Goal: Task Accomplishment & Management: Complete application form

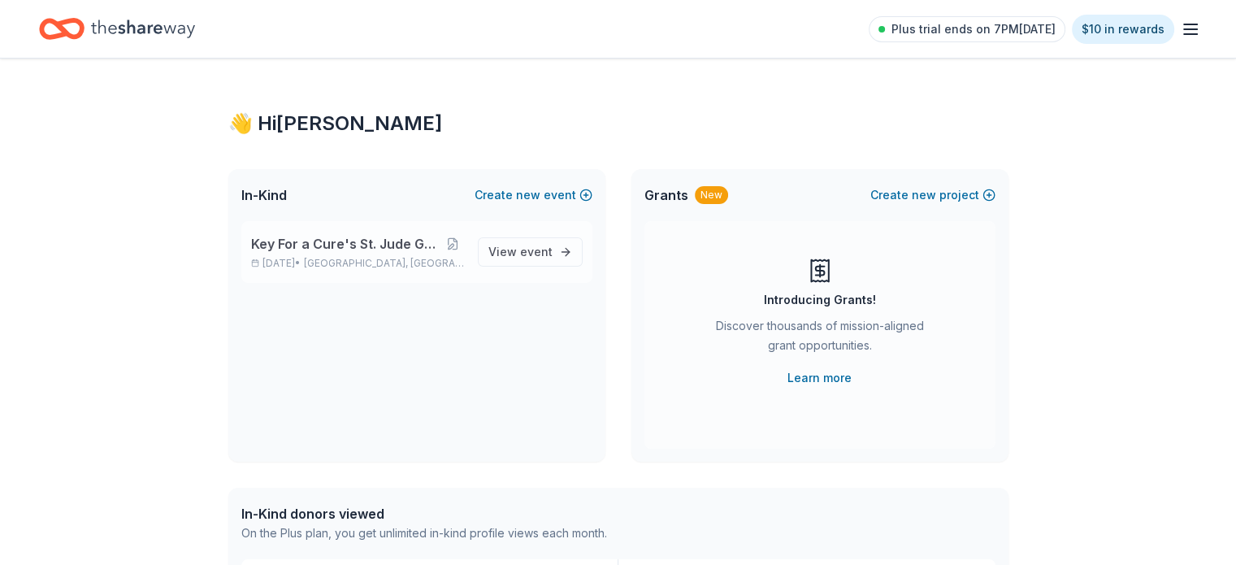
click at [406, 233] on div "Key For a Cure's St. Jude Golf Tournament [DATE] • [GEOGRAPHIC_DATA], [GEOGRAPH…" at bounding box center [416, 252] width 351 height 62
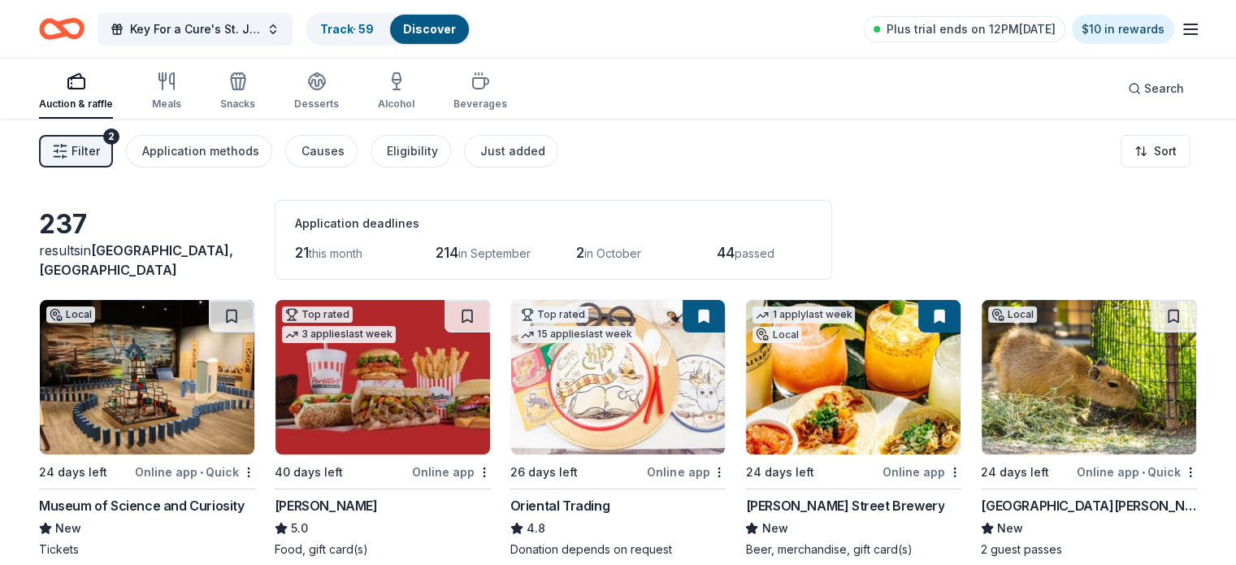
click at [100, 155] on span "Filter" at bounding box center [85, 150] width 28 height 19
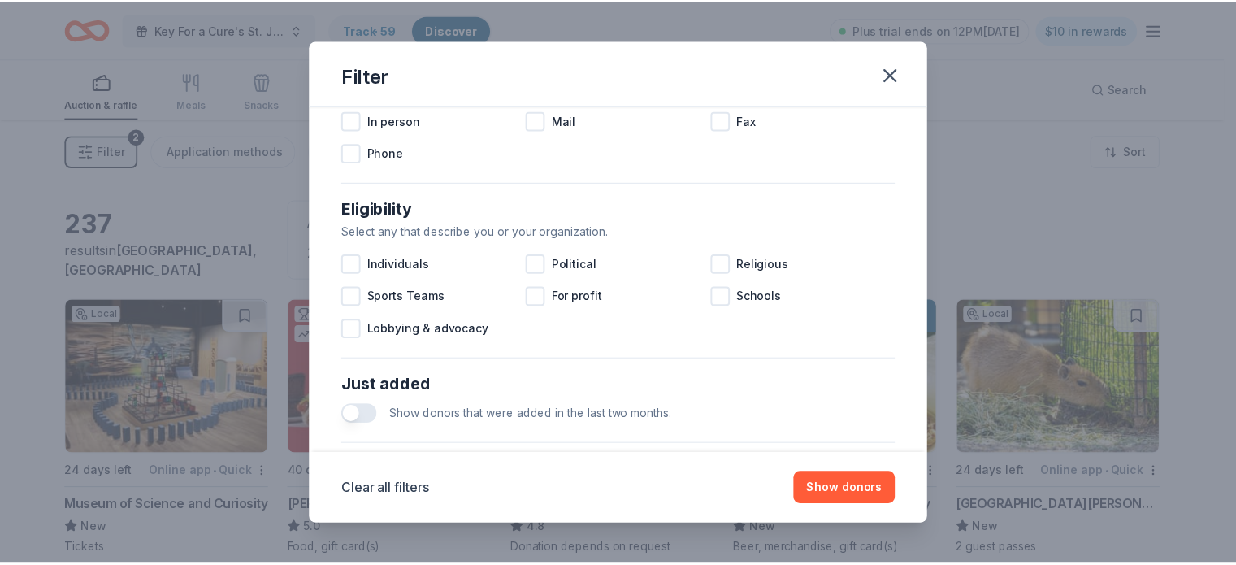
scroll to position [650, 0]
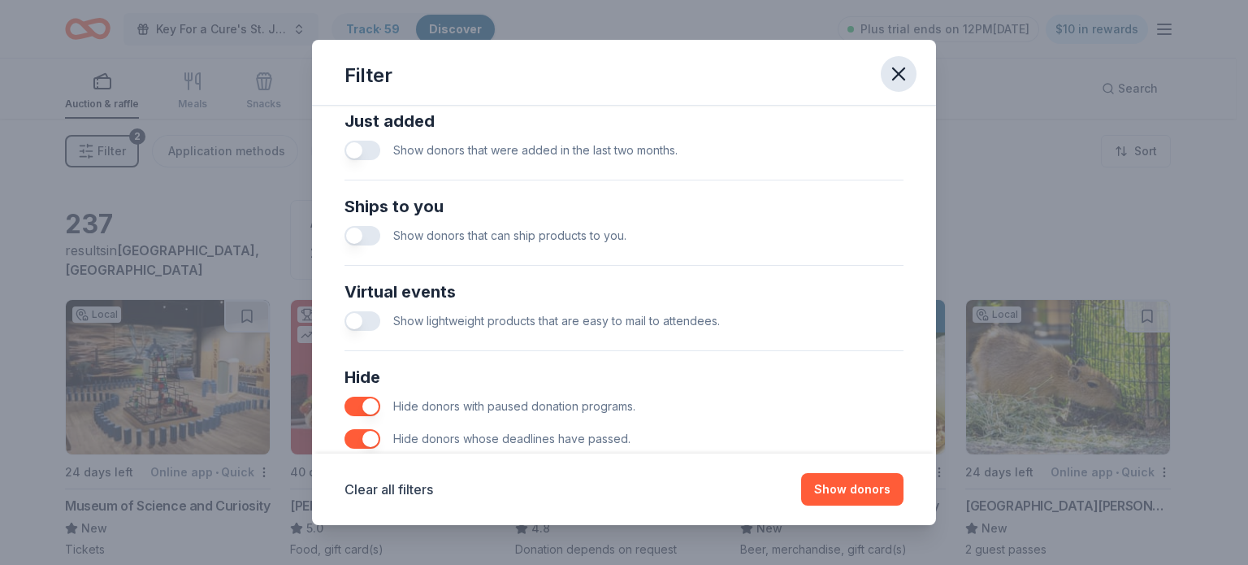
click at [898, 75] on icon "button" at bounding box center [898, 73] width 11 height 11
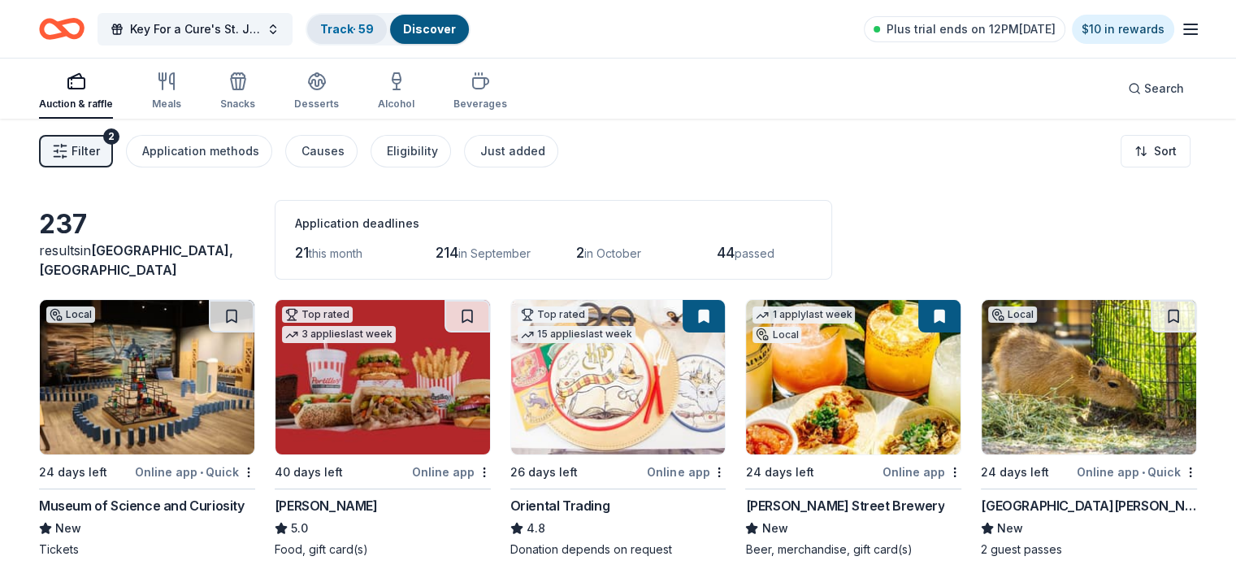
click at [387, 34] on div "Track · 59" at bounding box center [347, 29] width 80 height 29
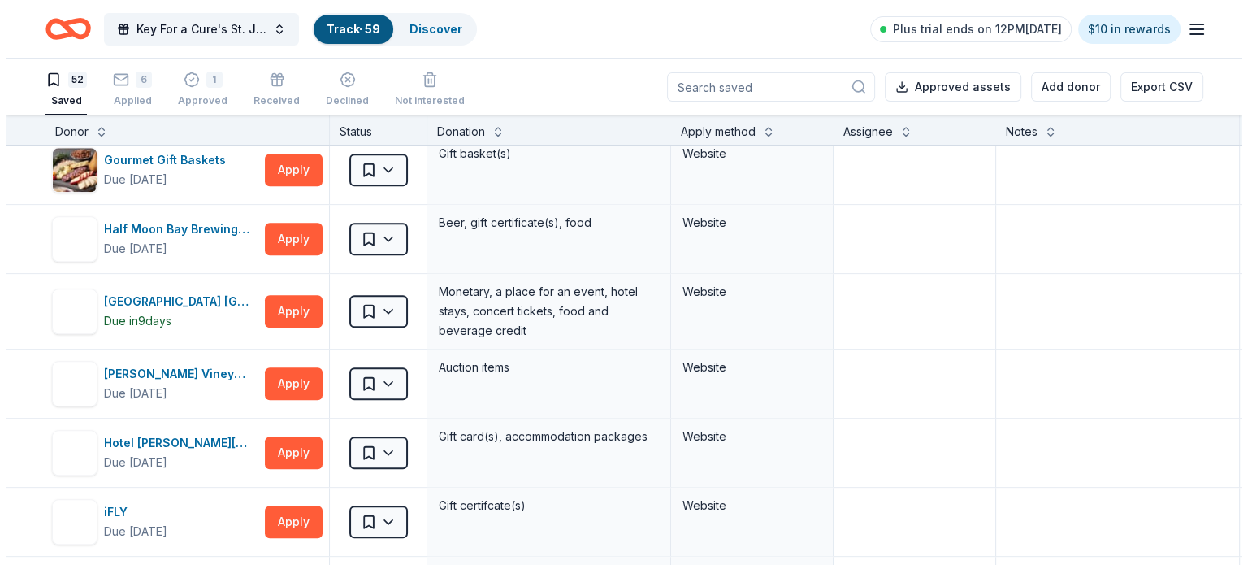
scroll to position [1056, 0]
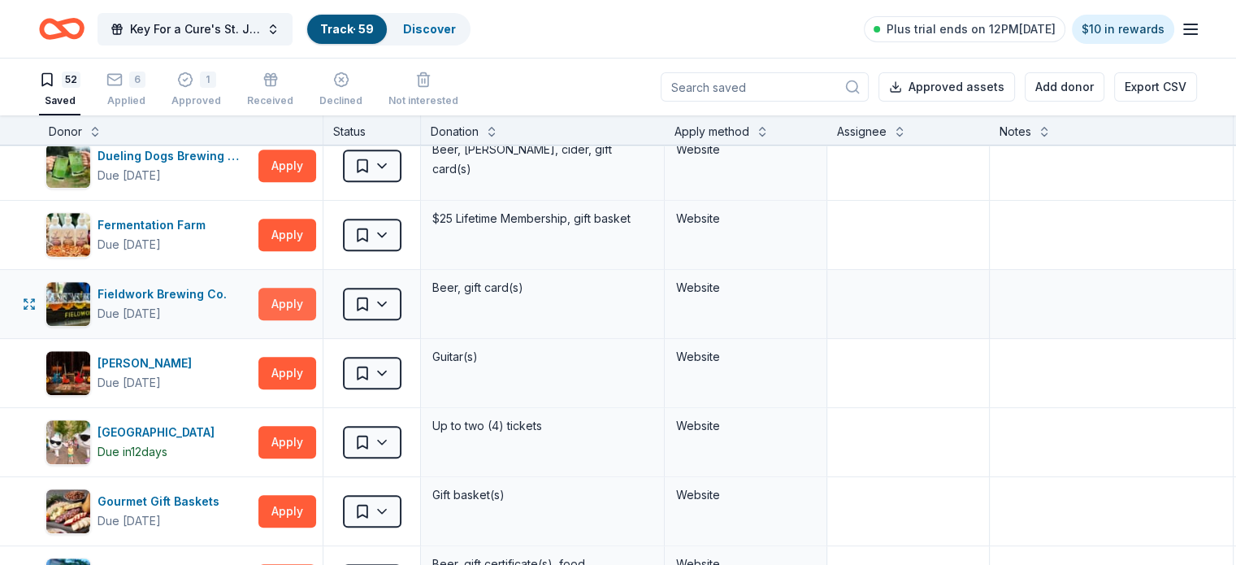
click at [316, 298] on button "Apply" at bounding box center [287, 304] width 58 height 32
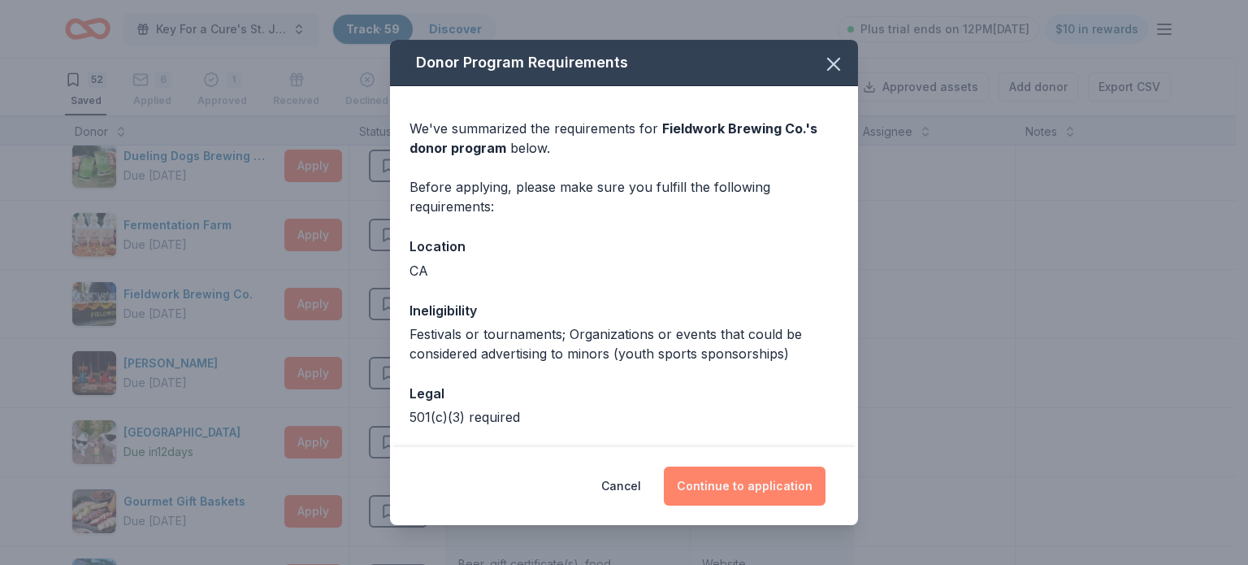
drag, startPoint x: 687, startPoint y: 468, endPoint x: 699, endPoint y: 482, distance: 18.4
click at [687, 468] on button "Continue to application" at bounding box center [745, 485] width 162 height 39
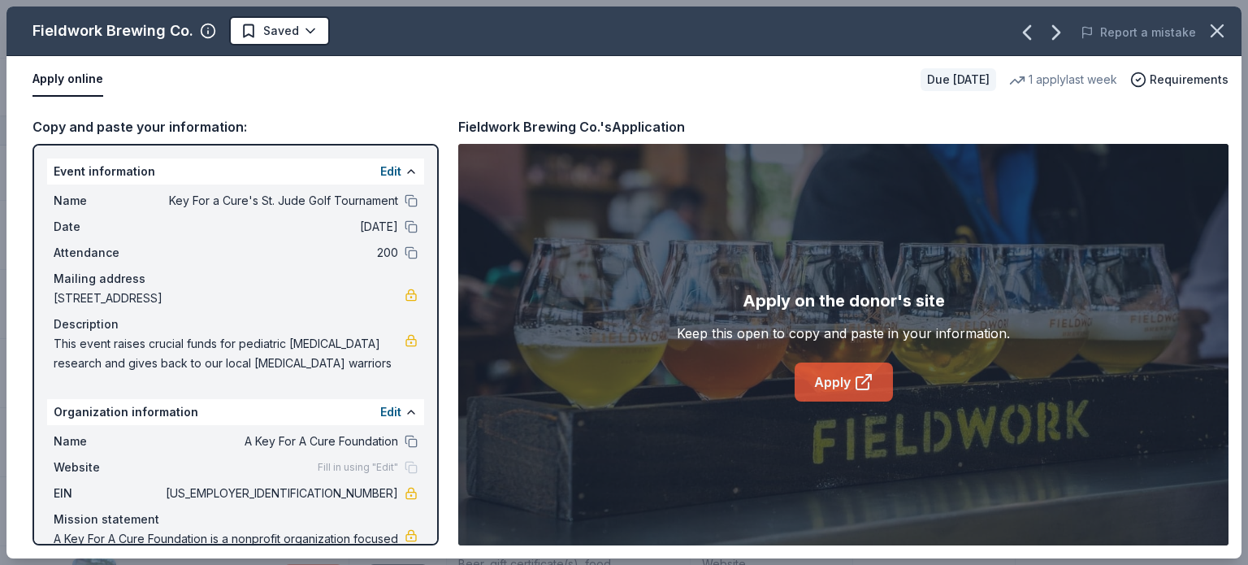
click at [842, 387] on link "Apply" at bounding box center [844, 381] width 98 height 39
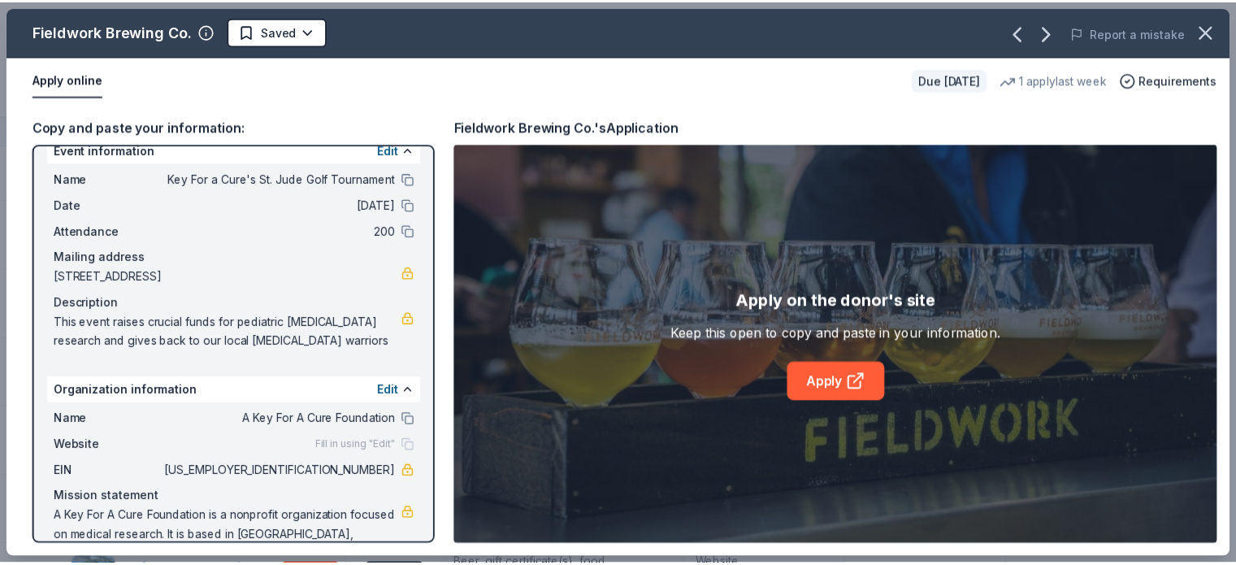
scroll to position [0, 0]
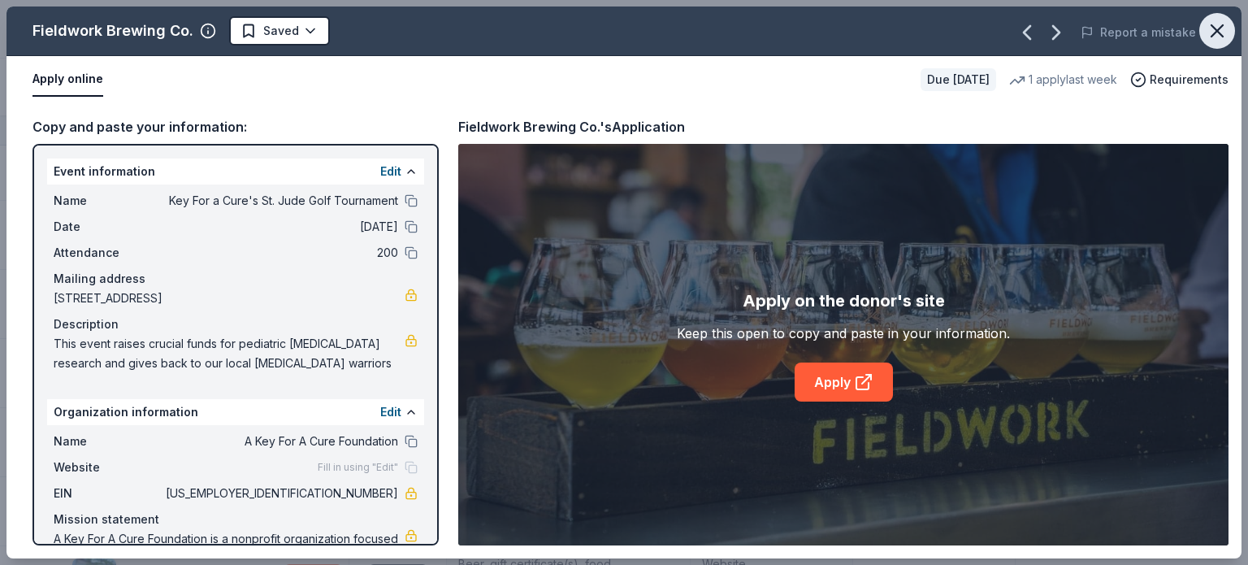
click at [1223, 23] on icon "button" at bounding box center [1217, 30] width 23 height 23
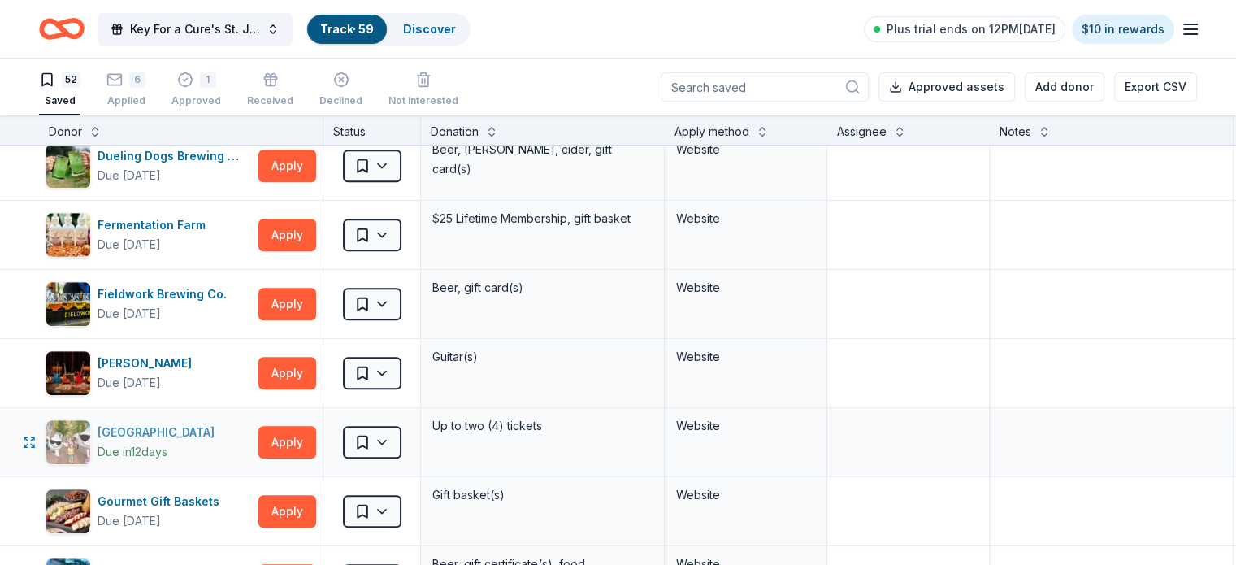
scroll to position [975, 0]
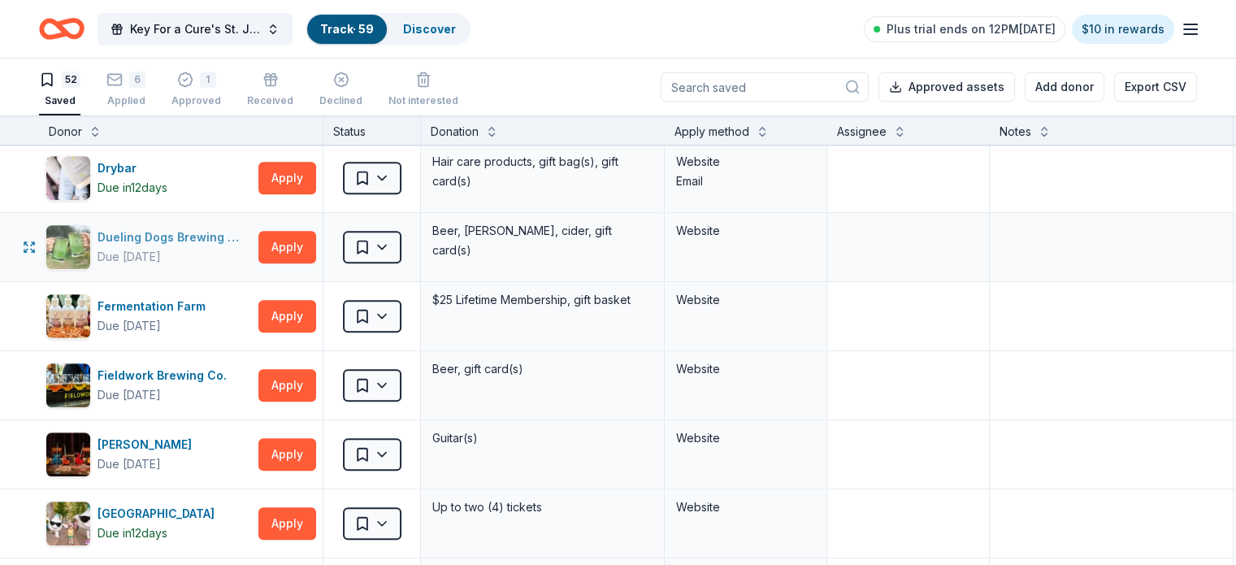
click at [193, 235] on div "Dueling Dogs Brewing Co." at bounding box center [174, 236] width 154 height 19
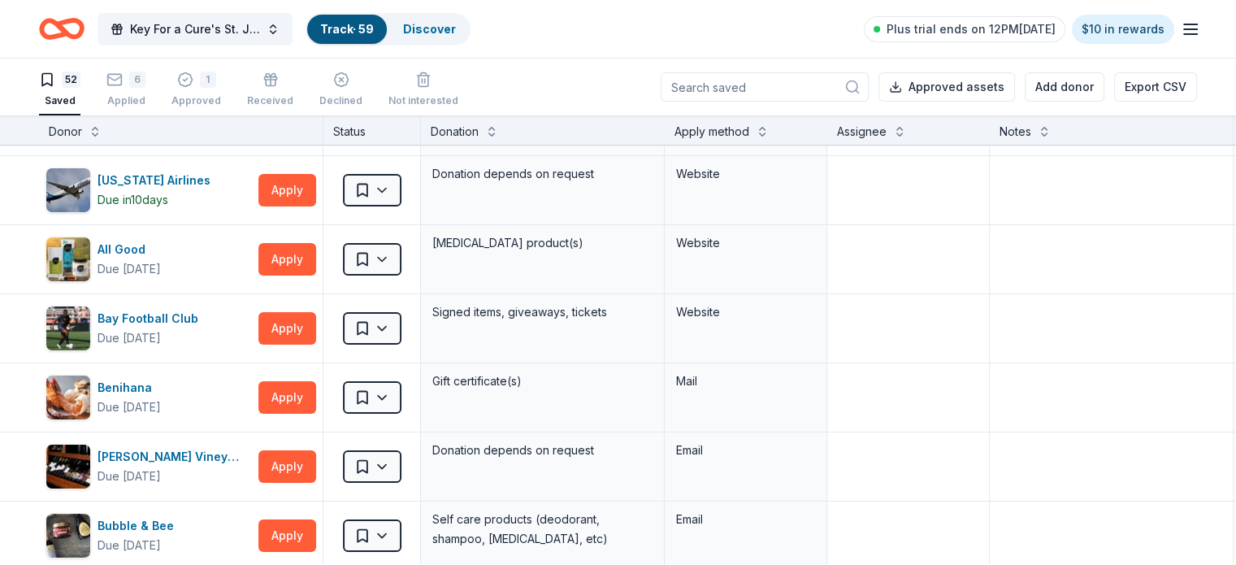
scroll to position [0, 0]
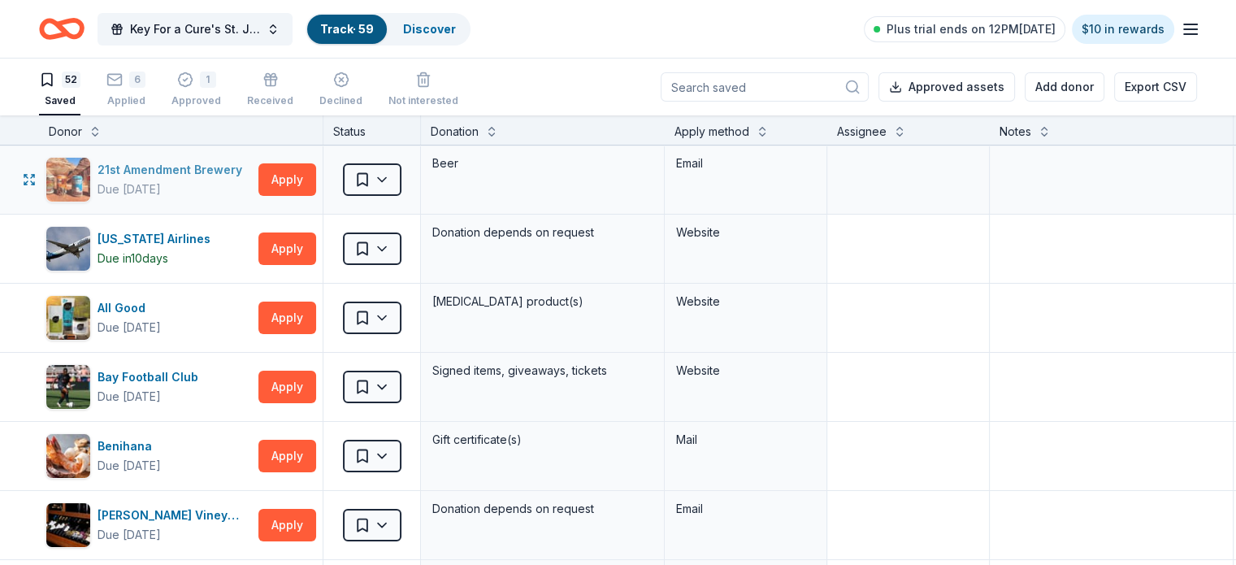
click at [186, 171] on div "21st Amendment Brewery" at bounding box center [172, 169] width 151 height 19
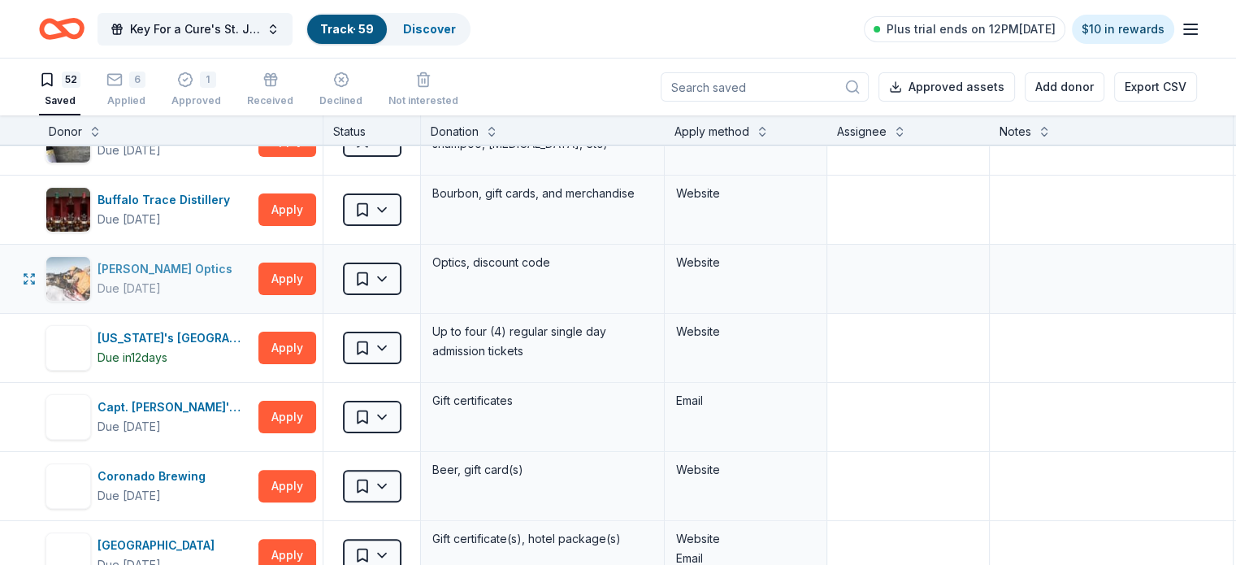
scroll to position [487, 0]
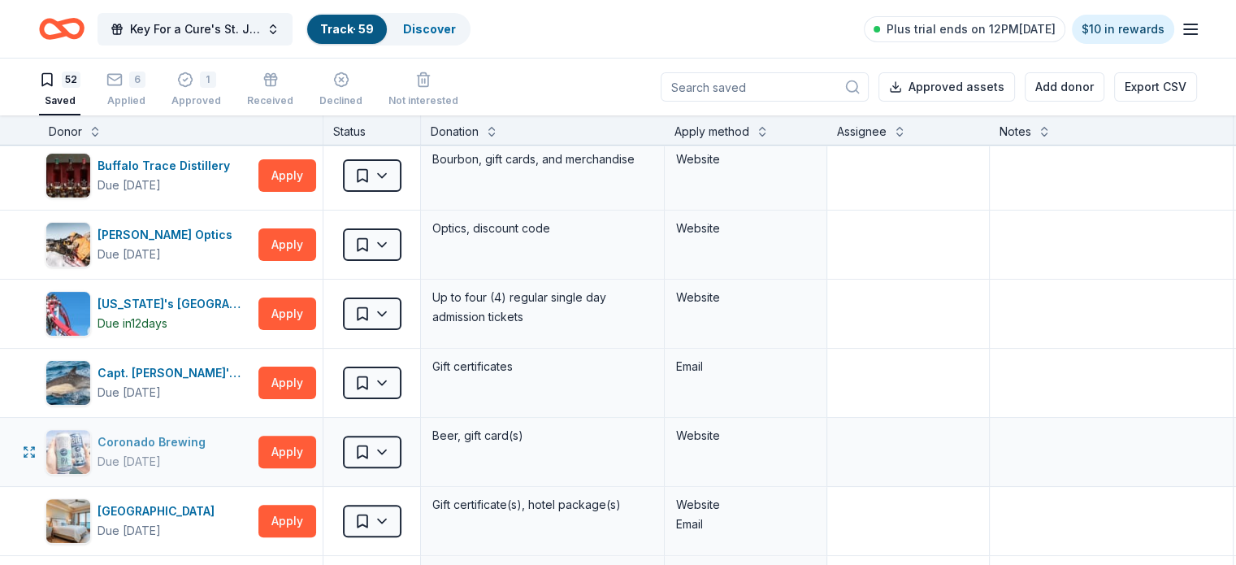
click at [212, 453] on div "Due in 26 days" at bounding box center [154, 461] width 115 height 19
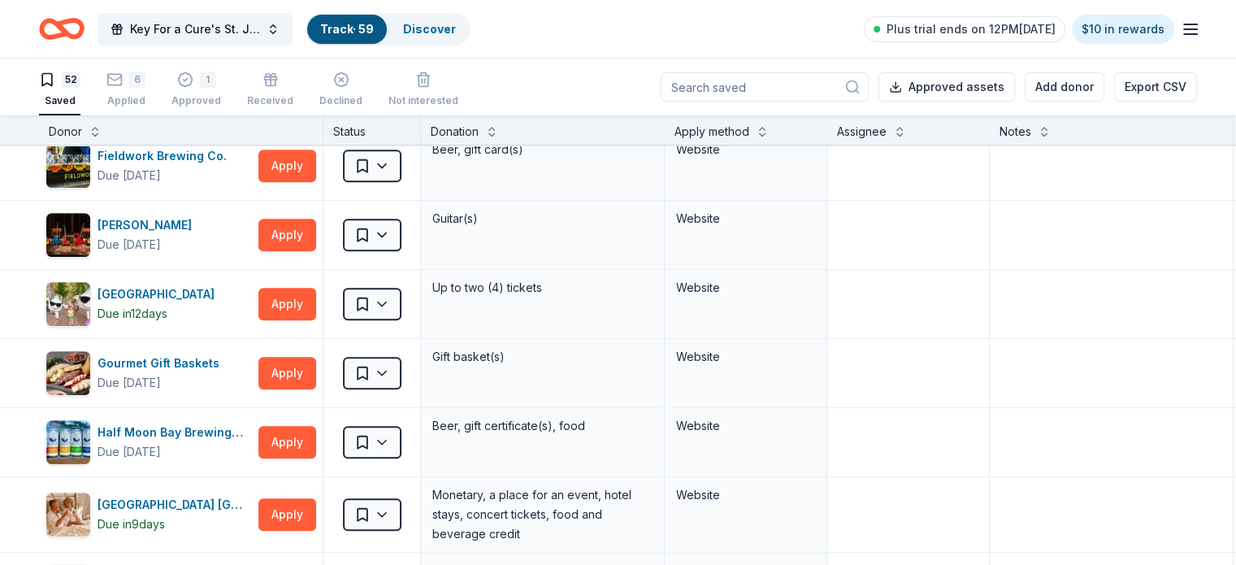
scroll to position [1219, 0]
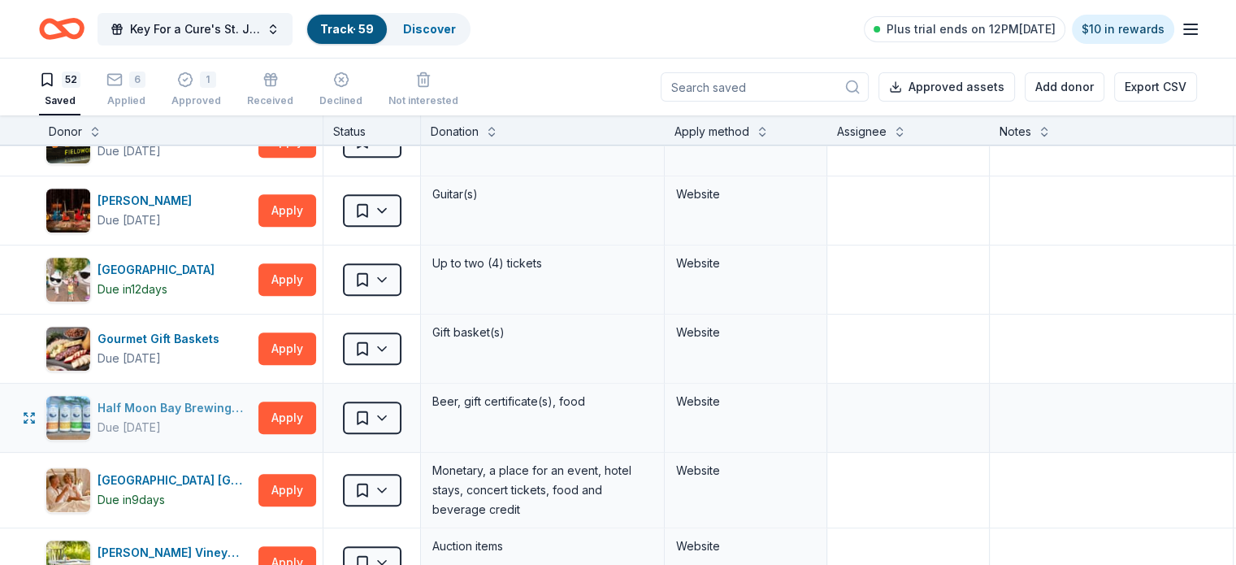
click at [169, 412] on div "Half Moon Bay Brewing Company" at bounding box center [174, 407] width 154 height 19
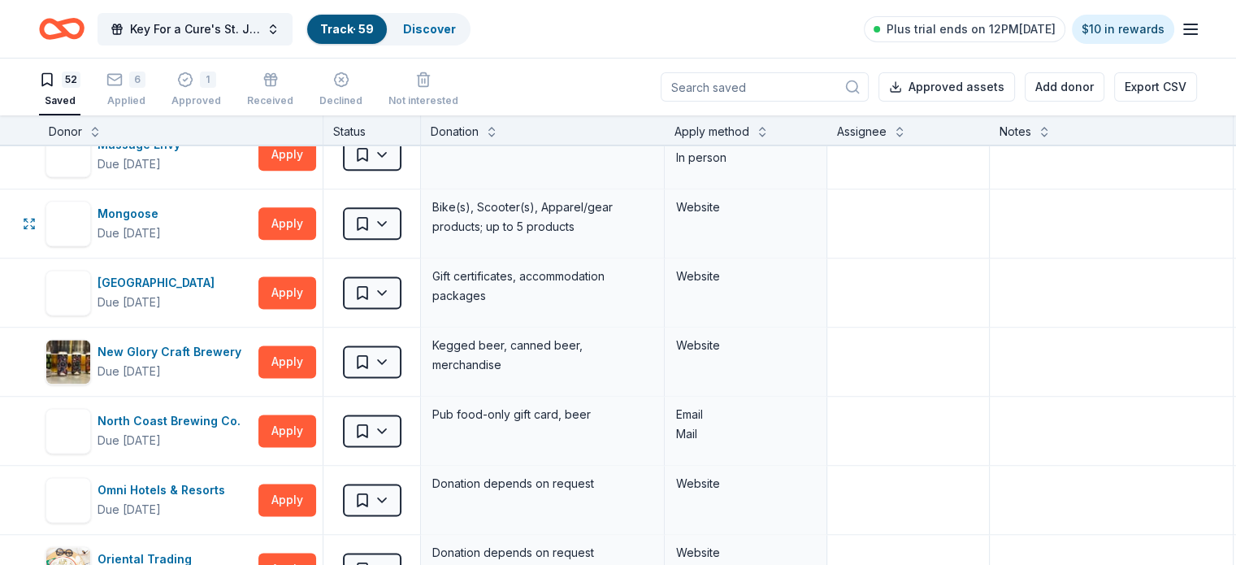
scroll to position [2194, 0]
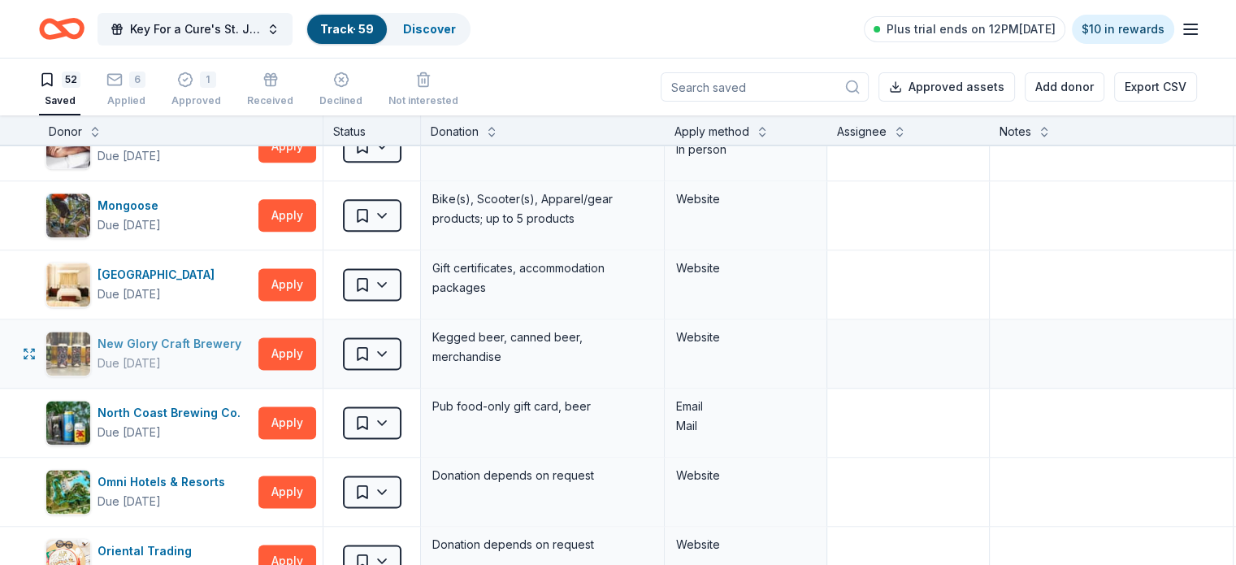
click at [152, 344] on div "New Glory Craft Brewery" at bounding box center [172, 343] width 150 height 19
click at [179, 407] on div "North Coast Brewing Co." at bounding box center [171, 412] width 149 height 19
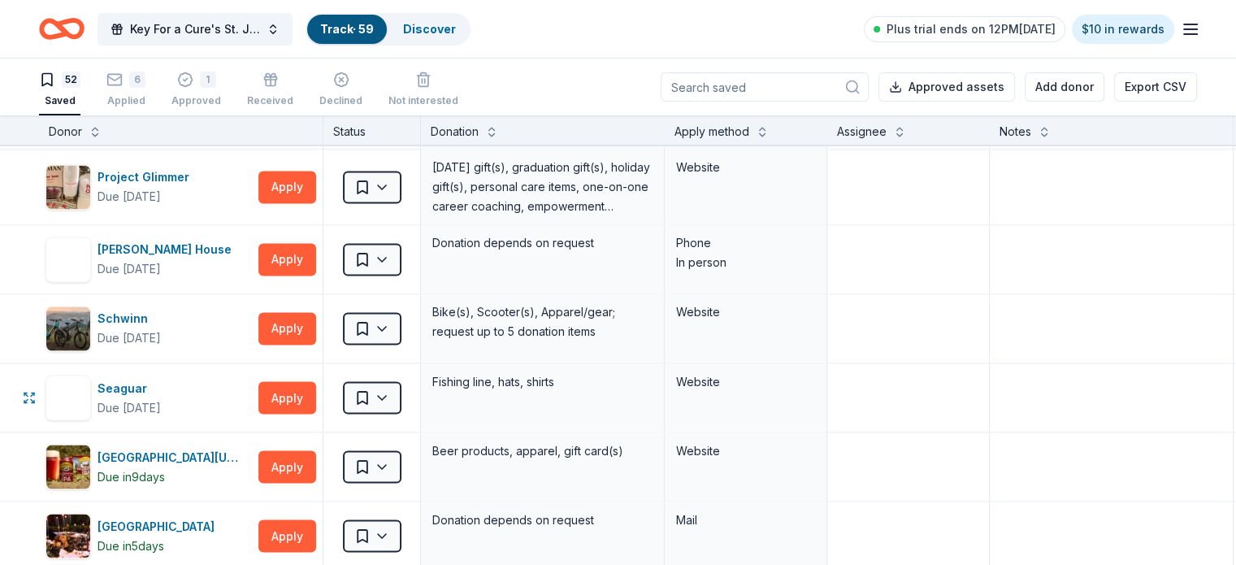
scroll to position [2925, 0]
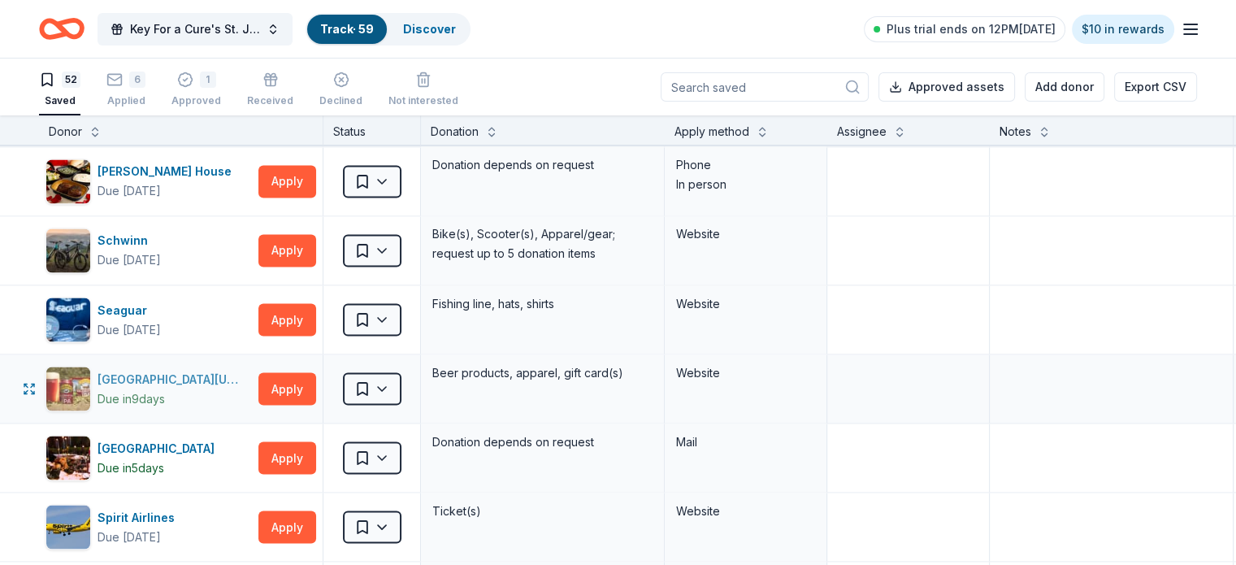
click at [198, 369] on div "[GEOGRAPHIC_DATA][US_STATE]" at bounding box center [174, 378] width 154 height 19
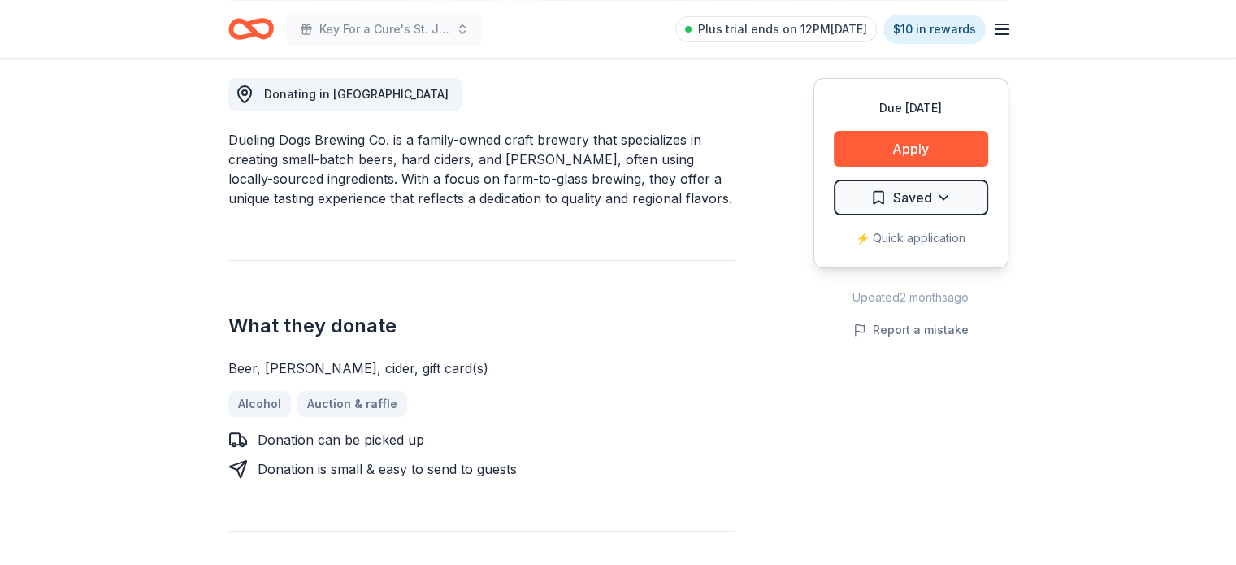
scroll to position [457, 0]
click at [916, 149] on button "Apply" at bounding box center [911, 149] width 154 height 36
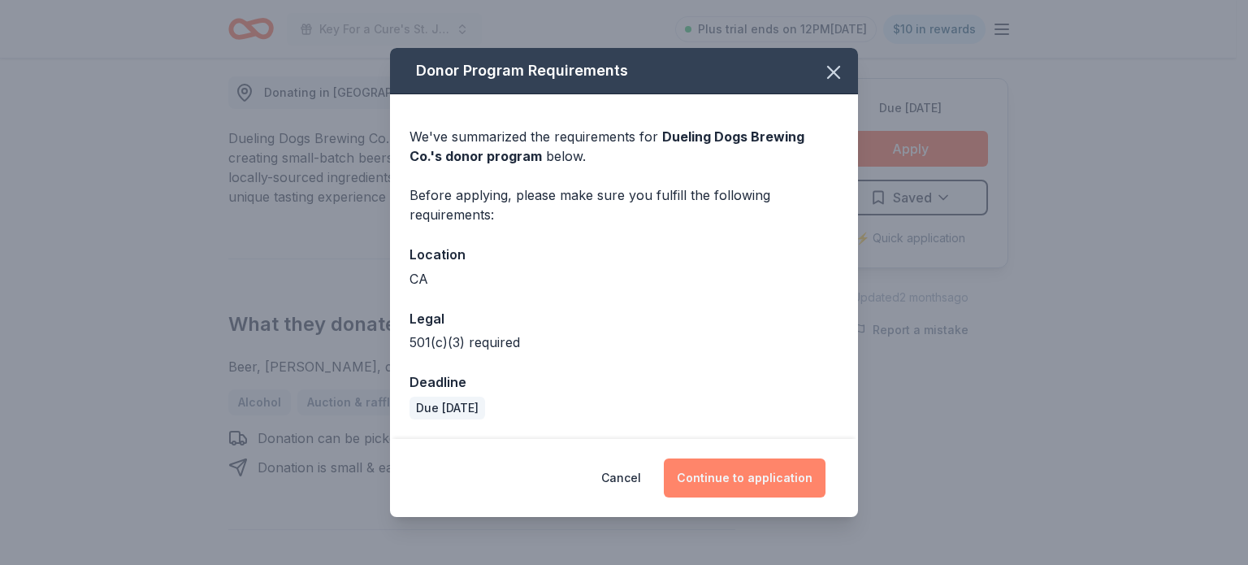
click at [757, 486] on button "Continue to application" at bounding box center [745, 477] width 162 height 39
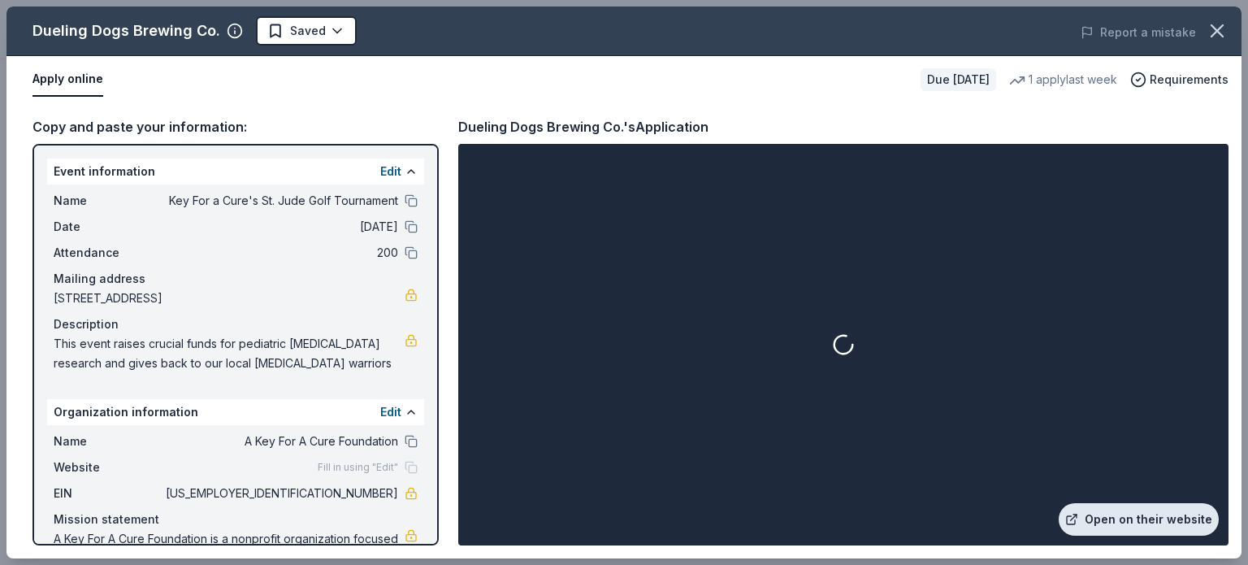
click at [1112, 515] on link "Open on their website" at bounding box center [1139, 519] width 160 height 32
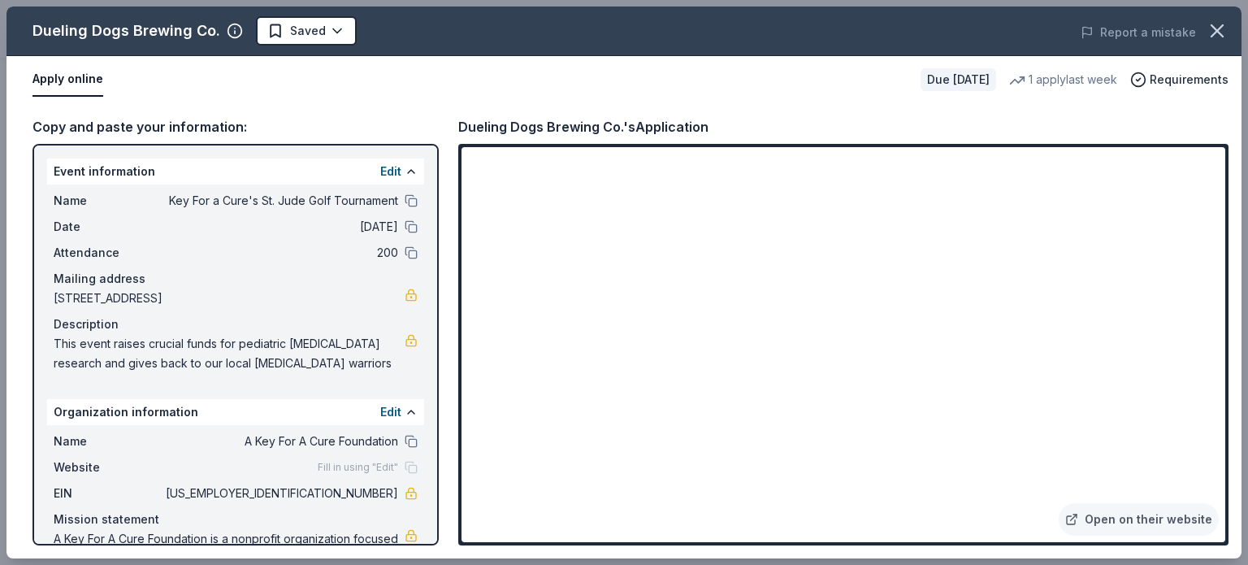
click at [154, 35] on div "Dueling Dogs Brewing Co." at bounding box center [126, 31] width 188 height 26
click at [1219, 32] on icon "button" at bounding box center [1217, 30] width 23 height 23
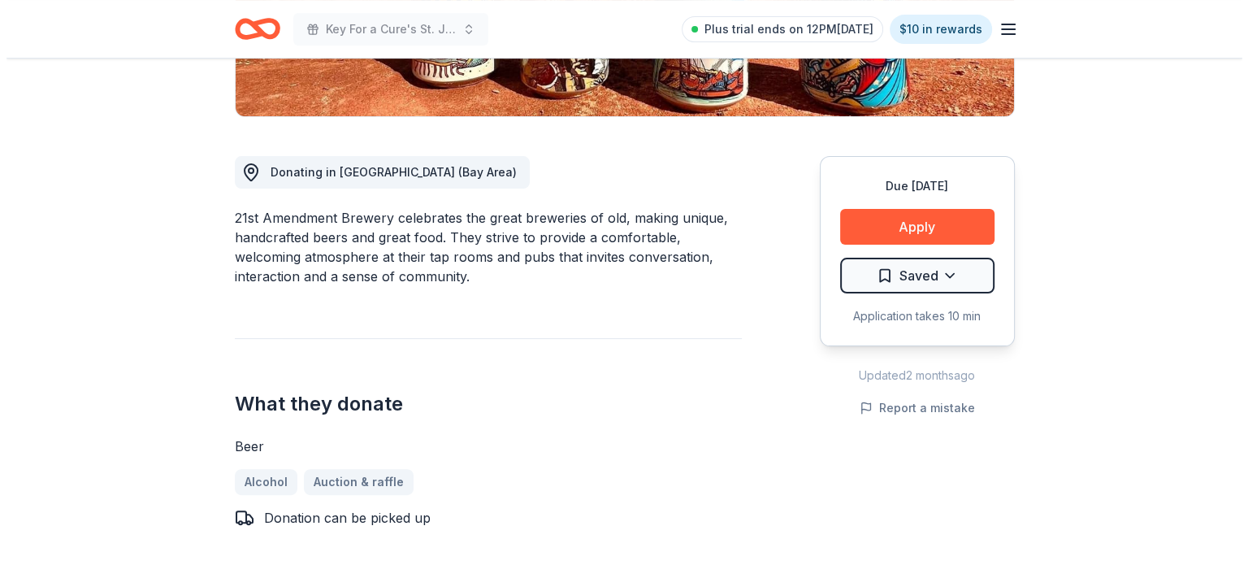
scroll to position [406, 0]
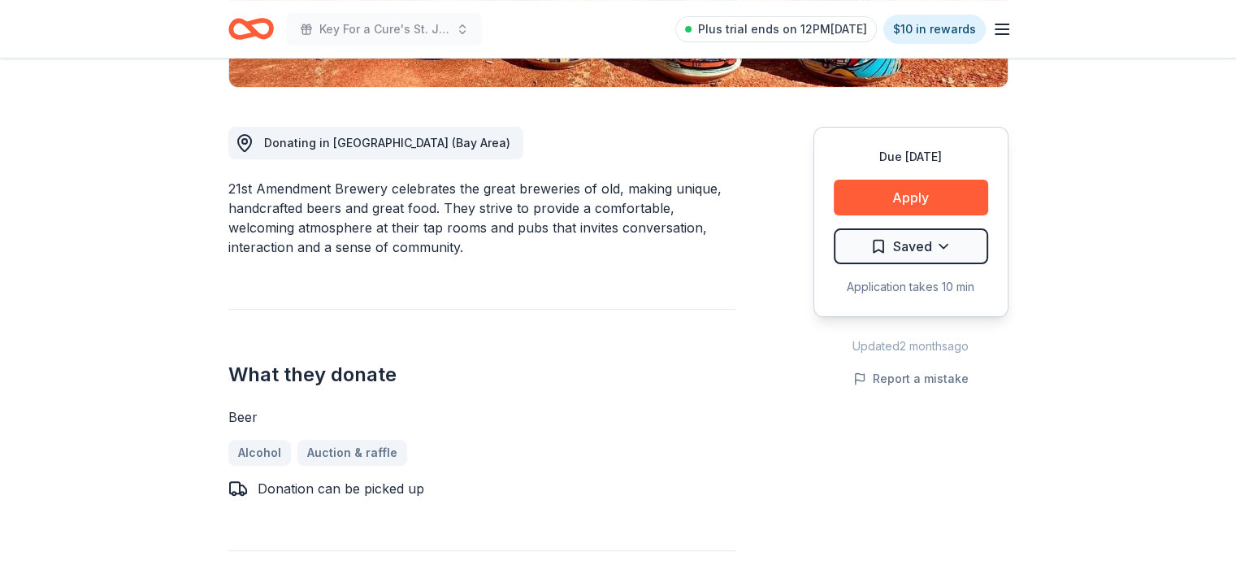
drag, startPoint x: 990, startPoint y: 178, endPoint x: 945, endPoint y: 219, distance: 60.4
click at [989, 181] on div "Due in 24 days Apply Saved Application takes 10 min" at bounding box center [910, 222] width 195 height 190
click at [946, 217] on div "Due in 24 days Apply Saved Application takes 10 min" at bounding box center [910, 222] width 195 height 190
click at [949, 204] on button "Apply" at bounding box center [911, 198] width 154 height 36
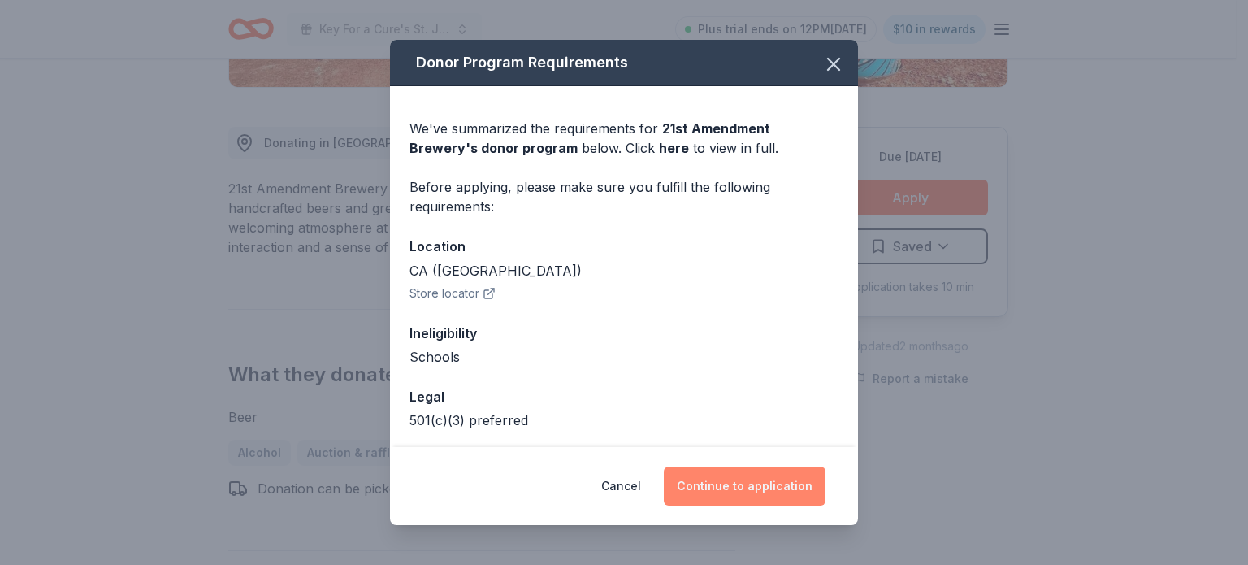
click at [721, 487] on button "Continue to application" at bounding box center [745, 485] width 162 height 39
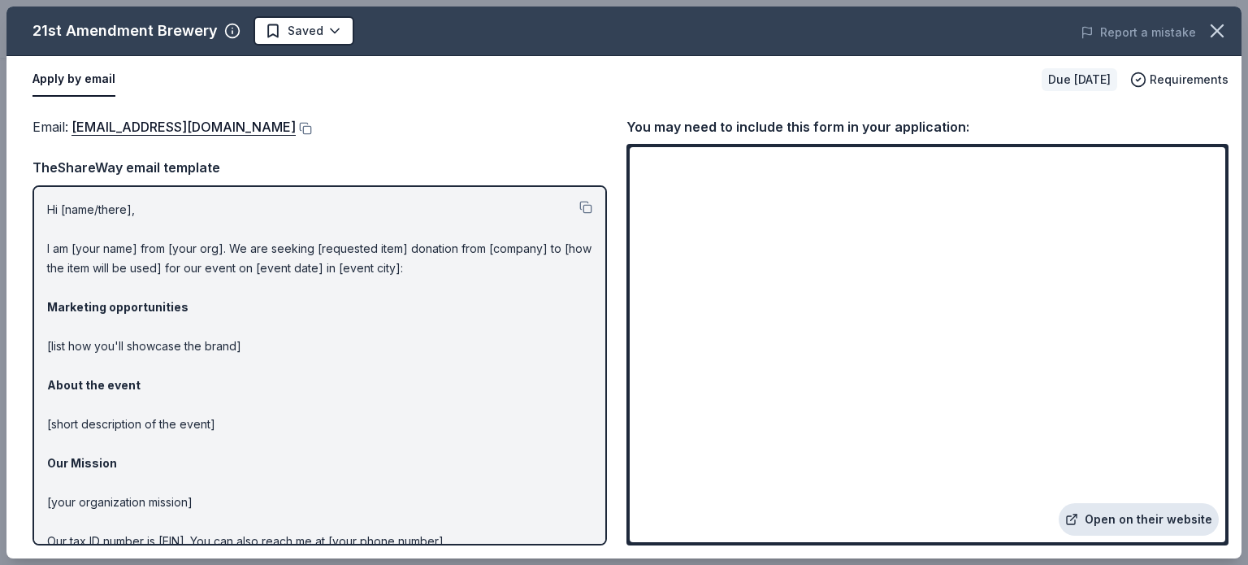
click at [1144, 524] on link "Open on their website" at bounding box center [1139, 519] width 160 height 32
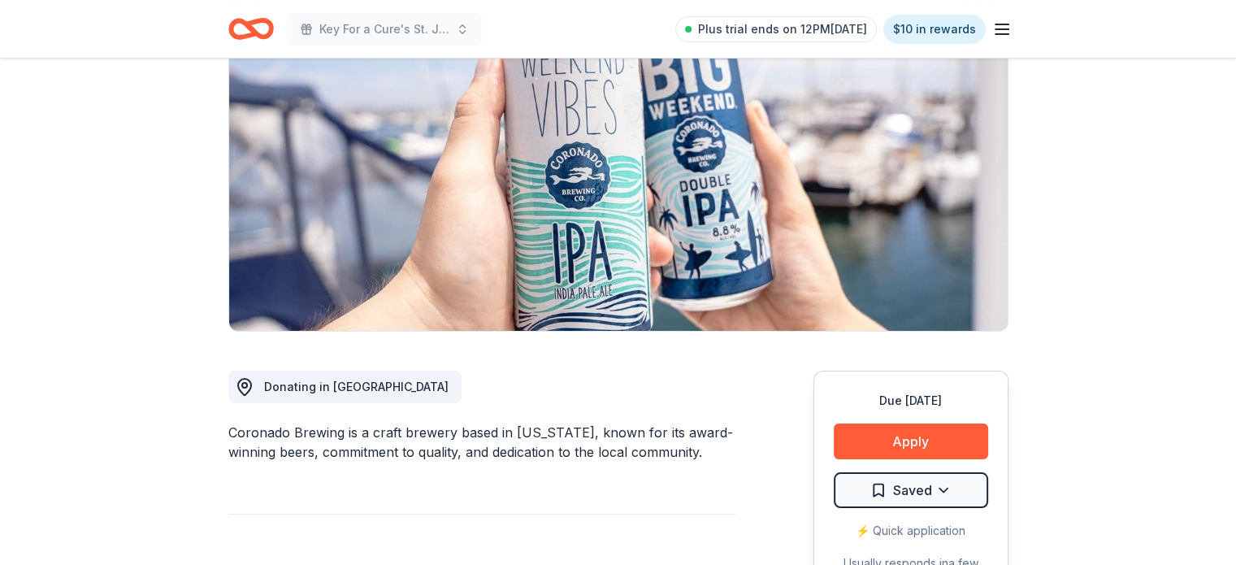
scroll to position [244, 0]
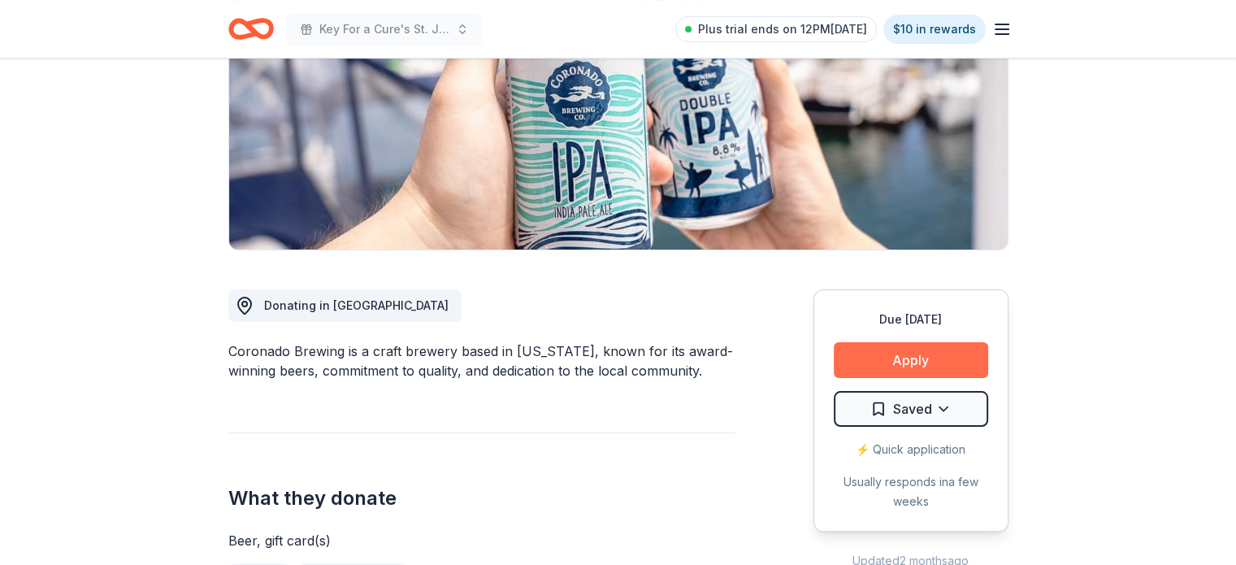
click at [939, 349] on button "Apply" at bounding box center [911, 360] width 154 height 36
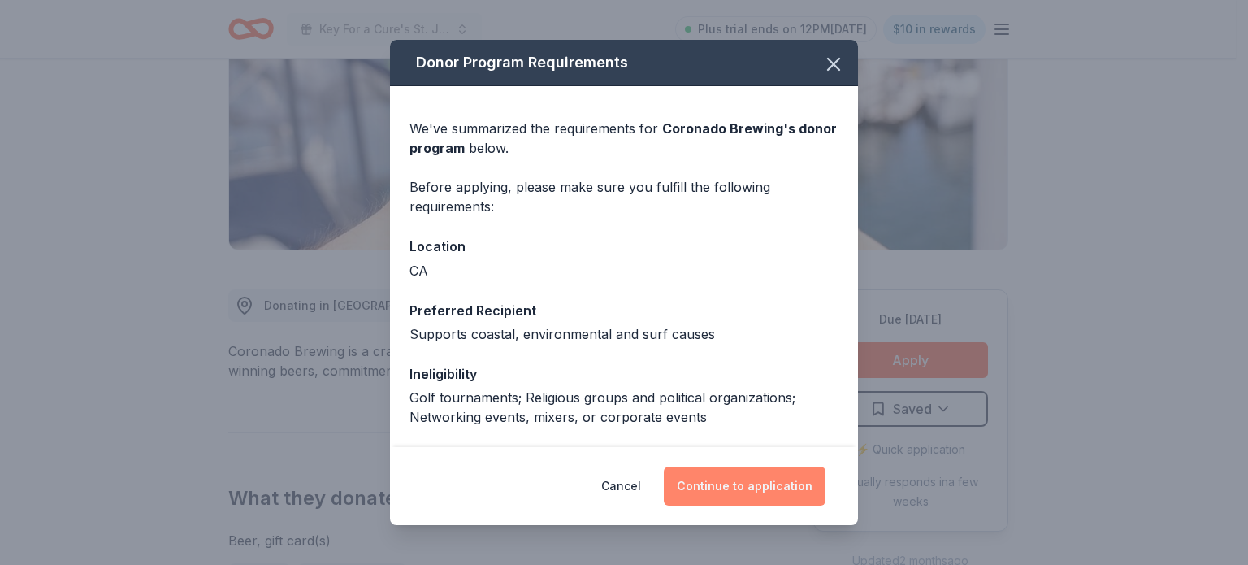
click at [722, 487] on button "Continue to application" at bounding box center [745, 485] width 162 height 39
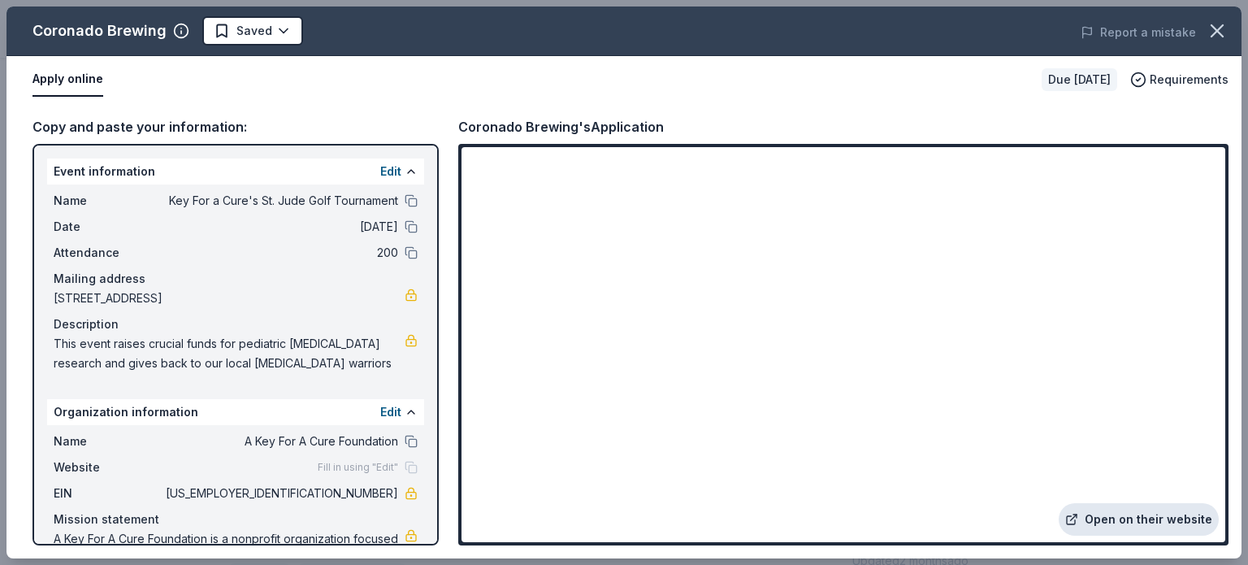
click at [1158, 522] on link "Open on their website" at bounding box center [1139, 519] width 160 height 32
click at [1235, 36] on div "Report a mistake" at bounding box center [1000, 32] width 481 height 45
click at [1207, 30] on icon "button" at bounding box center [1217, 30] width 23 height 23
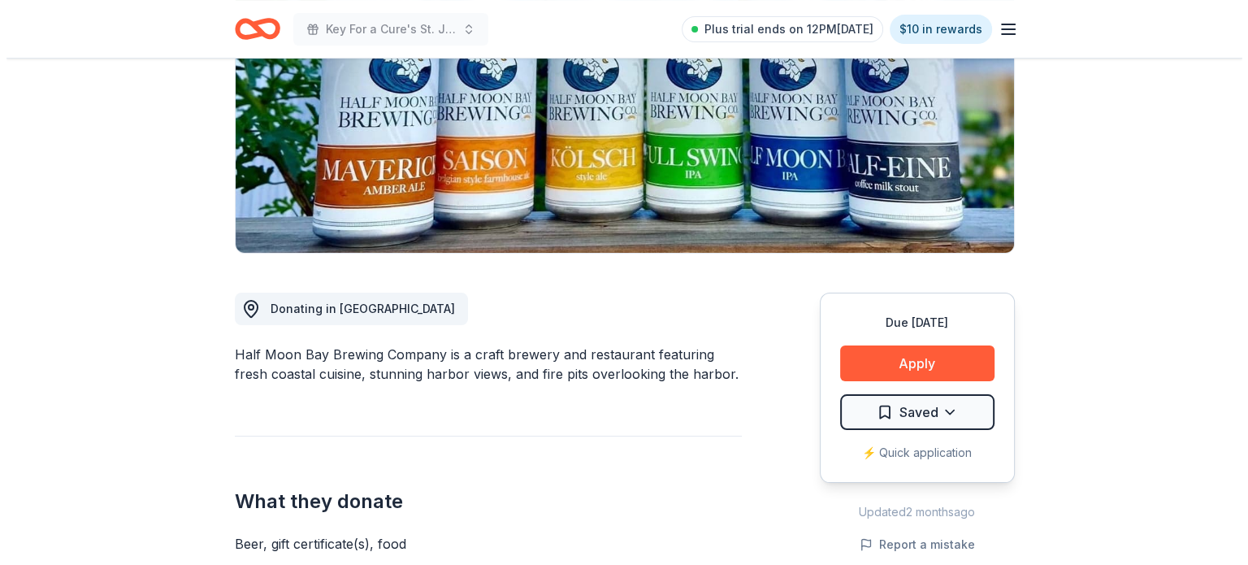
scroll to position [244, 0]
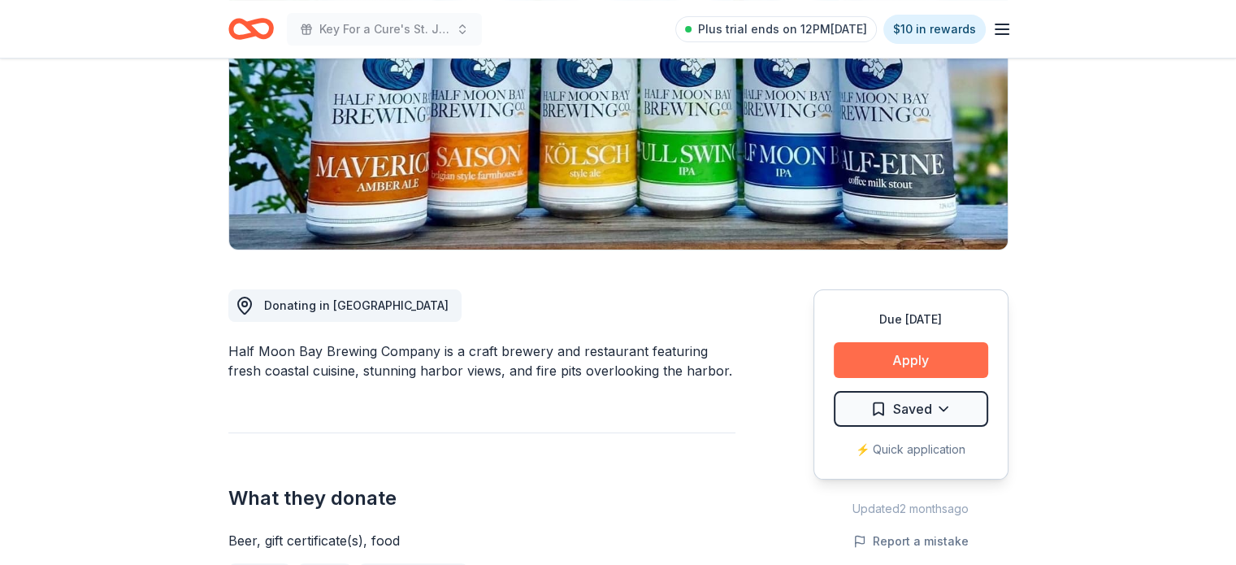
click at [894, 364] on button "Apply" at bounding box center [911, 360] width 154 height 36
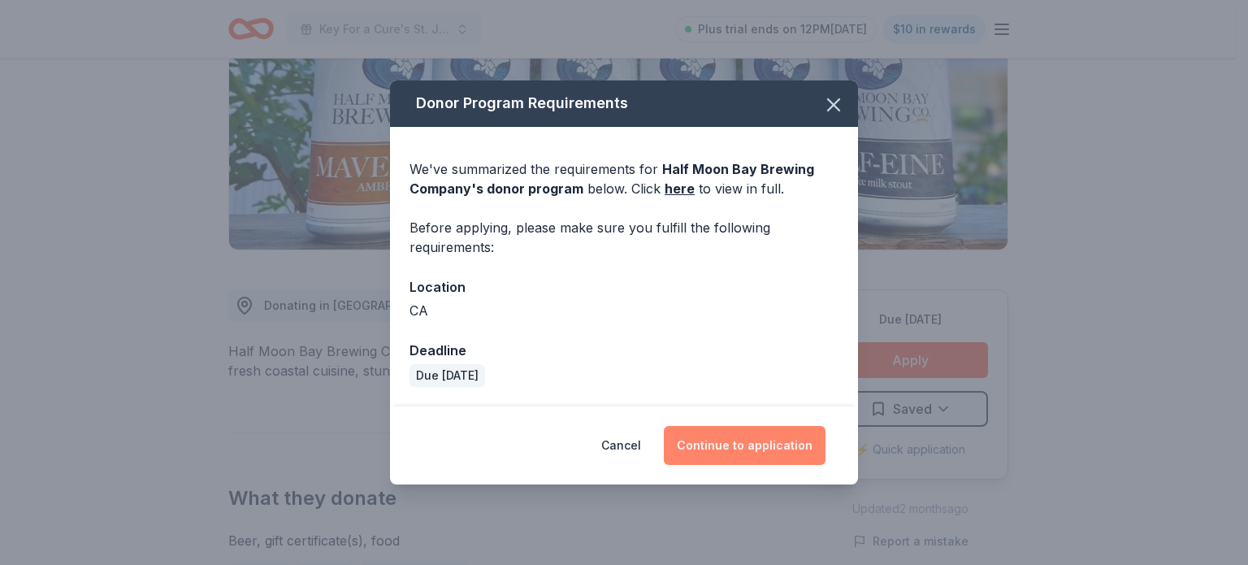
click at [715, 438] on button "Continue to application" at bounding box center [745, 445] width 162 height 39
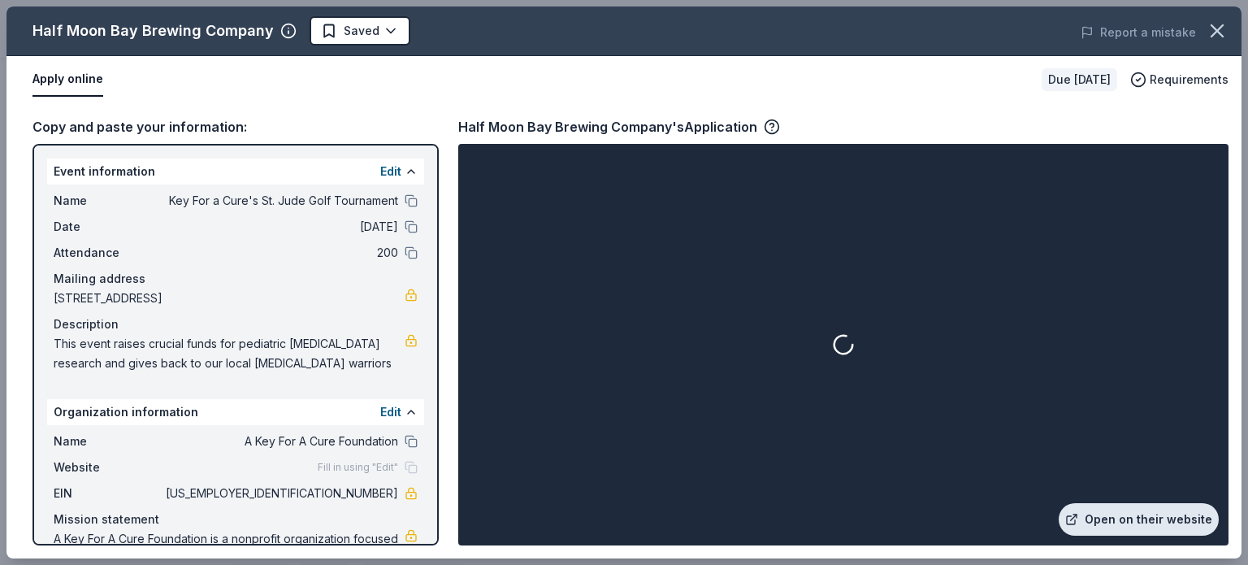
click at [1158, 520] on link "Open on their website" at bounding box center [1139, 519] width 160 height 32
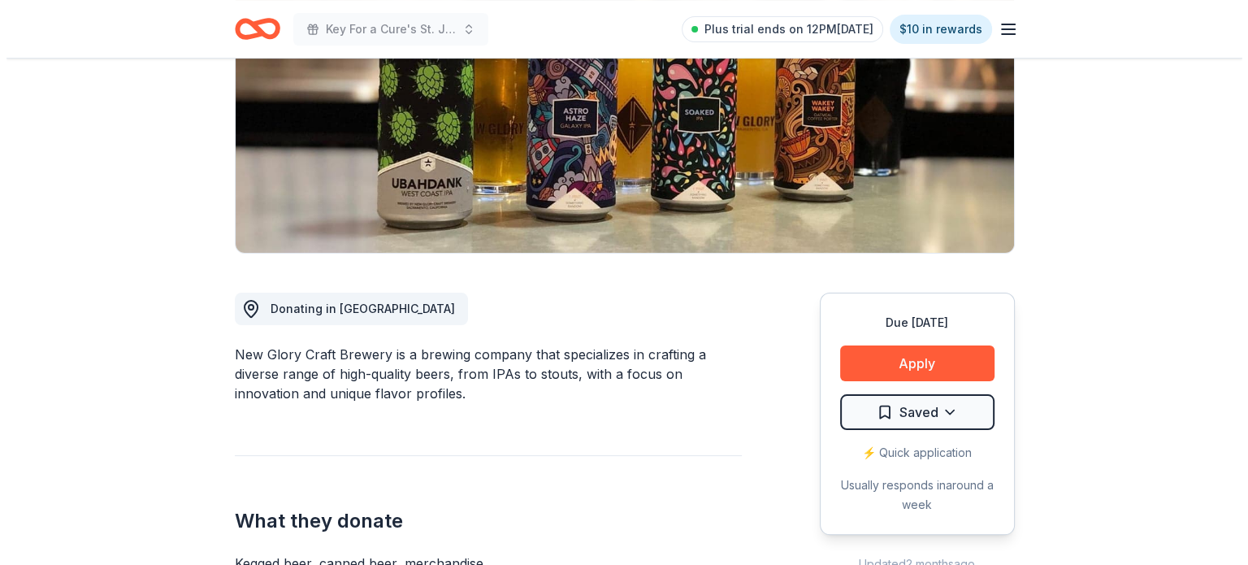
scroll to position [244, 0]
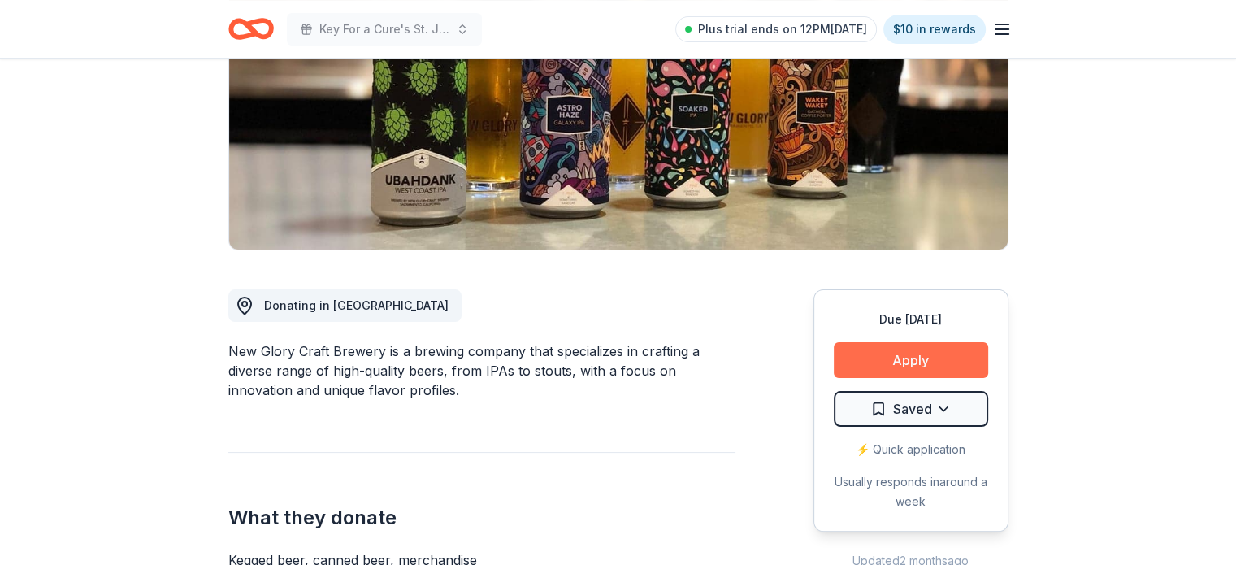
click at [923, 357] on button "Apply" at bounding box center [911, 360] width 154 height 36
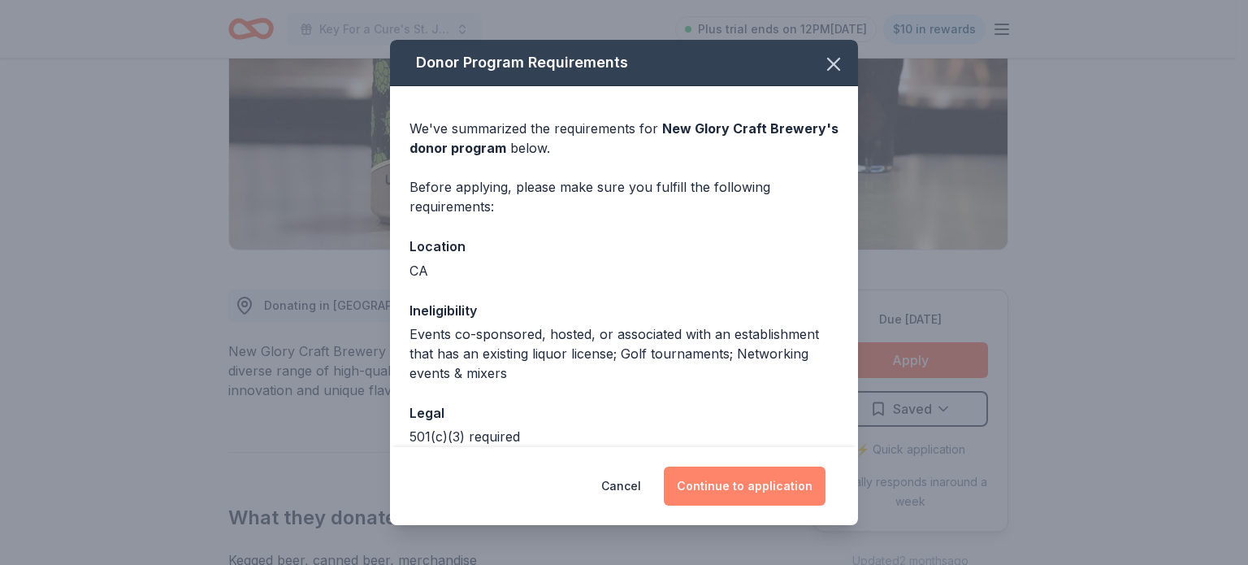
click at [717, 493] on button "Continue to application" at bounding box center [745, 485] width 162 height 39
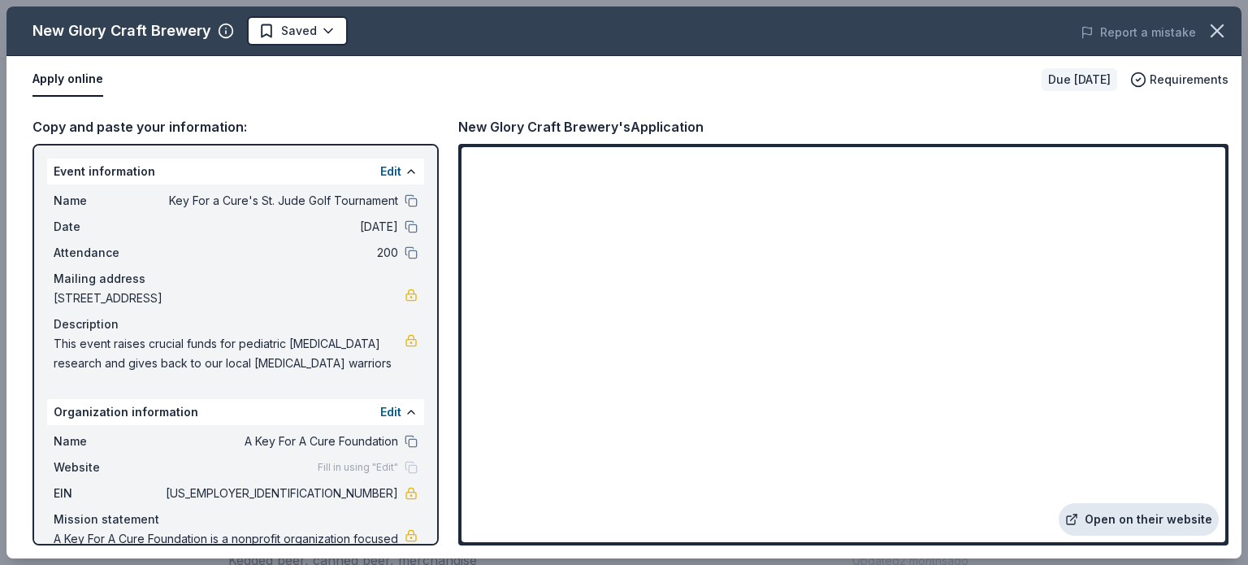
click at [1107, 521] on link "Open on their website" at bounding box center [1139, 519] width 160 height 32
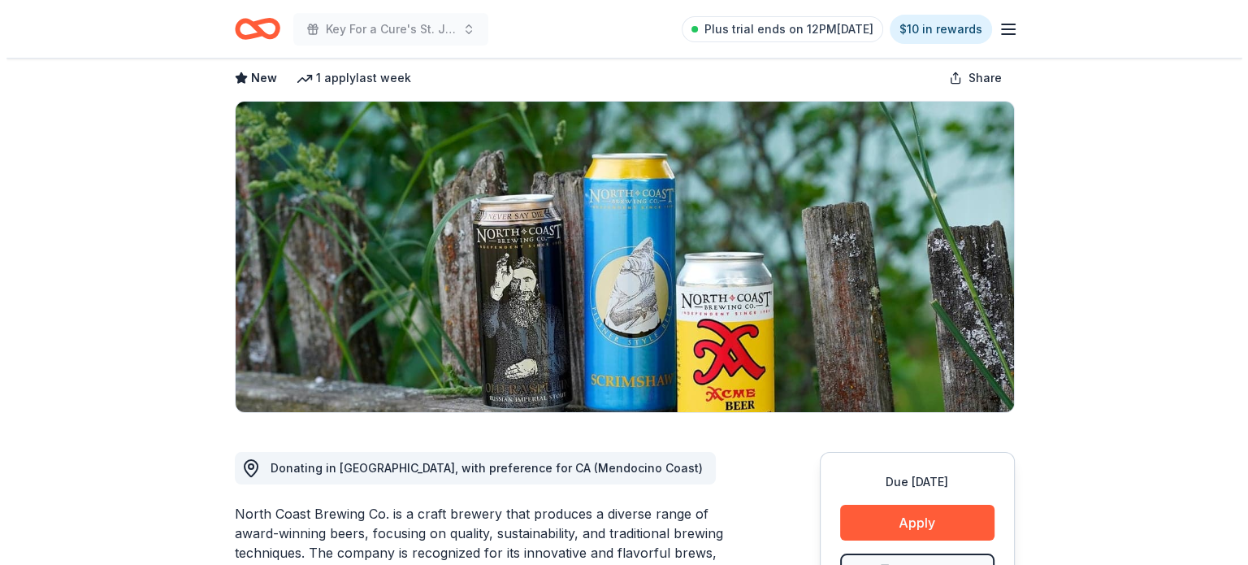
scroll to position [406, 0]
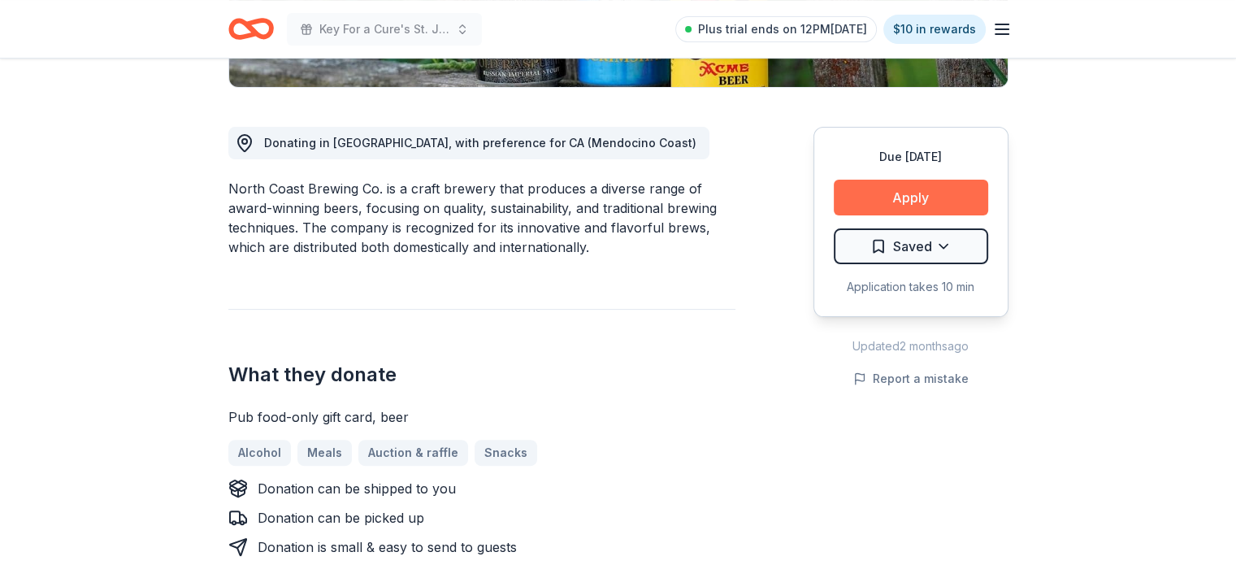
click at [897, 197] on button "Apply" at bounding box center [911, 198] width 154 height 36
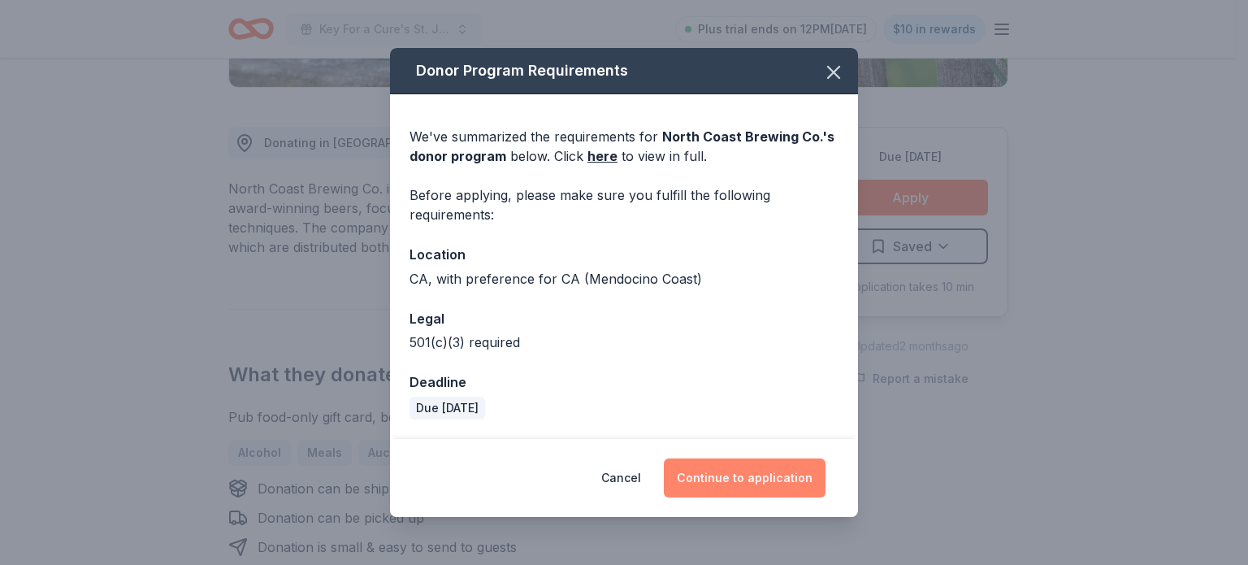
click at [785, 489] on button "Continue to application" at bounding box center [745, 477] width 162 height 39
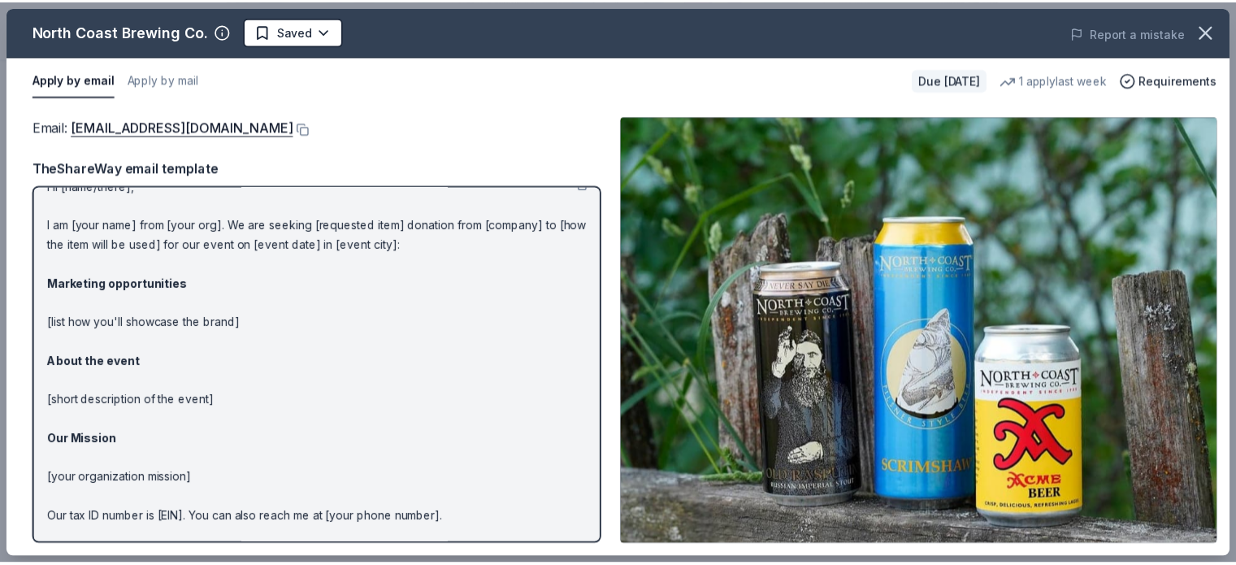
scroll to position [0, 0]
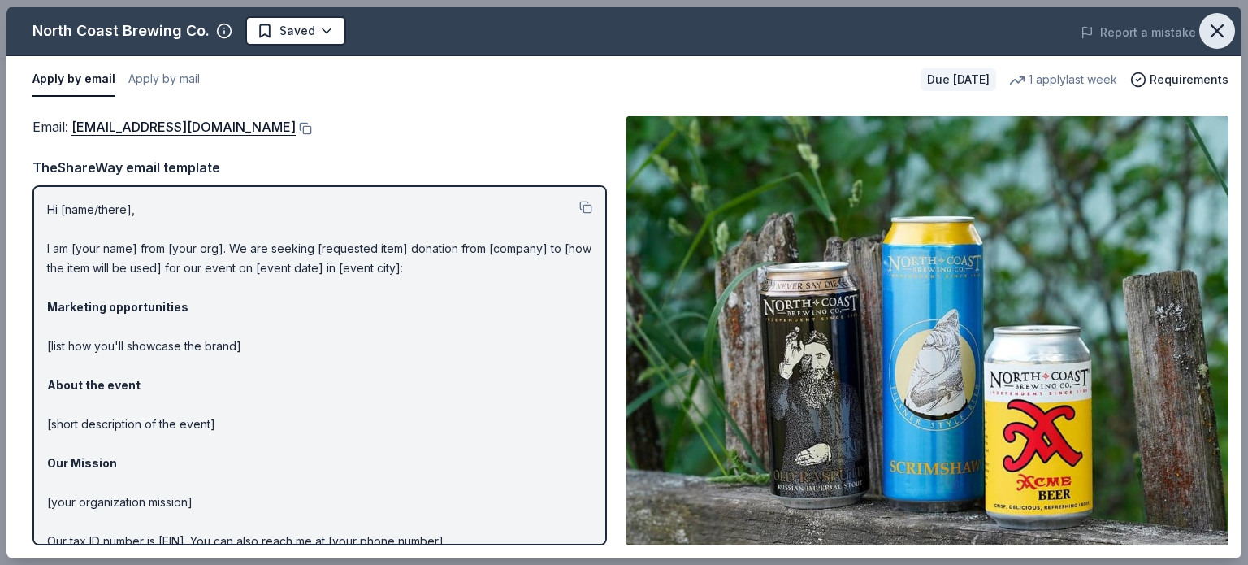
click at [1228, 30] on icon "button" at bounding box center [1217, 30] width 23 height 23
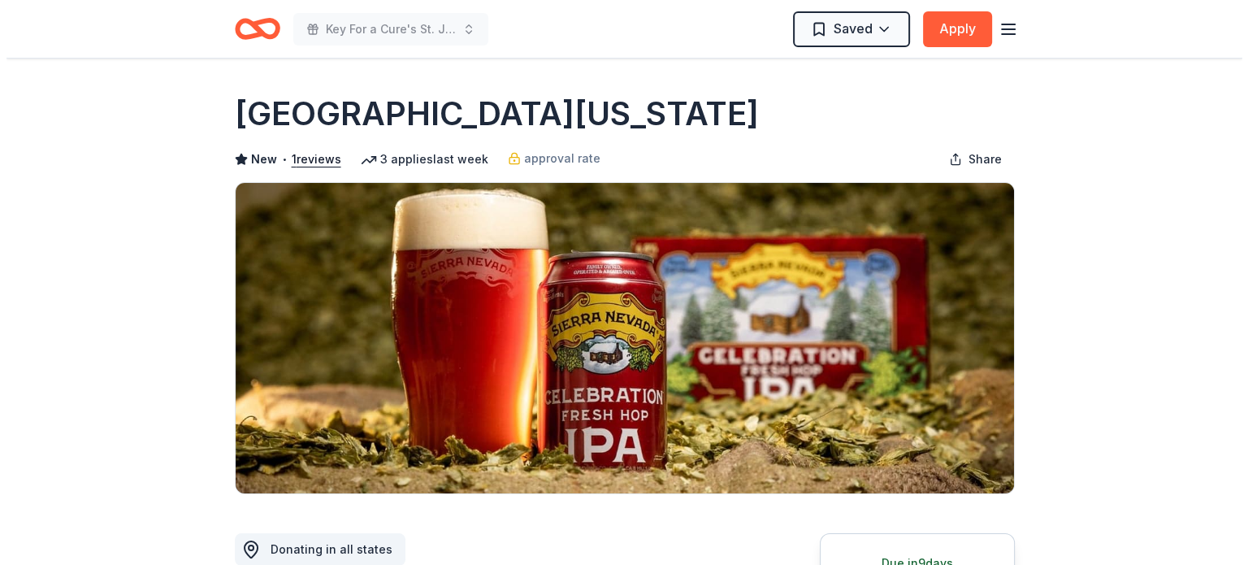
scroll to position [162, 0]
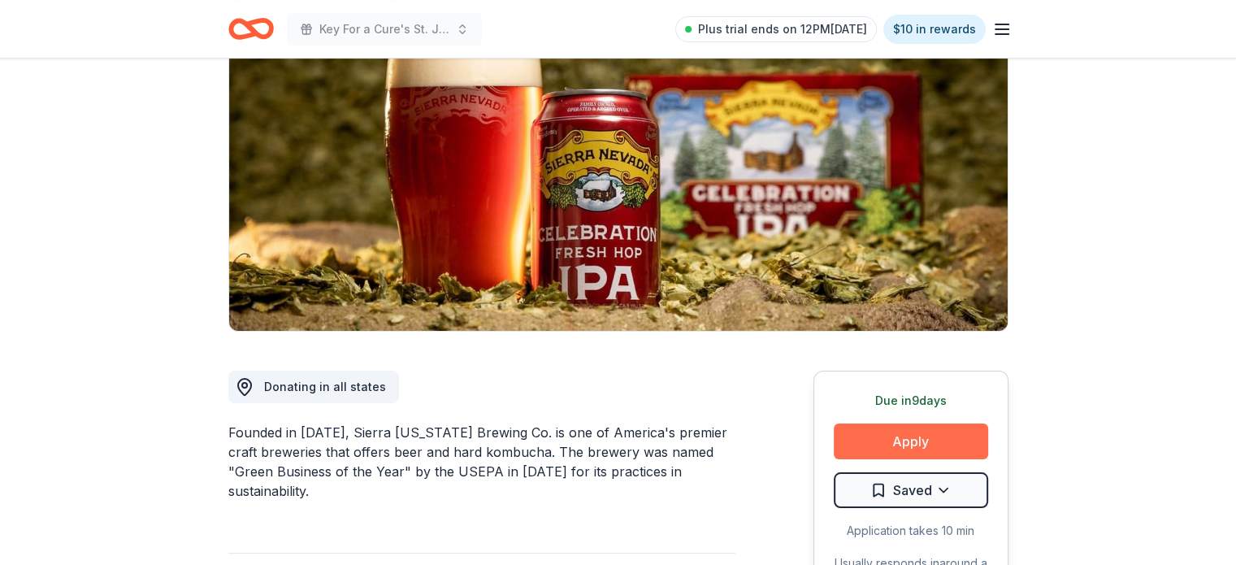
click at [890, 437] on button "Apply" at bounding box center [911, 441] width 154 height 36
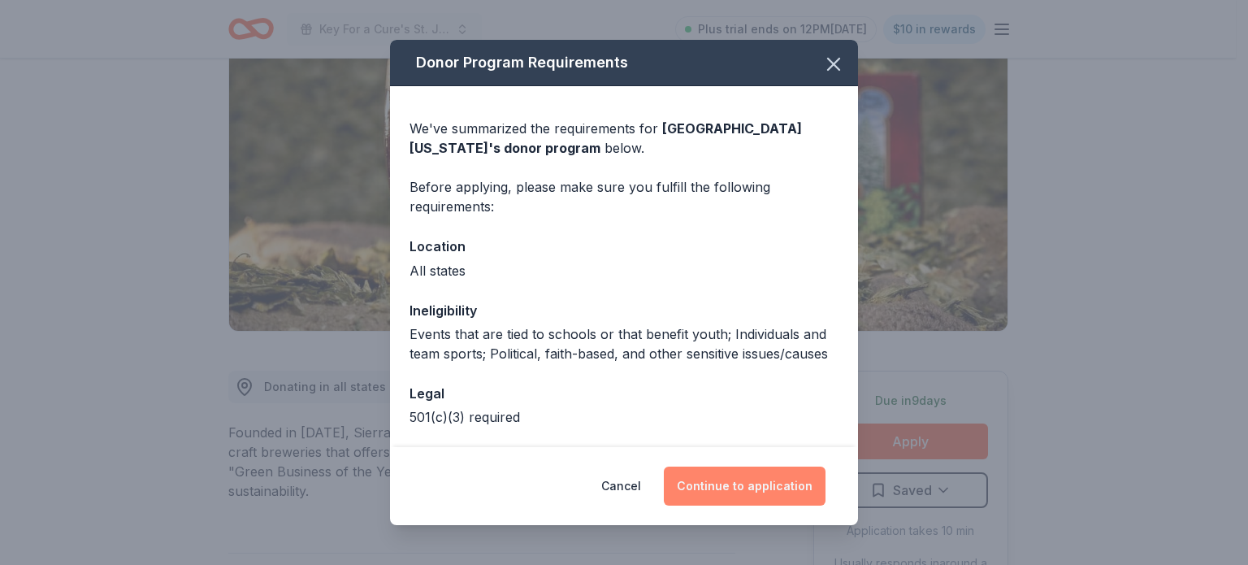
click at [692, 479] on button "Continue to application" at bounding box center [745, 485] width 162 height 39
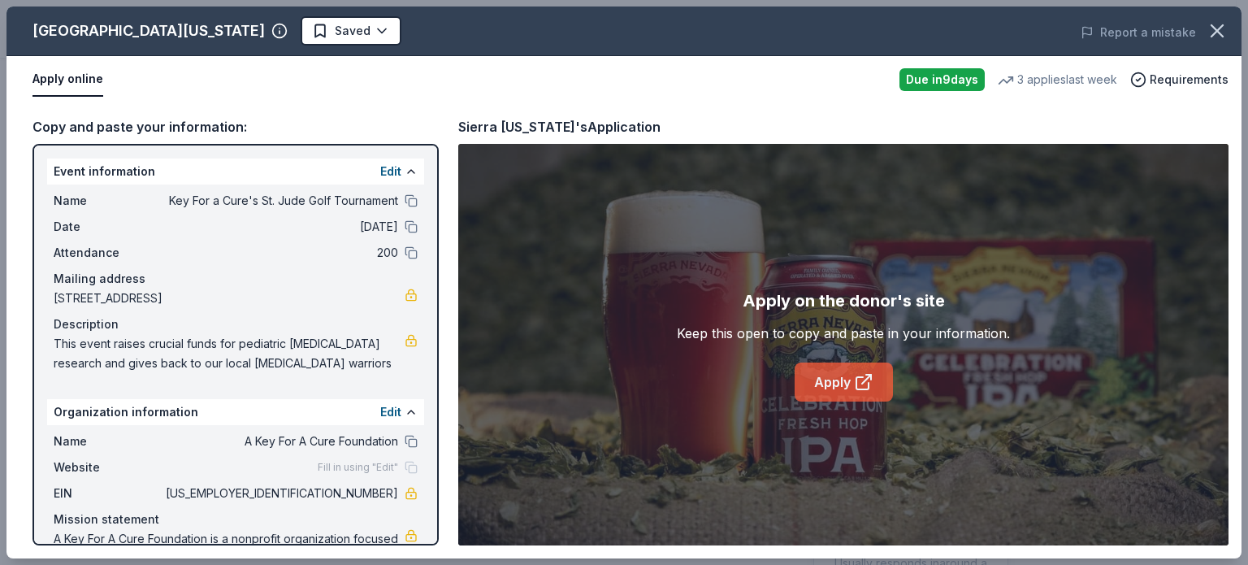
click at [838, 375] on link "Apply" at bounding box center [844, 381] width 98 height 39
click at [834, 386] on link "Apply" at bounding box center [844, 381] width 98 height 39
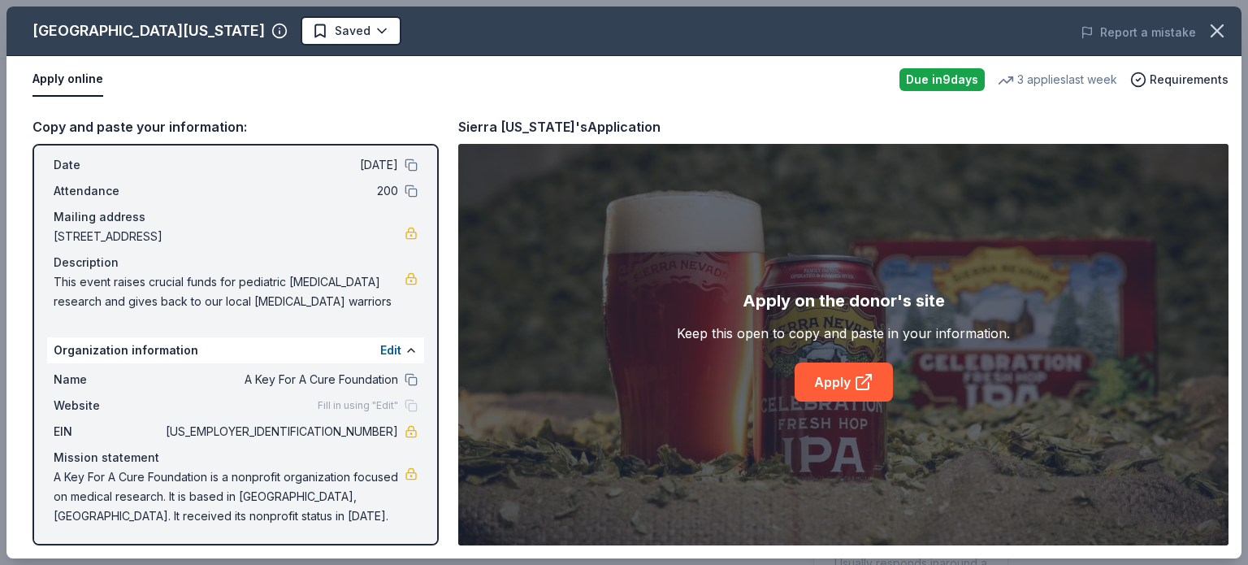
click at [258, 509] on span "A Key For A Cure Foundation is a nonprofit organization focused on medical rese…" at bounding box center [229, 496] width 351 height 58
click at [249, 515] on span "A Key For A Cure Foundation is a nonprofit organization focused on medical rese…" at bounding box center [229, 496] width 351 height 58
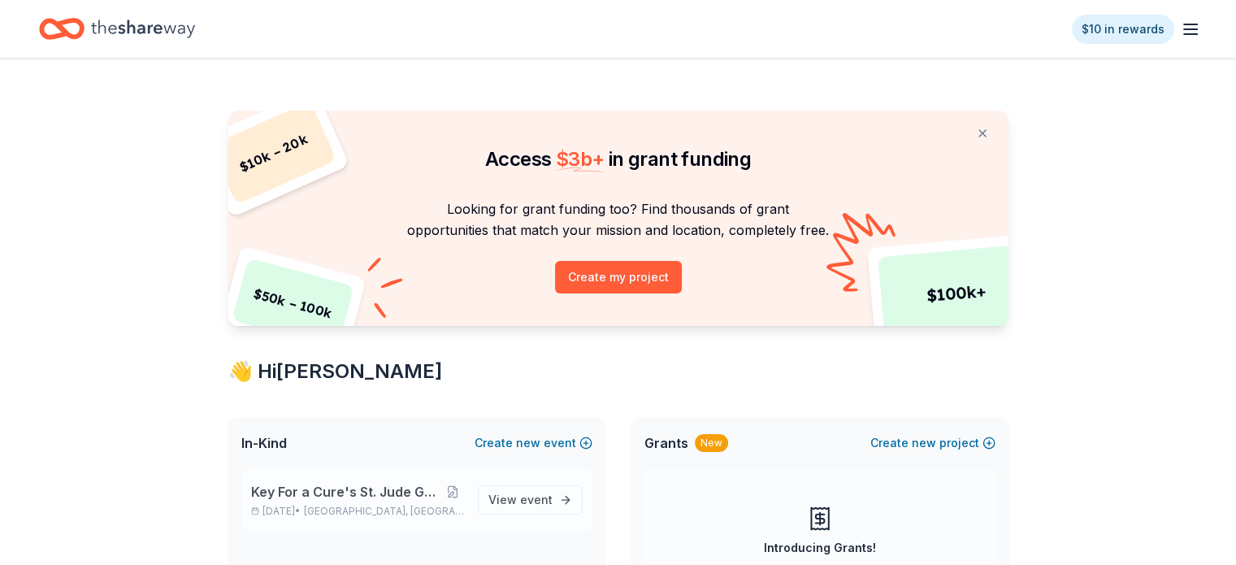
click at [383, 477] on div "Key For a Cure's St. Jude Golf Tournament [DATE] • [GEOGRAPHIC_DATA], [GEOGRAPH…" at bounding box center [416, 500] width 351 height 62
click at [401, 518] on div "Key For a Cure's St. Jude Golf Tournament [DATE] • [GEOGRAPHIC_DATA], [GEOGRAPH…" at bounding box center [416, 500] width 351 height 62
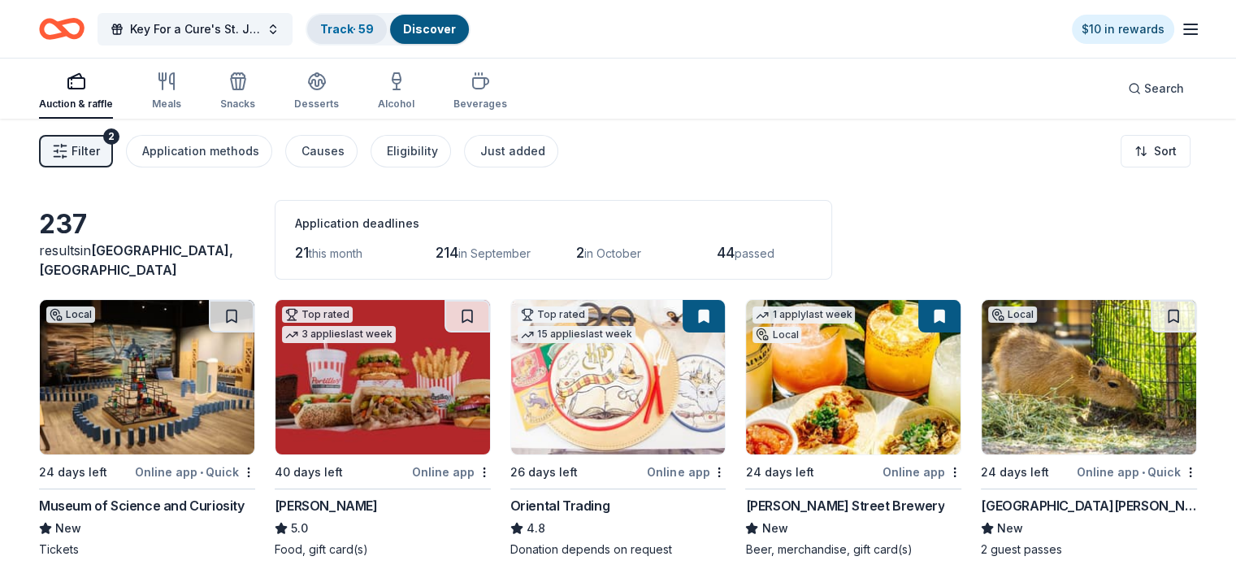
click at [354, 33] on link "Track · 59" at bounding box center [347, 29] width 54 height 14
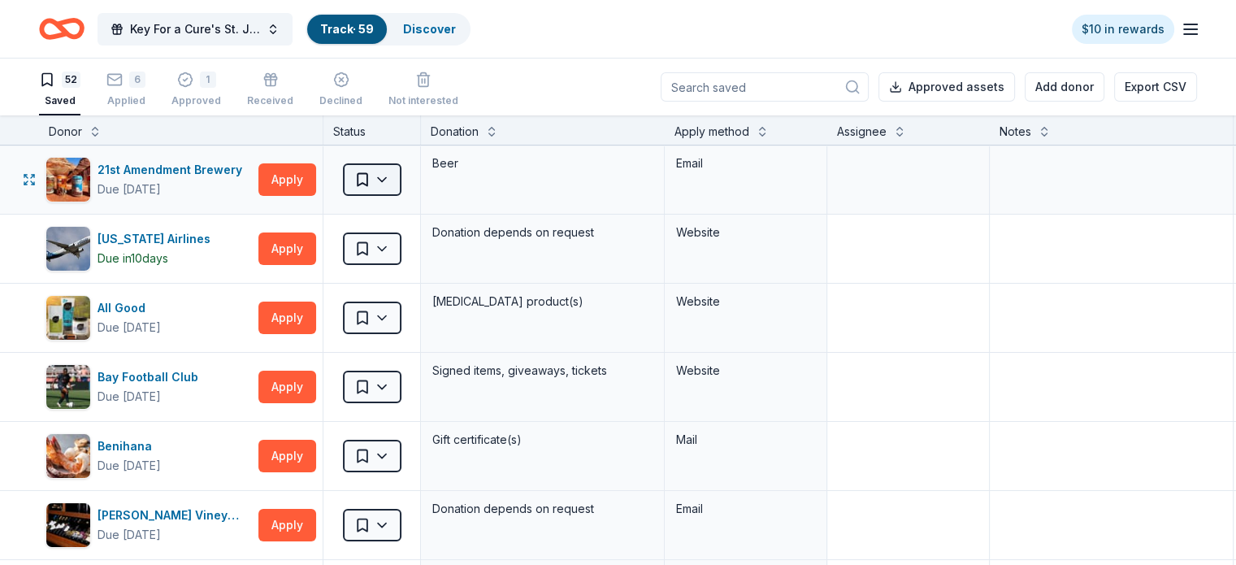
click at [389, 175] on html "Key For a Cure's St. Jude Golf Tournament Track · 59 Discover $10 in rewards 52…" at bounding box center [618, 282] width 1236 height 565
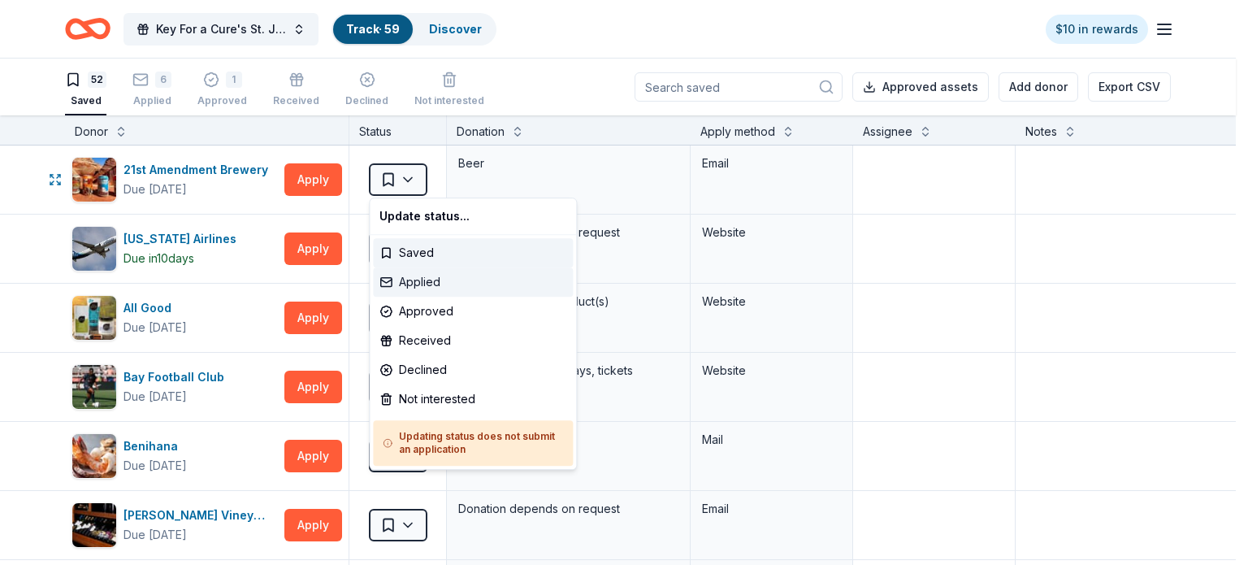
click at [405, 276] on div "Applied" at bounding box center [473, 281] width 200 height 29
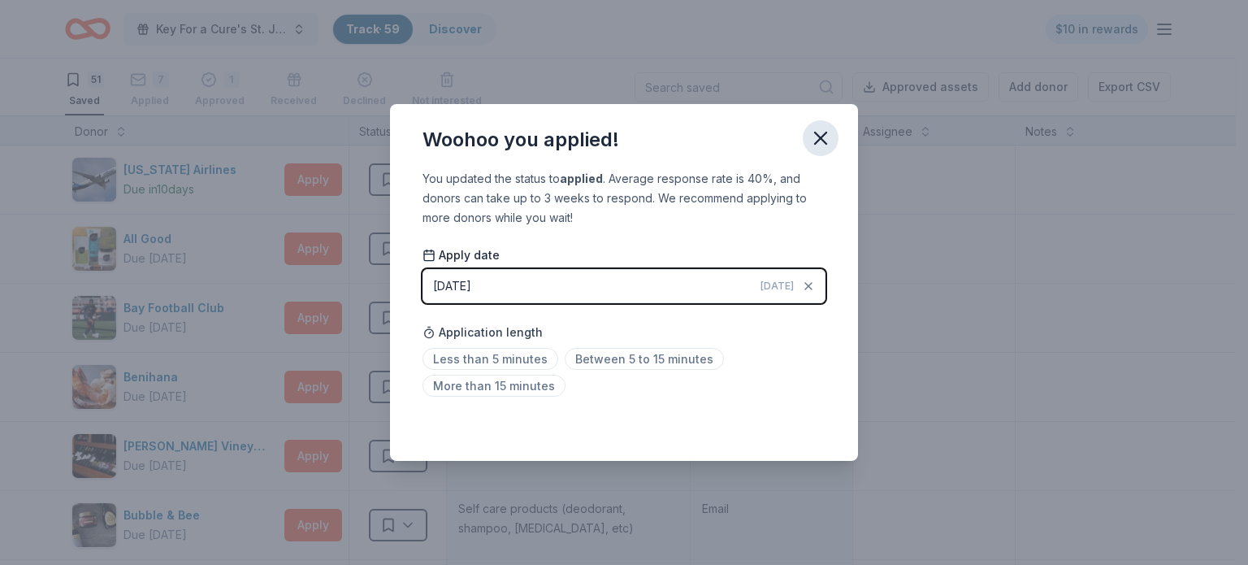
click at [816, 140] on icon "button" at bounding box center [820, 138] width 23 height 23
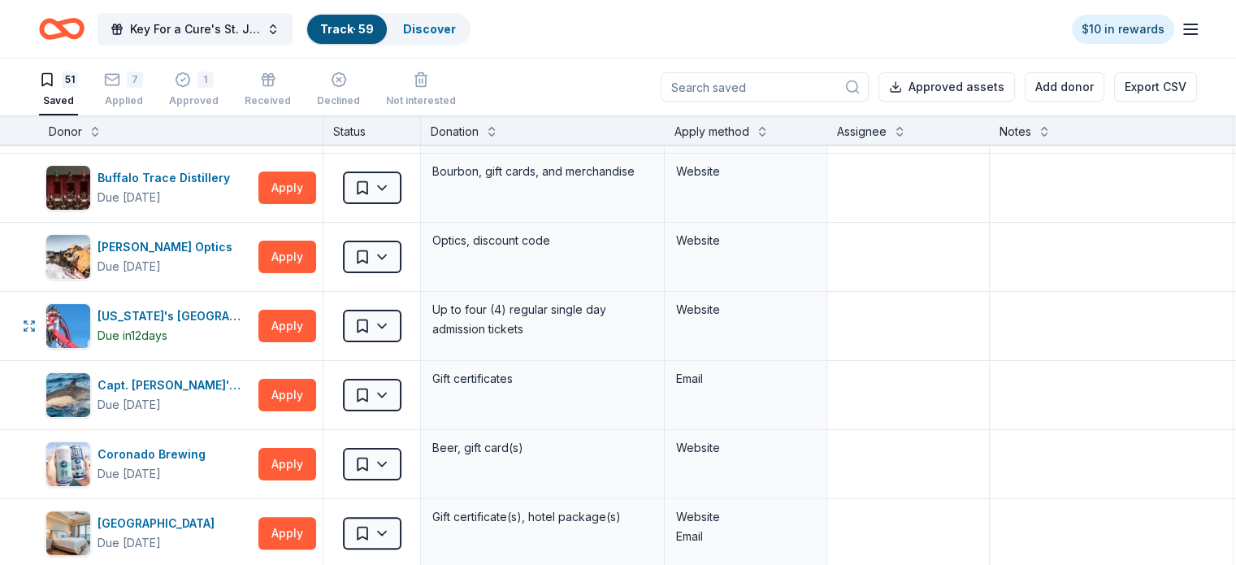
scroll to position [487, 0]
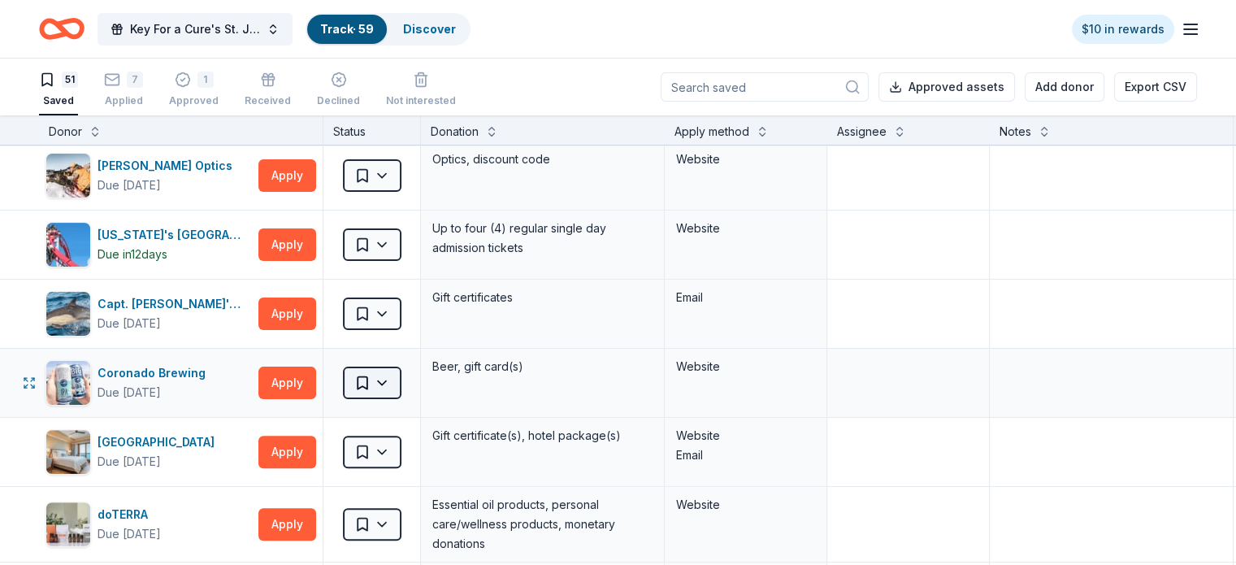
click at [408, 366] on html "Key For a Cure's St. Jude Golf Tournament Track · 59 Discover $10 in rewards 51…" at bounding box center [618, 282] width 1236 height 565
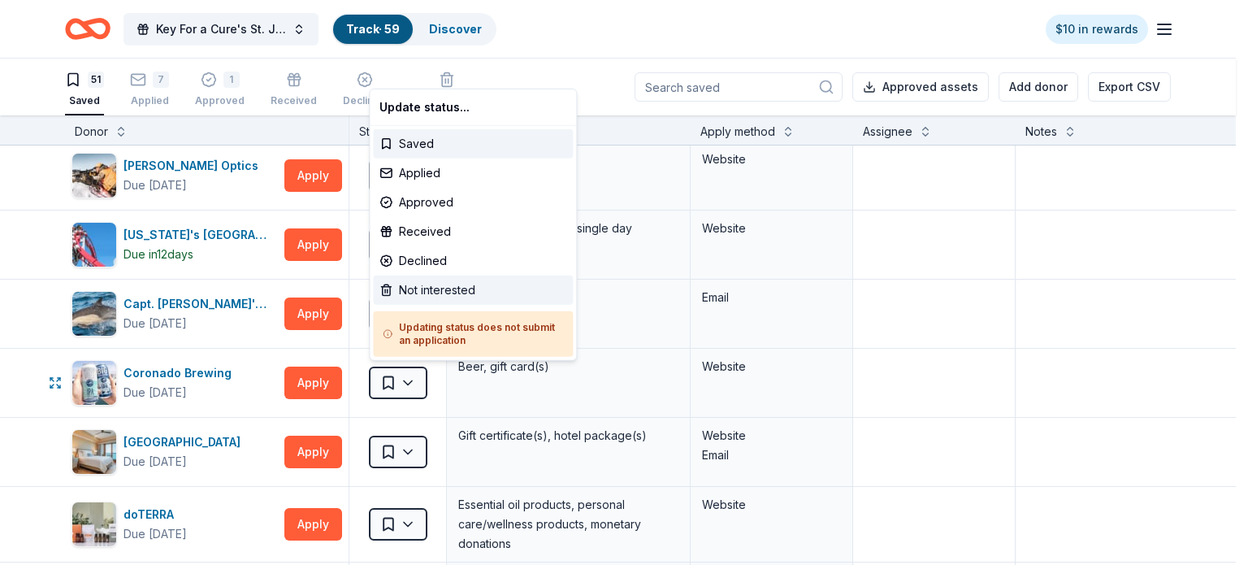
click at [422, 294] on div "Not interested" at bounding box center [473, 289] width 200 height 29
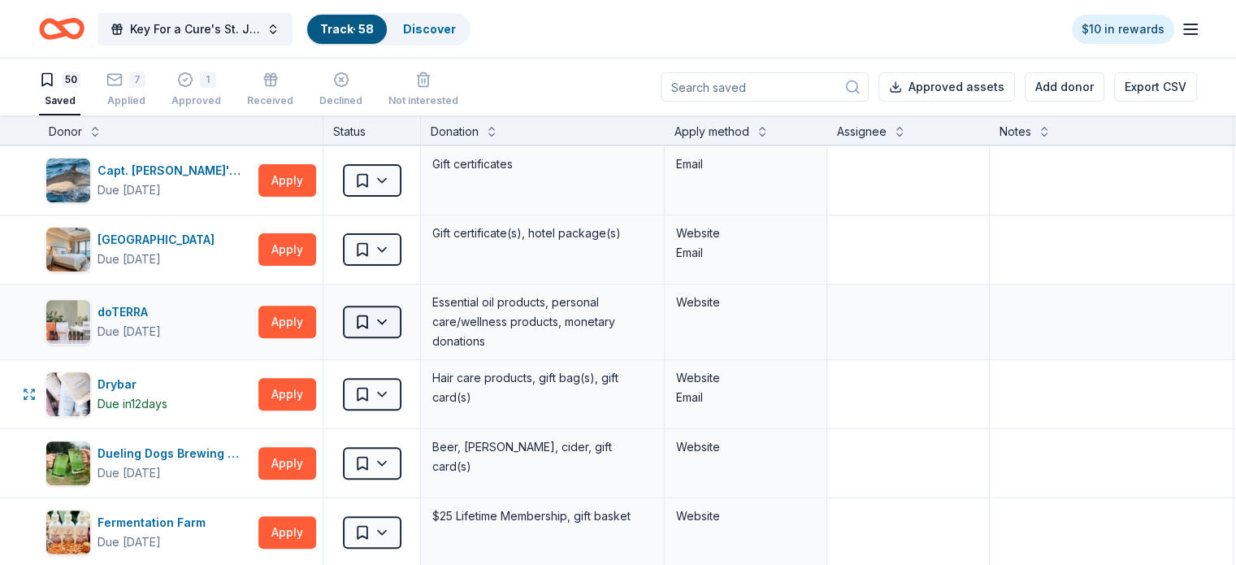
scroll to position [650, 0]
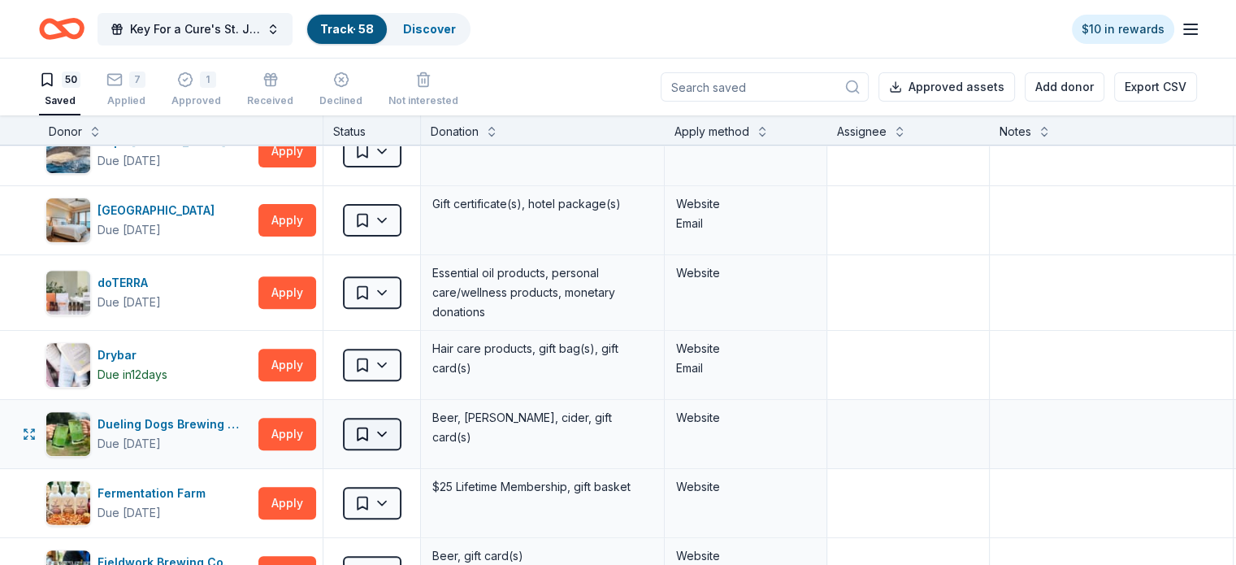
click at [386, 431] on html "Key For a Cure's St. Jude Golf Tournament Track · 58 Discover $10 in rewards 50…" at bounding box center [618, 282] width 1236 height 565
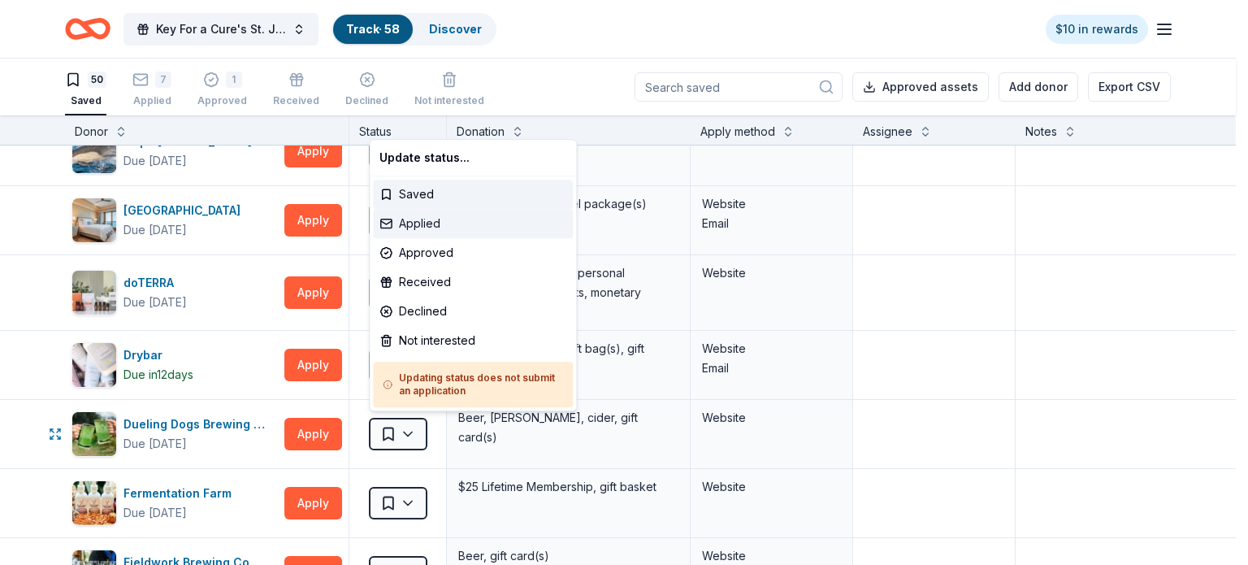
click at [431, 228] on div "Applied" at bounding box center [473, 223] width 200 height 29
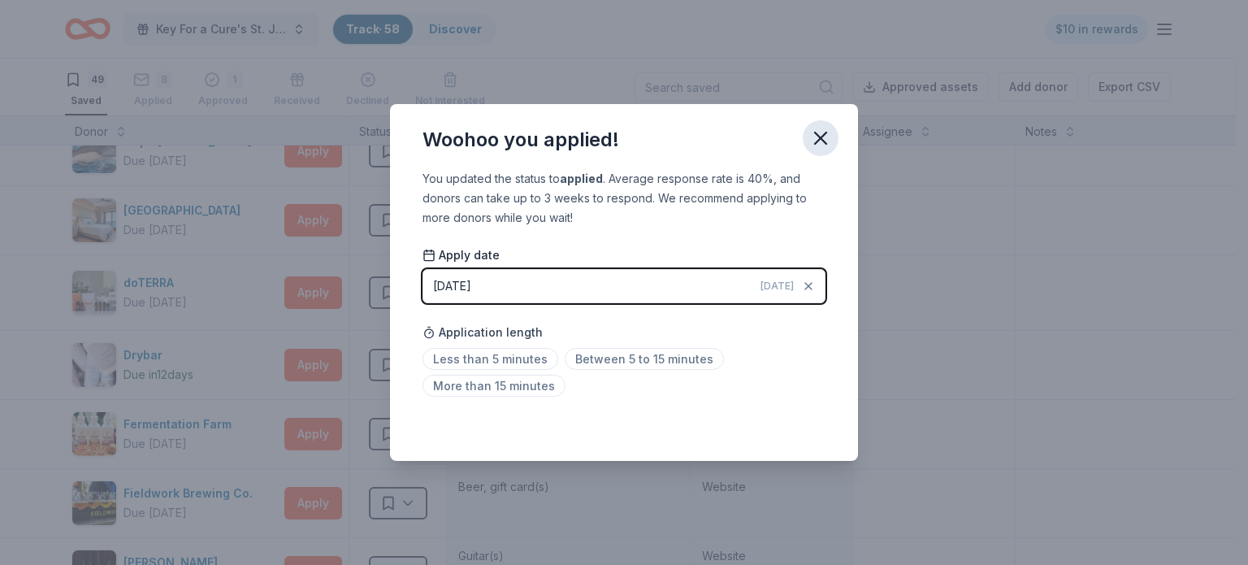
click at [818, 136] on icon "button" at bounding box center [820, 137] width 11 height 11
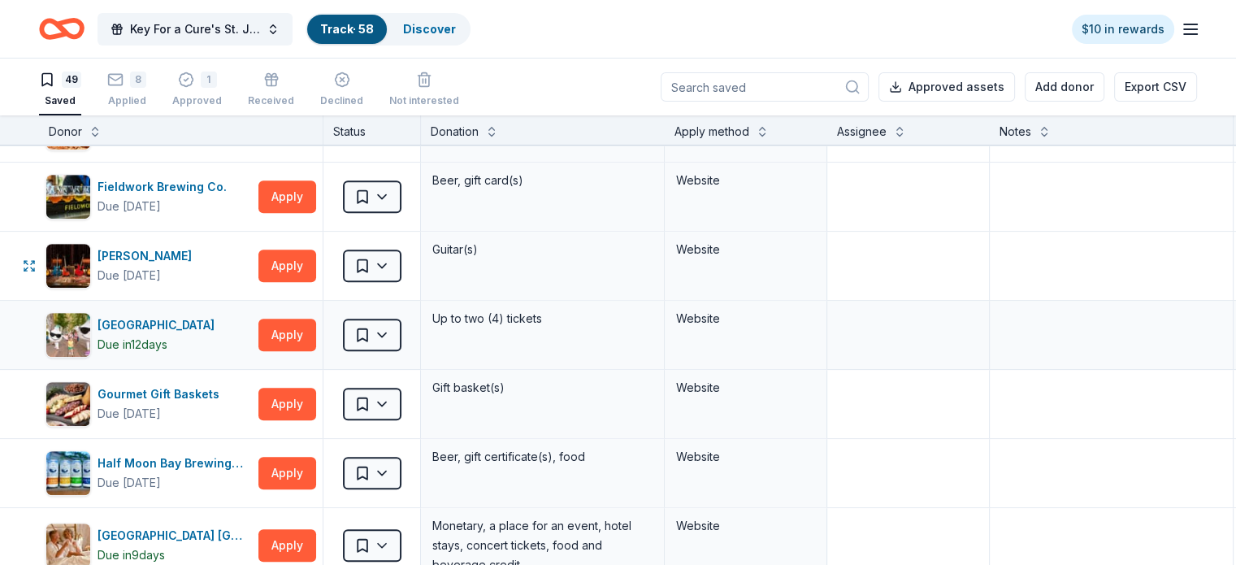
scroll to position [975, 0]
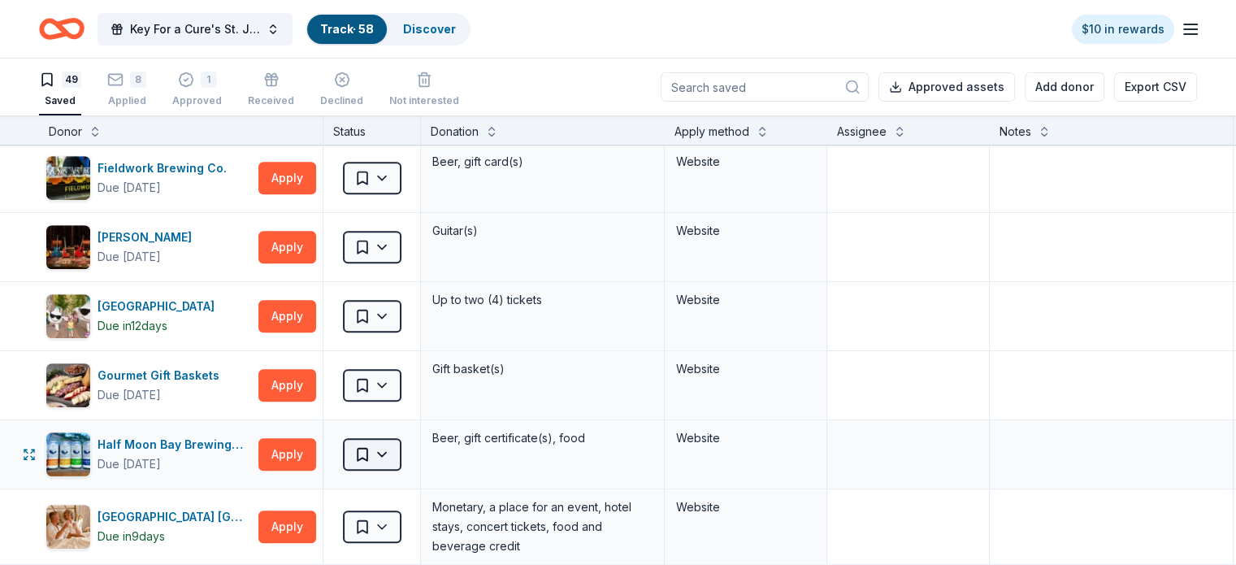
click at [387, 451] on html "Key For a Cure's St. Jude Golf Tournament Track · 58 Discover $10 in rewards 49…" at bounding box center [618, 282] width 1236 height 565
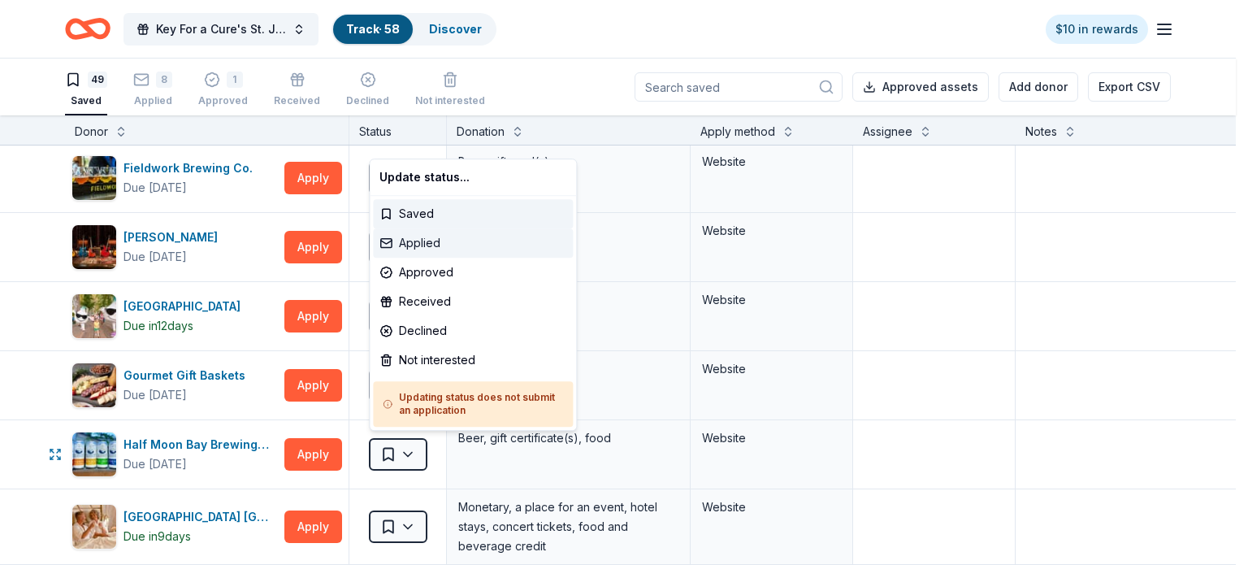
click at [422, 242] on div "Applied" at bounding box center [473, 242] width 200 height 29
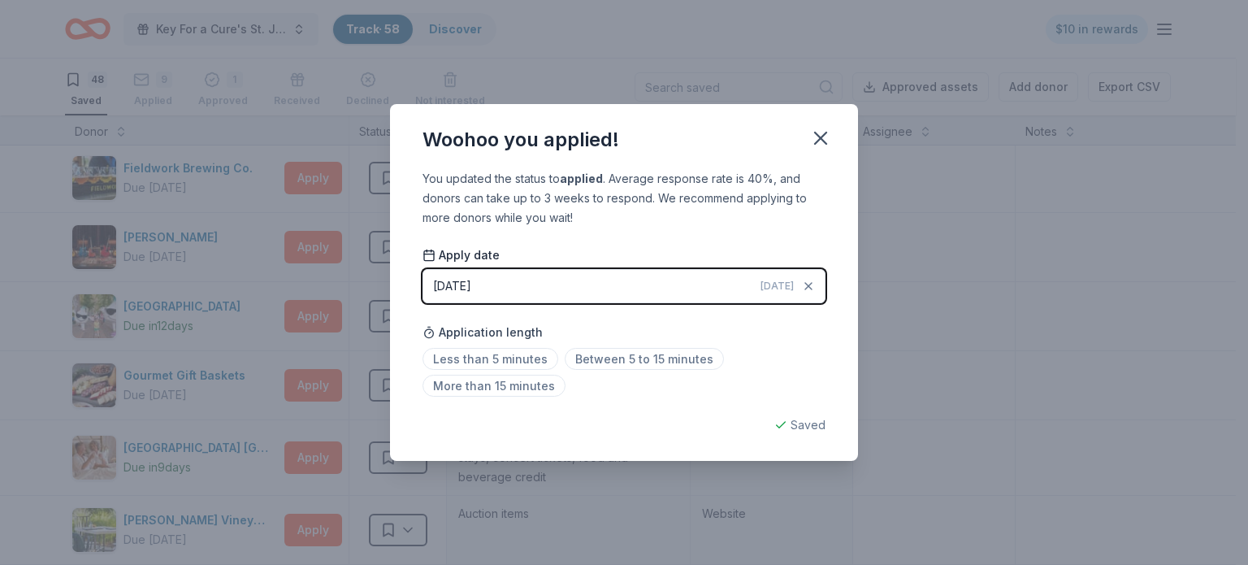
drag, startPoint x: 828, startPoint y: 139, endPoint x: 676, endPoint y: 209, distance: 167.2
click at [828, 139] on icon "button" at bounding box center [820, 138] width 23 height 23
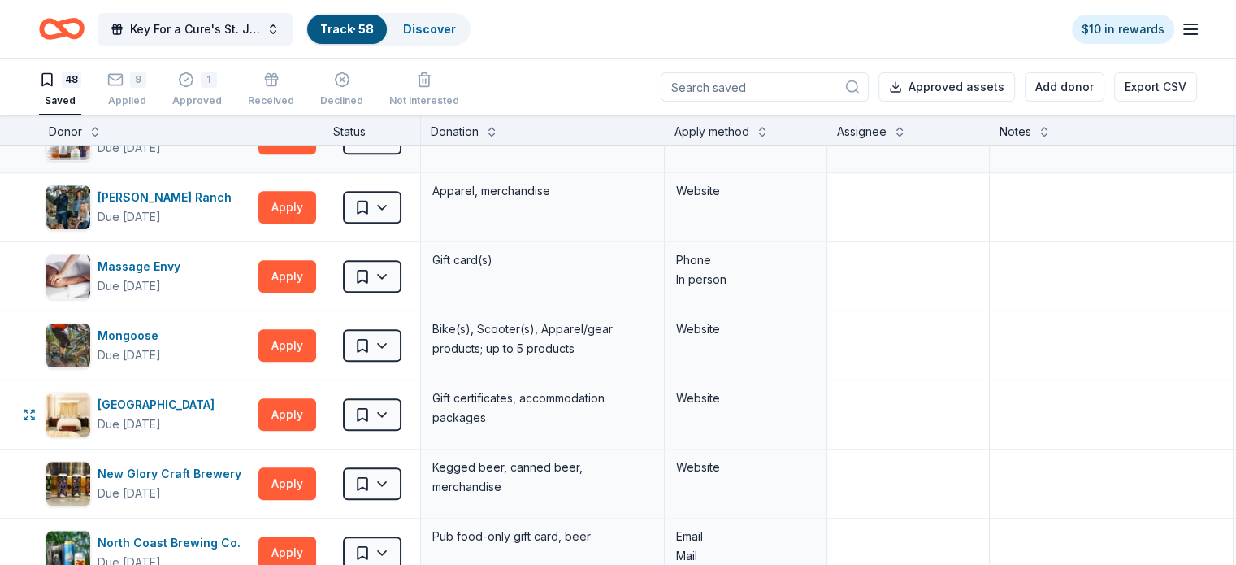
scroll to position [1869, 0]
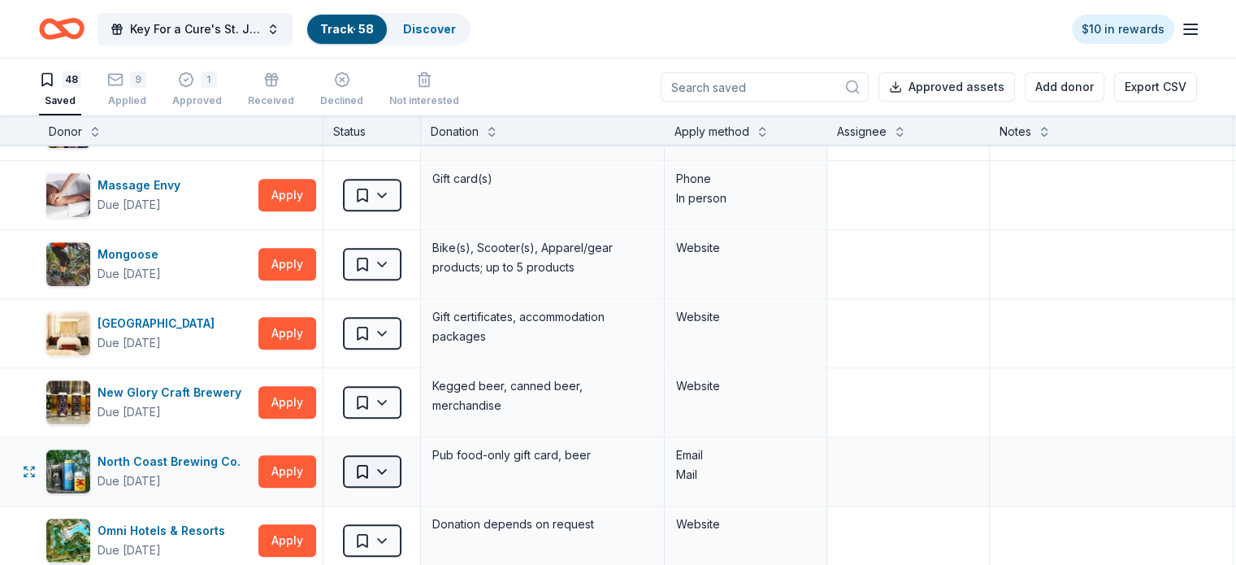
click at [383, 461] on html "Key For a Cure's St. Jude Golf Tournament Track · 58 Discover $10 in rewards 48…" at bounding box center [618, 282] width 1236 height 565
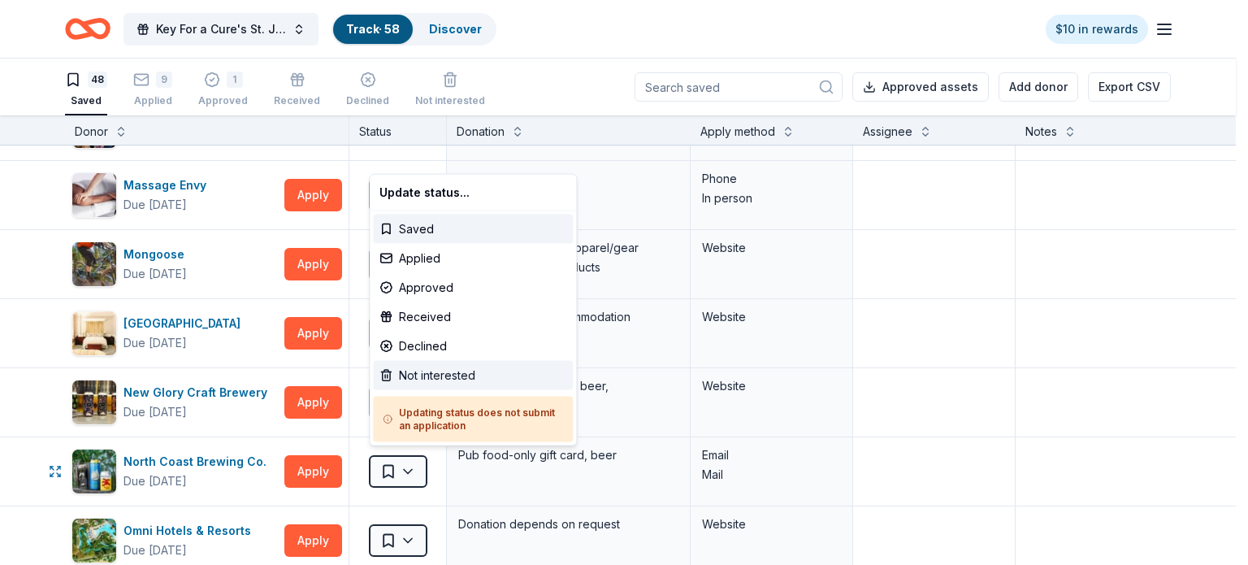
click at [431, 376] on div "Not interested" at bounding box center [473, 375] width 200 height 29
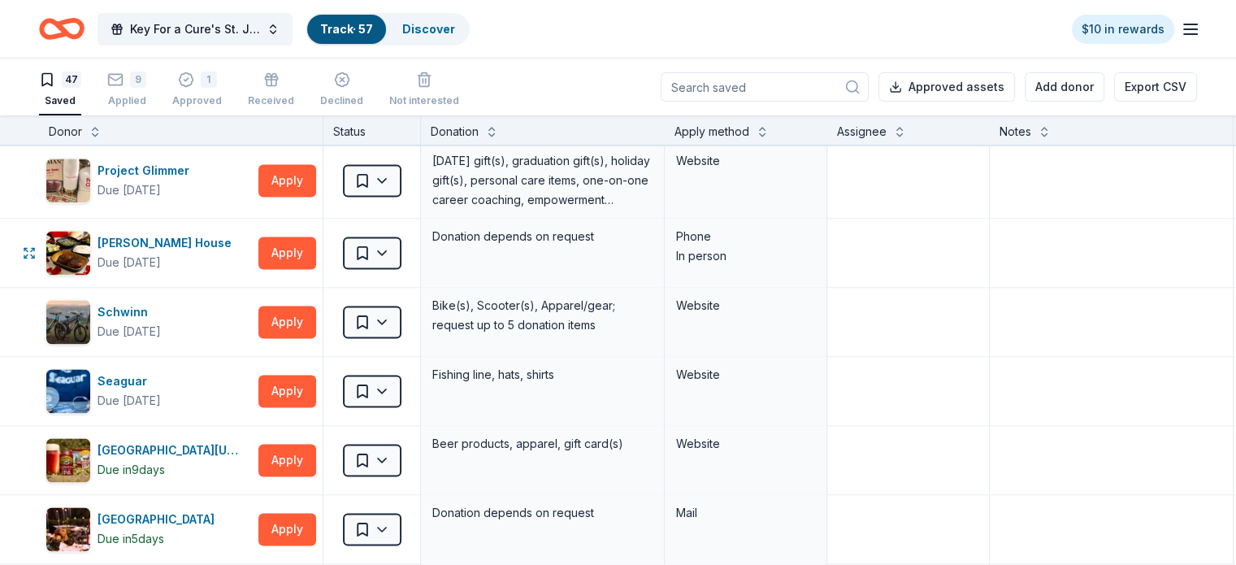
scroll to position [2519, 0]
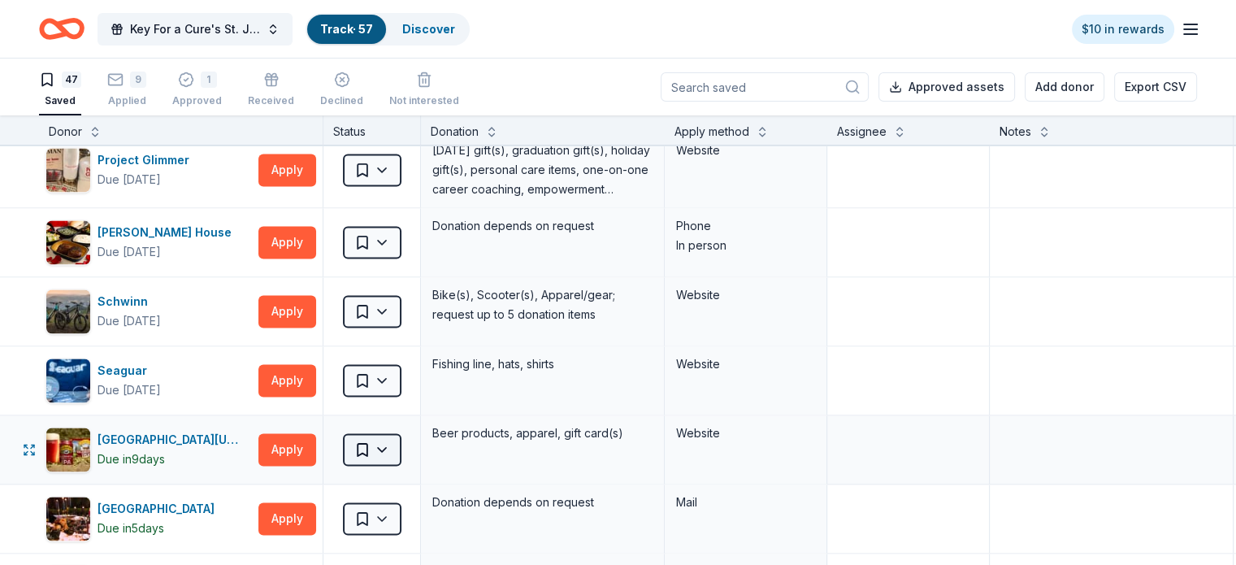
click at [404, 444] on html "Key For a Cure's St. Jude Golf Tournament Track · 57 Discover $10 in rewards 47…" at bounding box center [618, 282] width 1236 height 565
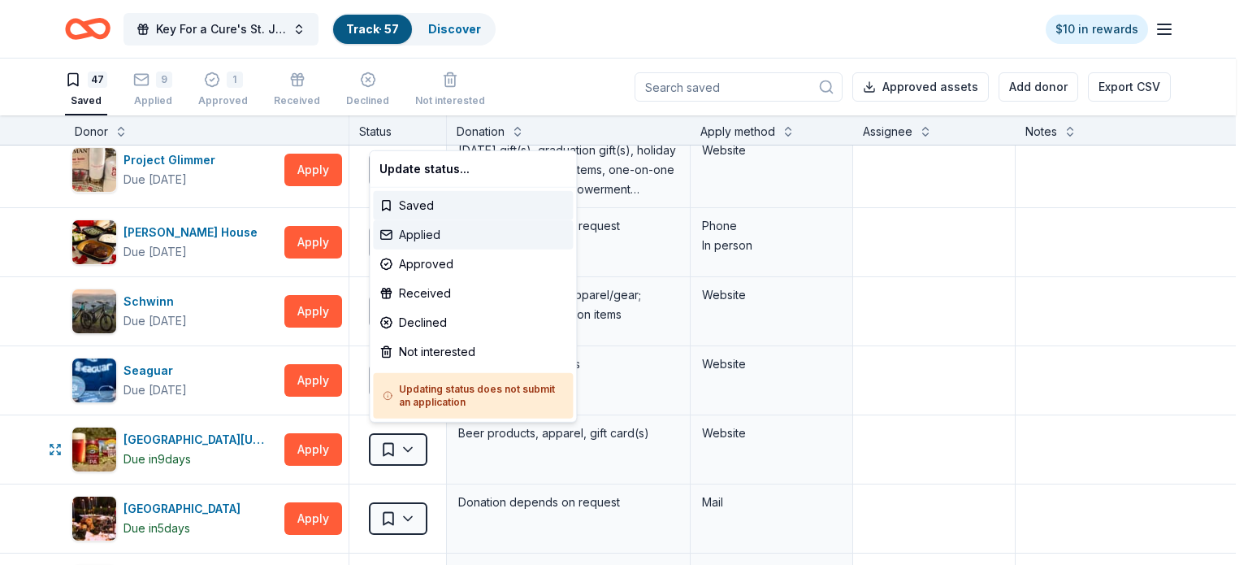
click at [418, 242] on div "Applied" at bounding box center [473, 234] width 200 height 29
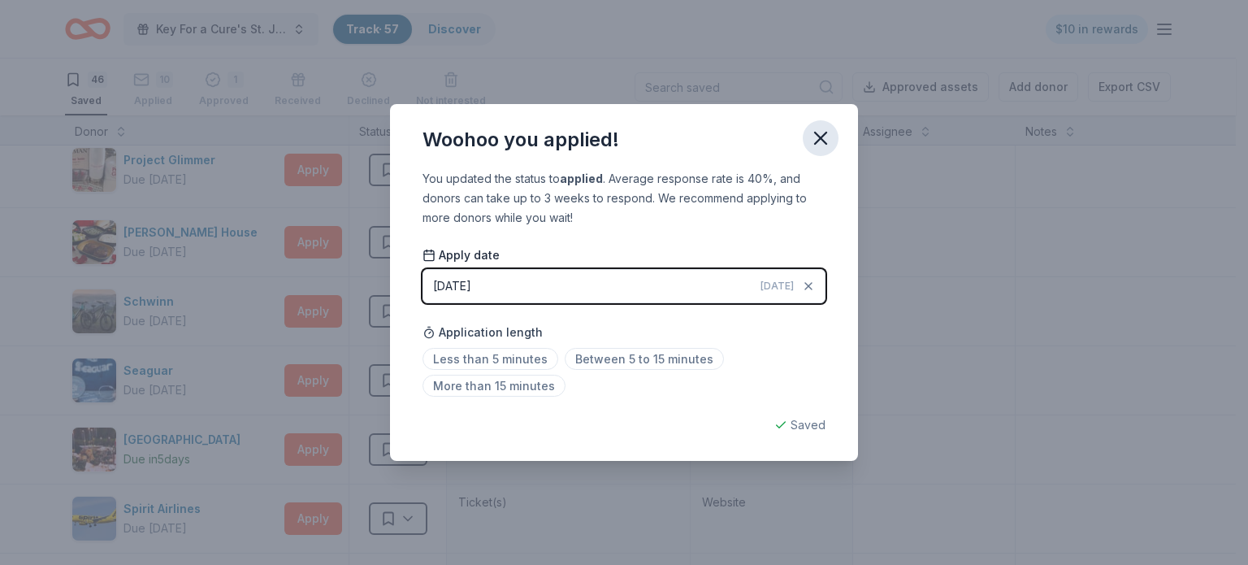
click at [820, 129] on icon "button" at bounding box center [820, 138] width 23 height 23
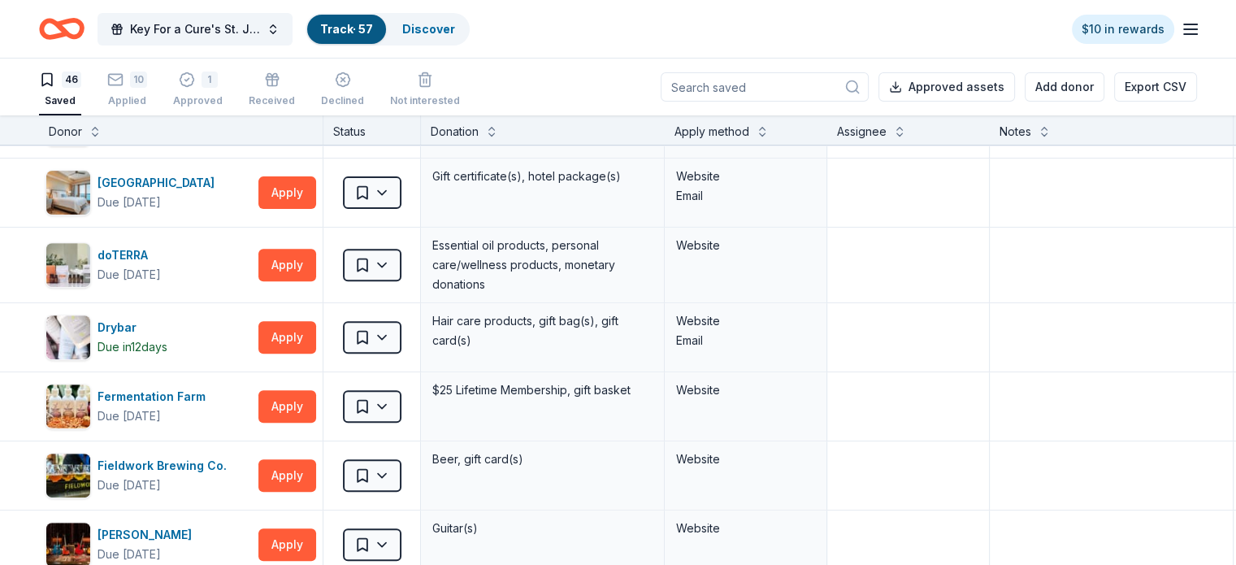
scroll to position [650, 0]
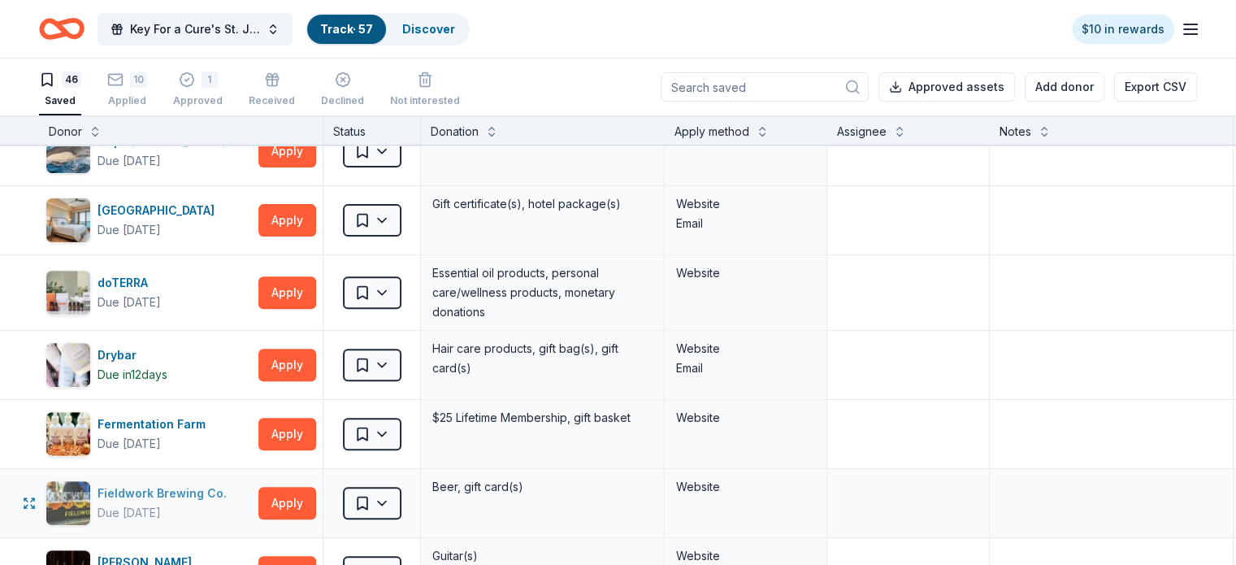
click at [141, 483] on div "Fieldwork Brewing Co." at bounding box center [165, 492] width 136 height 19
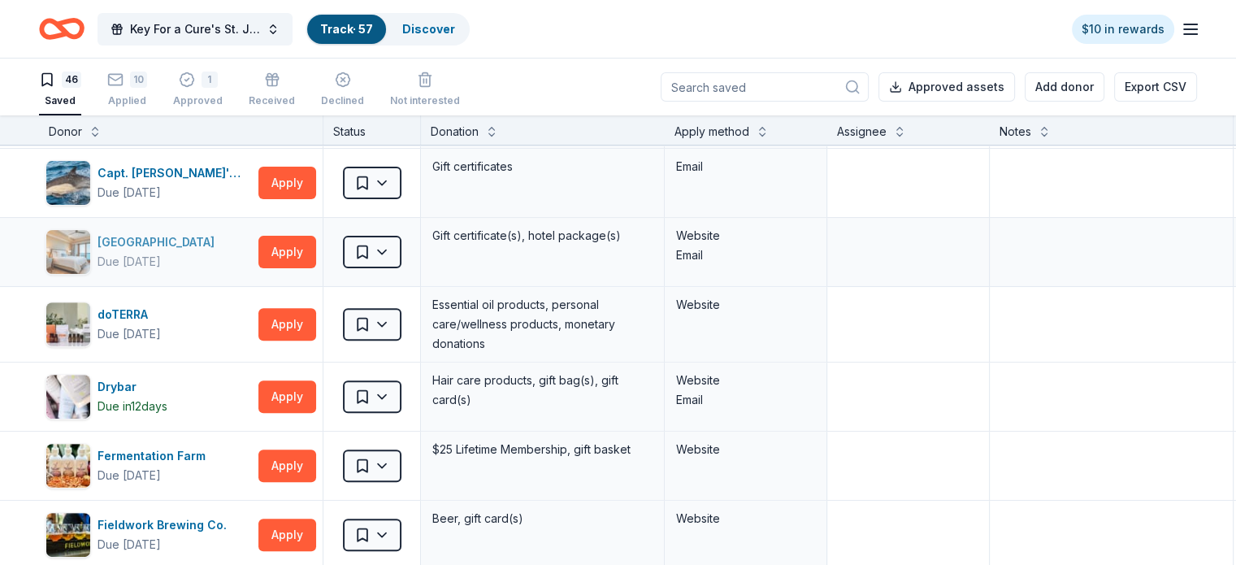
scroll to position [731, 0]
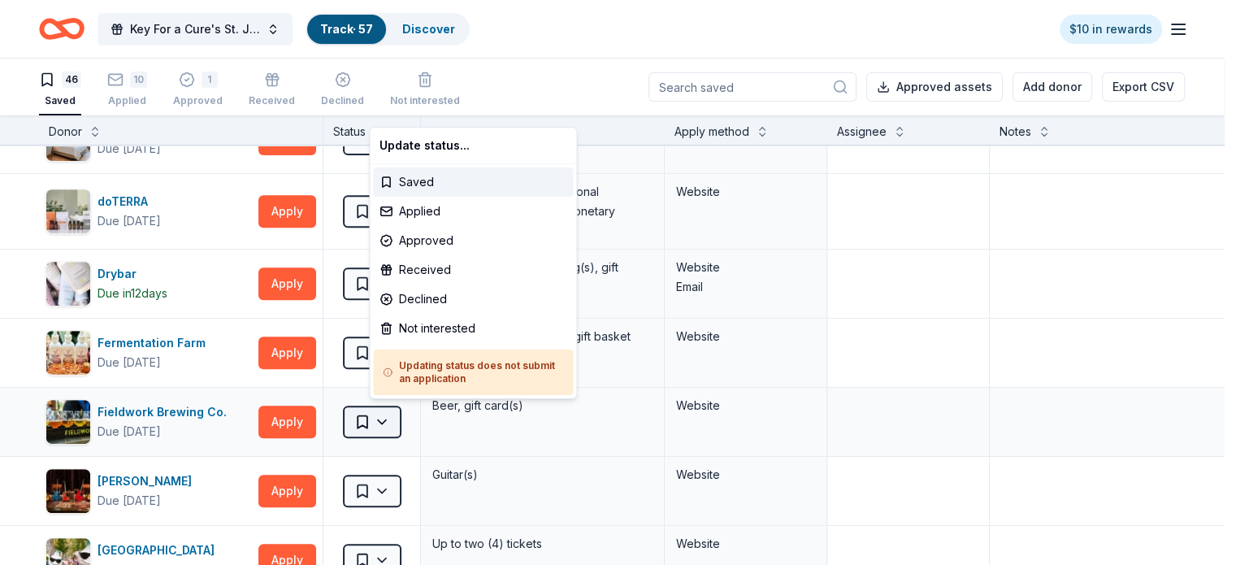
click at [393, 413] on html "Key For a Cure's St. Jude Golf Tournament Track · 57 Discover $10 in rewards 46…" at bounding box center [618, 282] width 1236 height 565
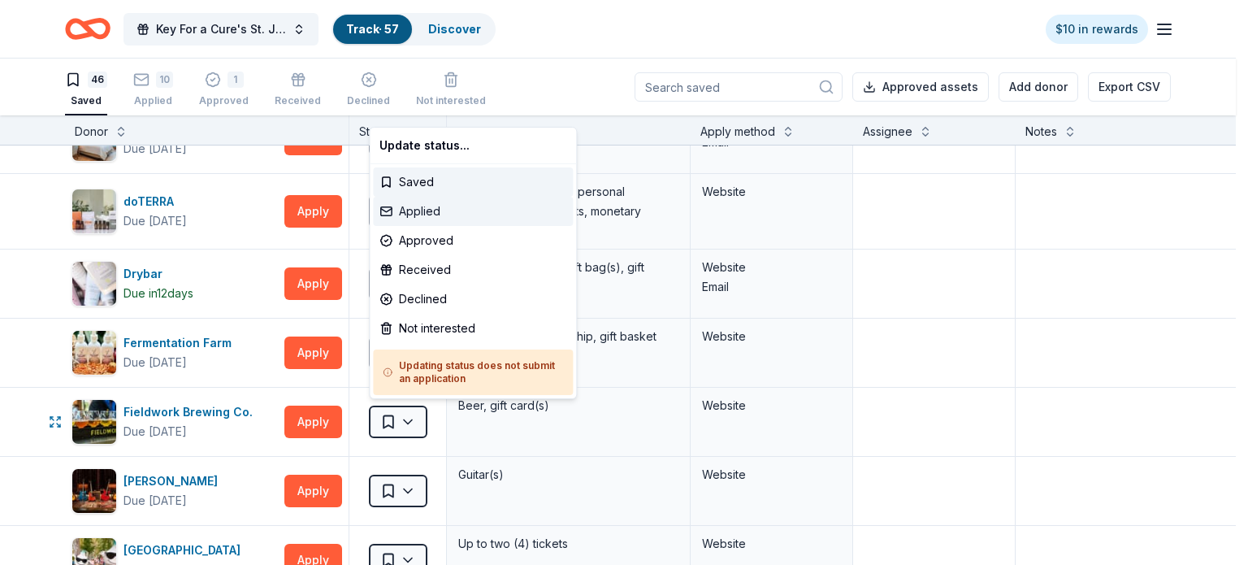
click at [441, 210] on div "Applied" at bounding box center [473, 211] width 200 height 29
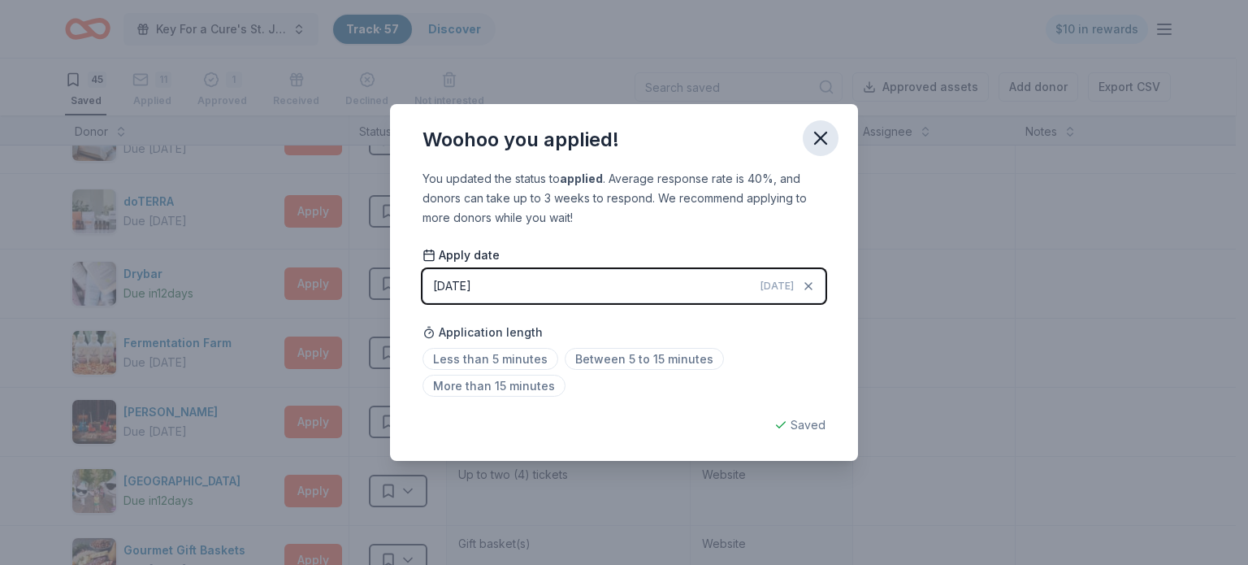
click at [832, 139] on button "button" at bounding box center [821, 138] width 36 height 36
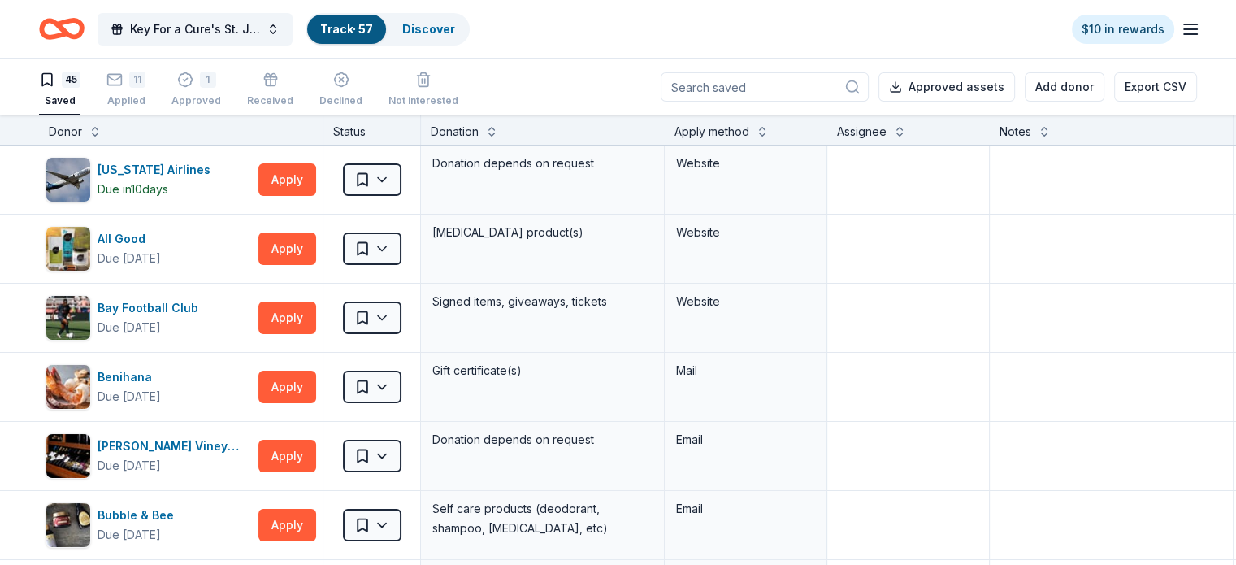
scroll to position [0, 0]
click at [145, 91] on div "11 Applied" at bounding box center [125, 81] width 39 height 36
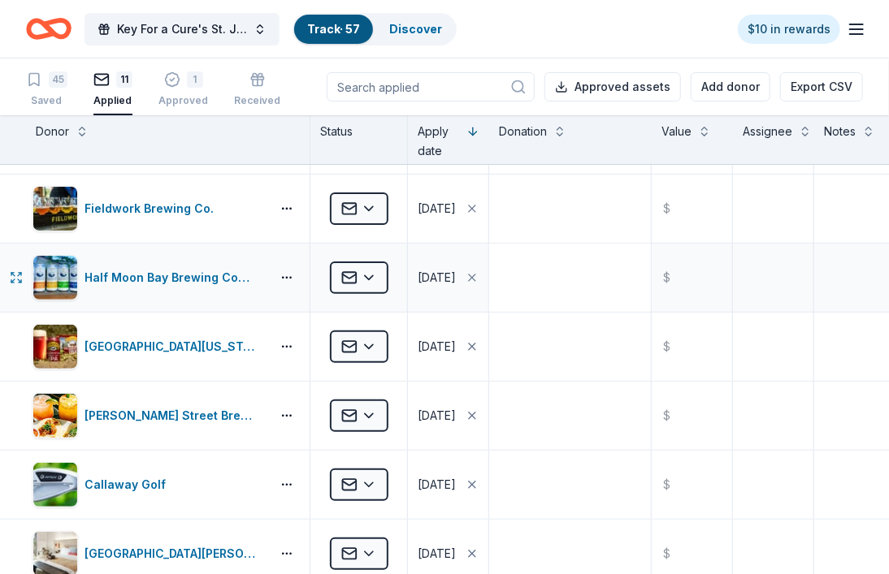
scroll to position [162, 0]
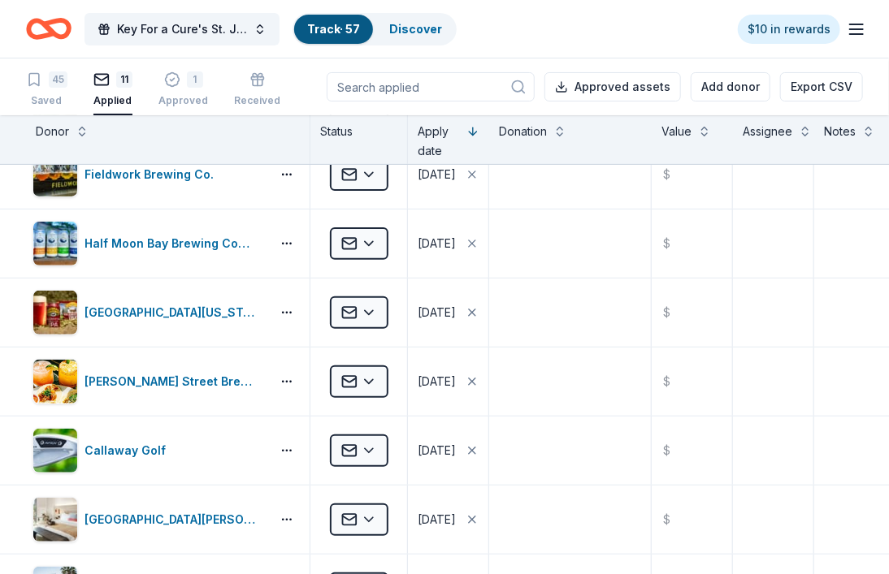
click at [561, 17] on div "Key For a Cure's St. Jude Golf Tournament Track · 57 Discover $10 in rewards" at bounding box center [444, 29] width 837 height 38
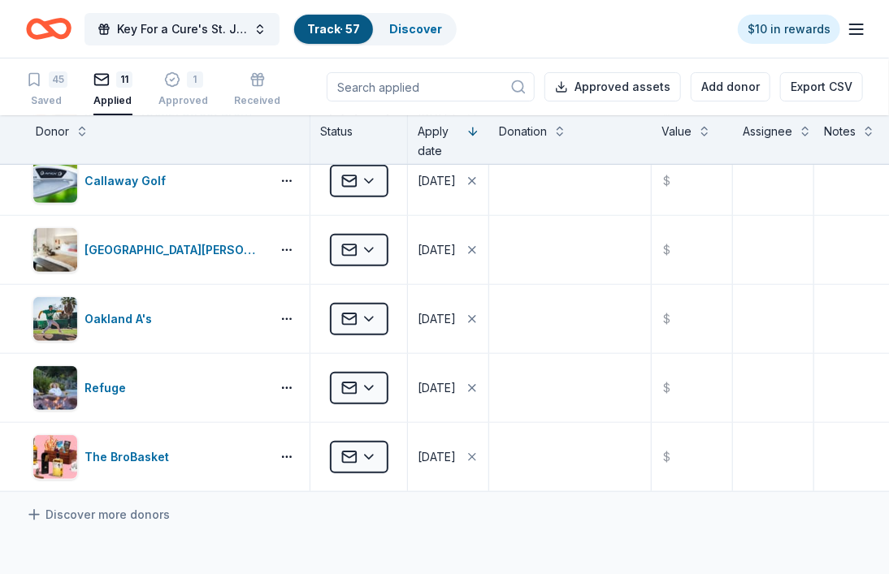
scroll to position [406, 0]
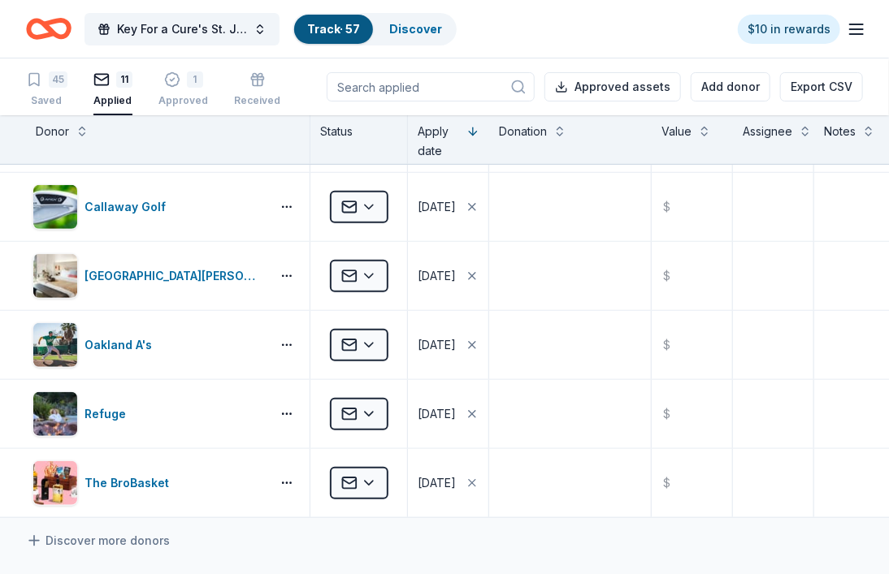
click at [590, 36] on div "Key For a Cure's St. Jude Golf Tournament Track · 57 Discover $10 in rewards" at bounding box center [444, 29] width 837 height 38
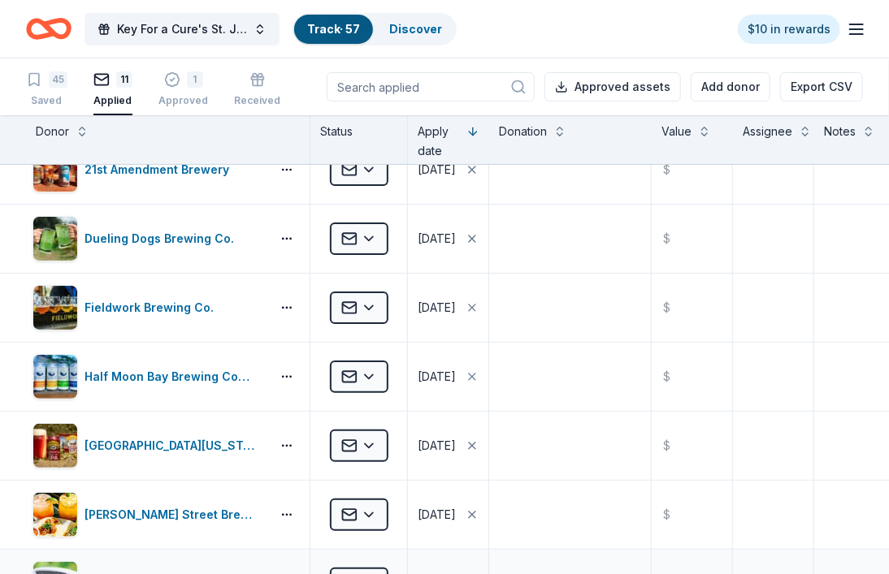
scroll to position [0, 0]
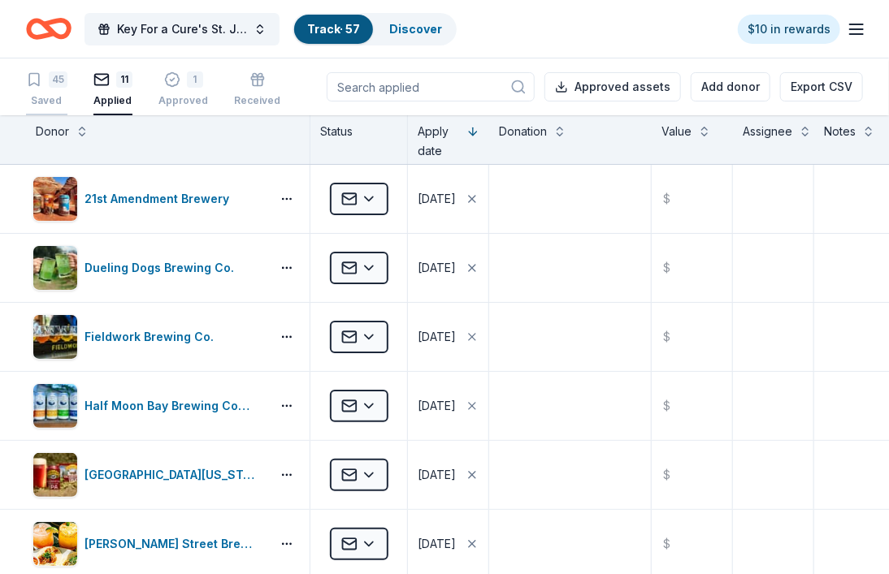
click at [52, 93] on div "45 Saved" at bounding box center [46, 89] width 41 height 36
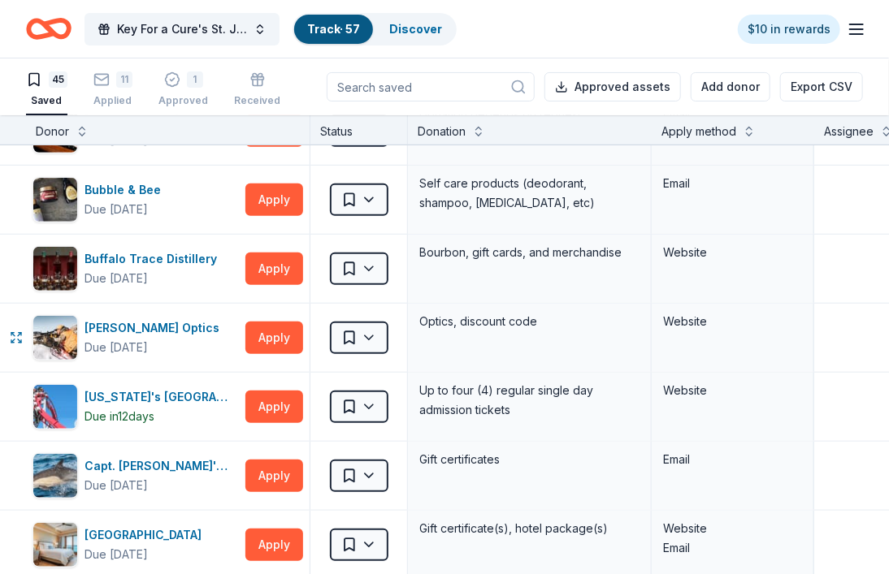
scroll to position [406, 0]
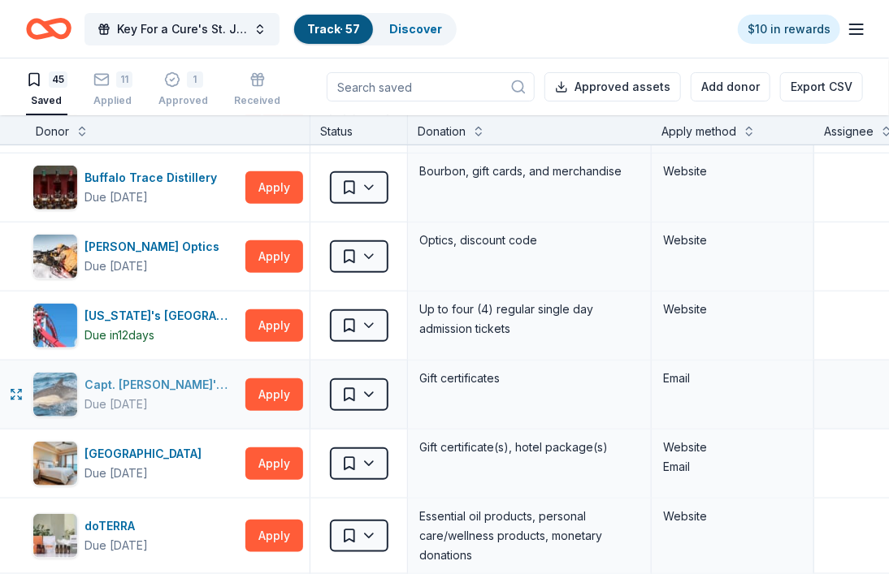
click at [167, 383] on div "Capt. Dave's Dolphin Safari" at bounding box center [161, 384] width 154 height 19
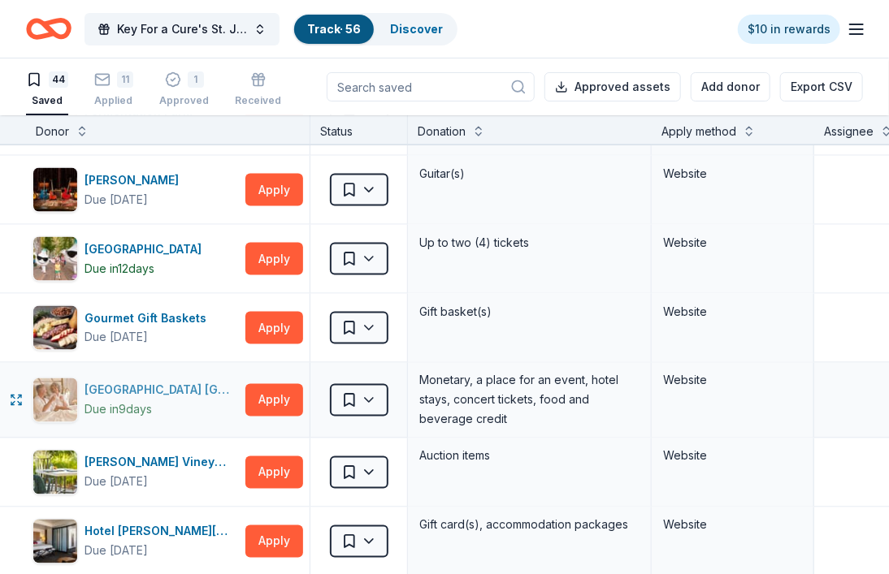
scroll to position [975, 0]
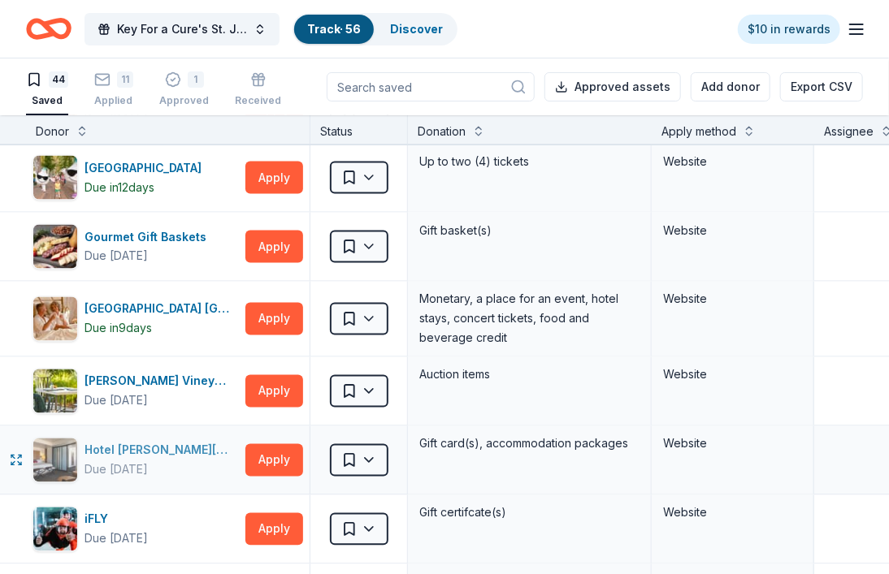
click at [177, 473] on div "Due [DATE]" at bounding box center [161, 470] width 154 height 19
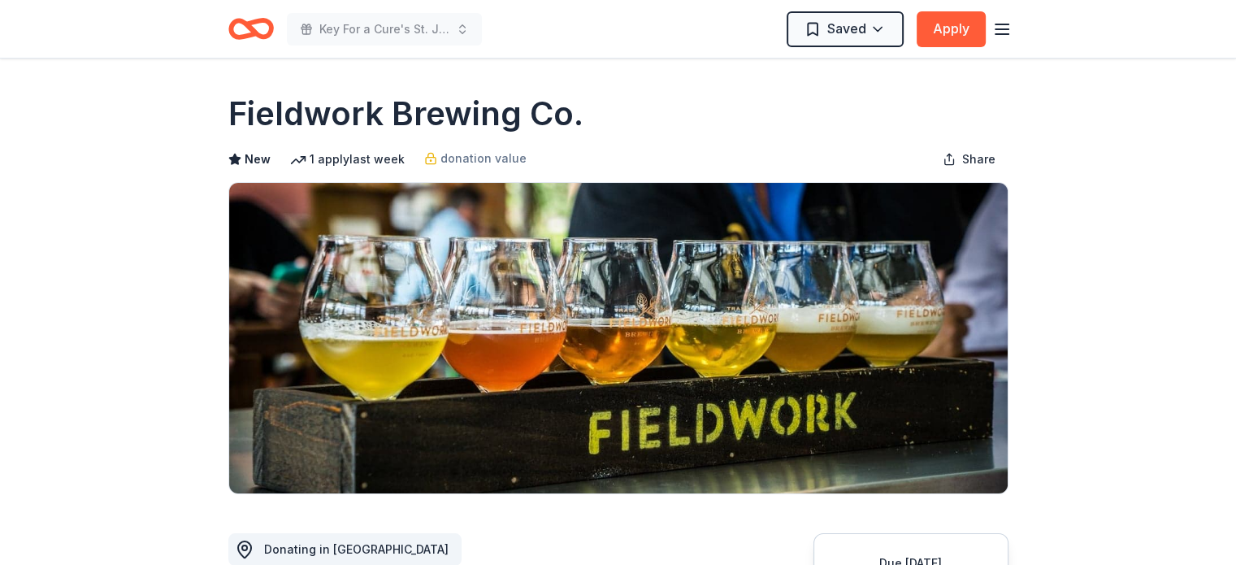
scroll to position [162, 0]
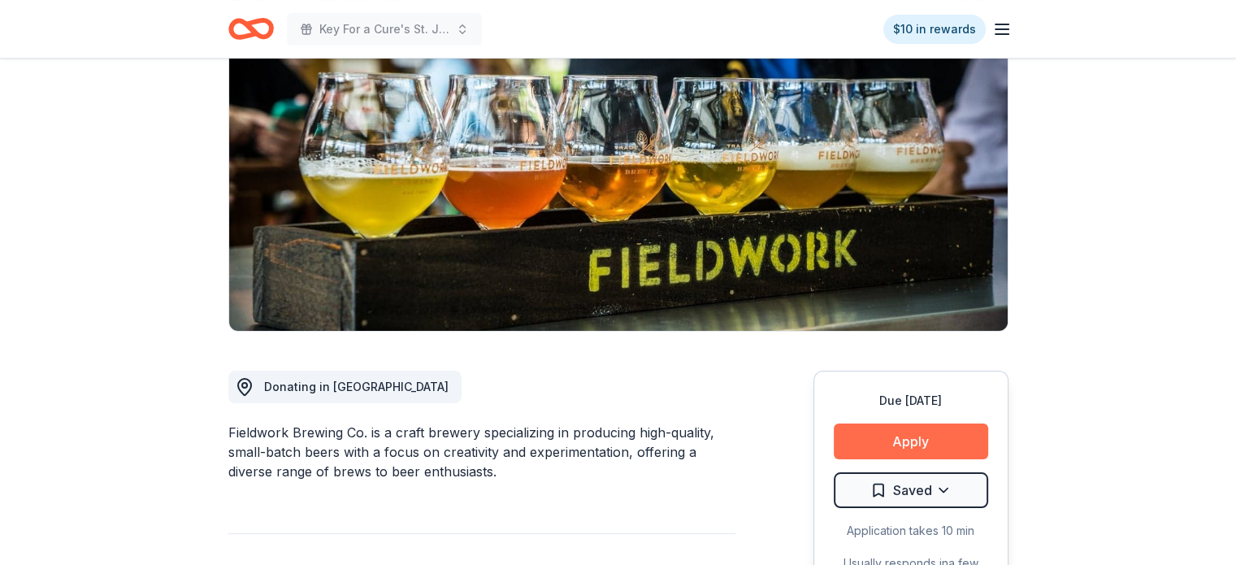
click at [872, 444] on button "Apply" at bounding box center [911, 441] width 154 height 36
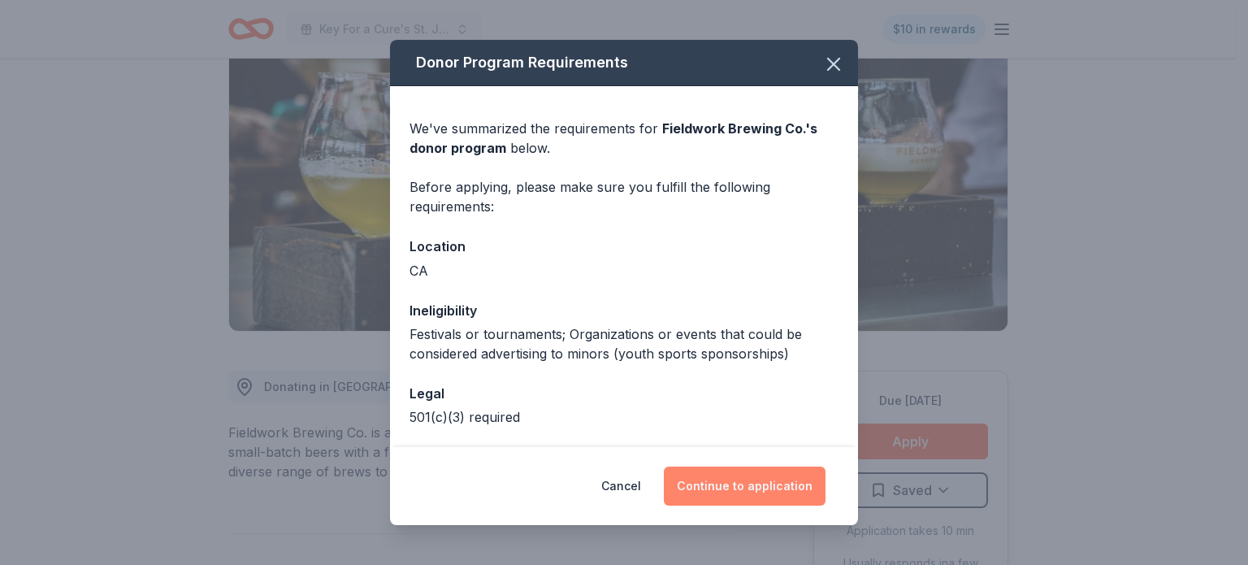
click at [824, 490] on button "Continue to application" at bounding box center [745, 485] width 162 height 39
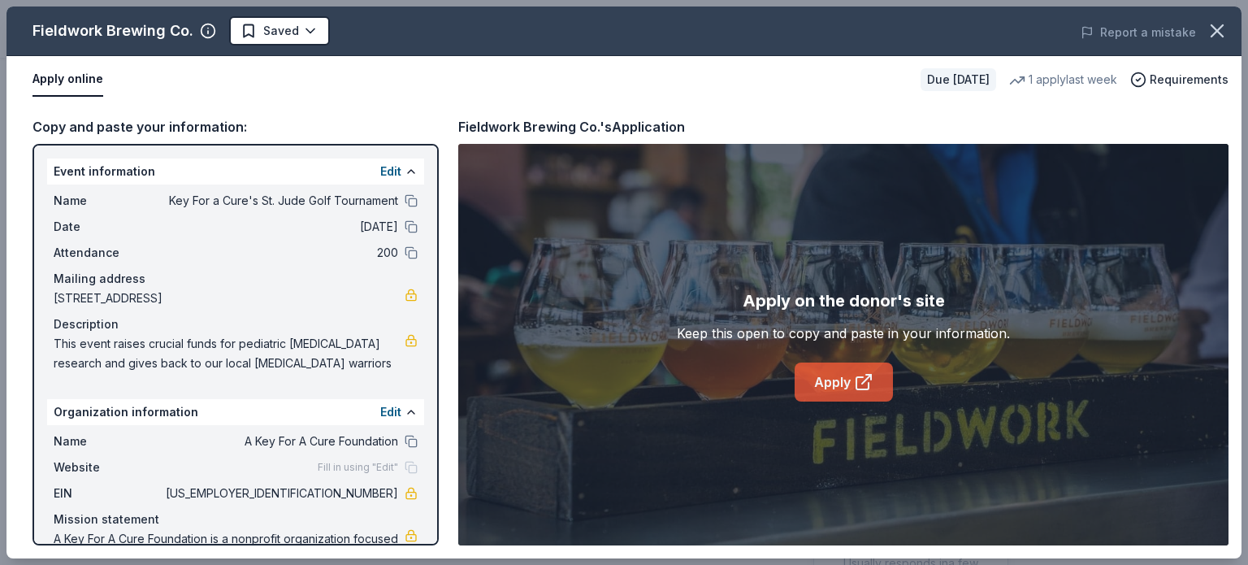
click at [842, 379] on link "Apply" at bounding box center [844, 381] width 98 height 39
click at [1215, 32] on icon "button" at bounding box center [1216, 30] width 11 height 11
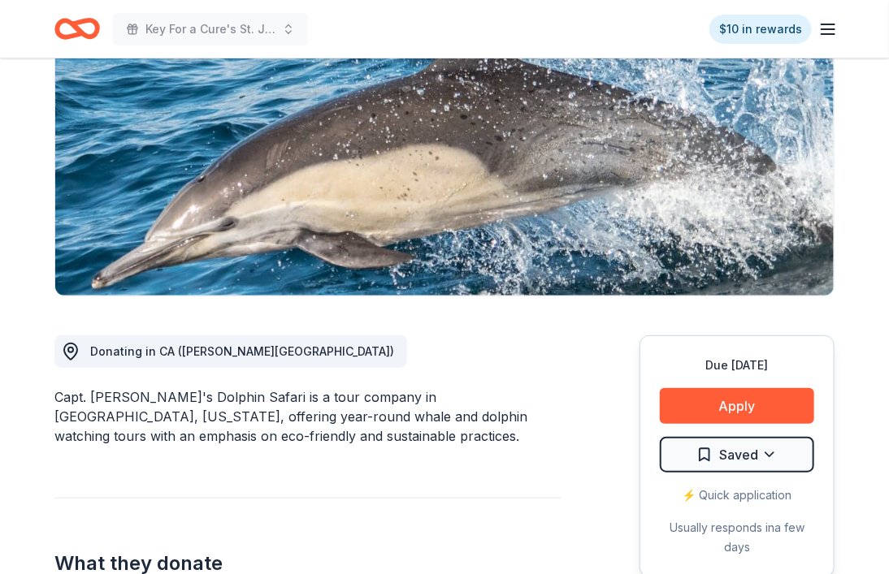
scroll to position [244, 0]
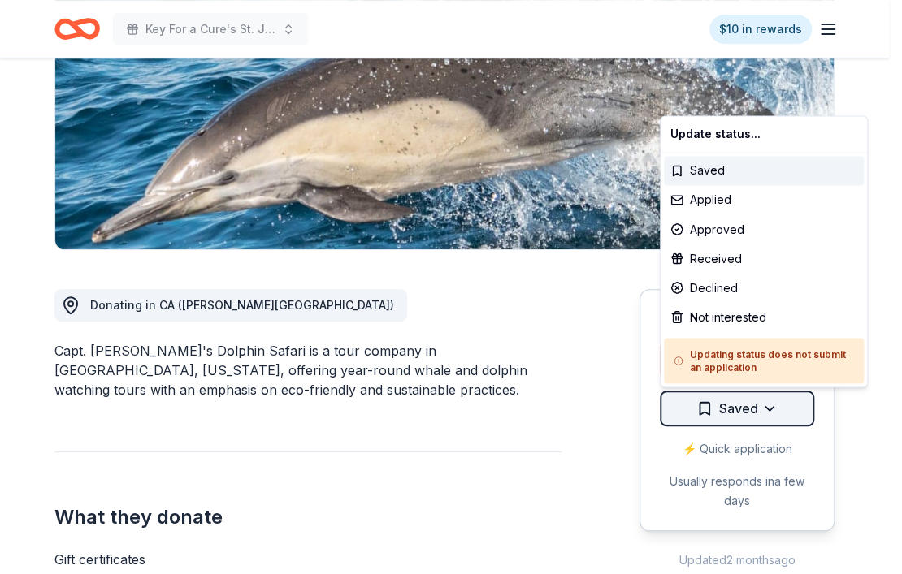
click at [757, 331] on html "Key For a Cure's St. Jude Golf Tournament $10 in rewards Due [DATE] Share Capt.…" at bounding box center [451, 43] width 902 height 574
click at [737, 318] on div "Not interested" at bounding box center [764, 316] width 200 height 29
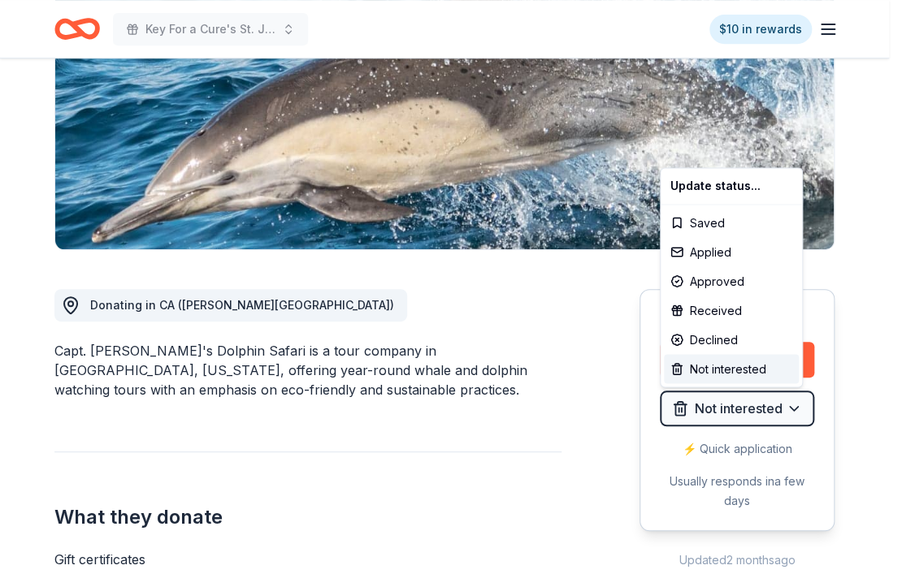
click at [468, 268] on html "Key For a Cure's St. Jude Golf Tournament $10 in rewards Due in 24 days Share C…" at bounding box center [451, 43] width 902 height 574
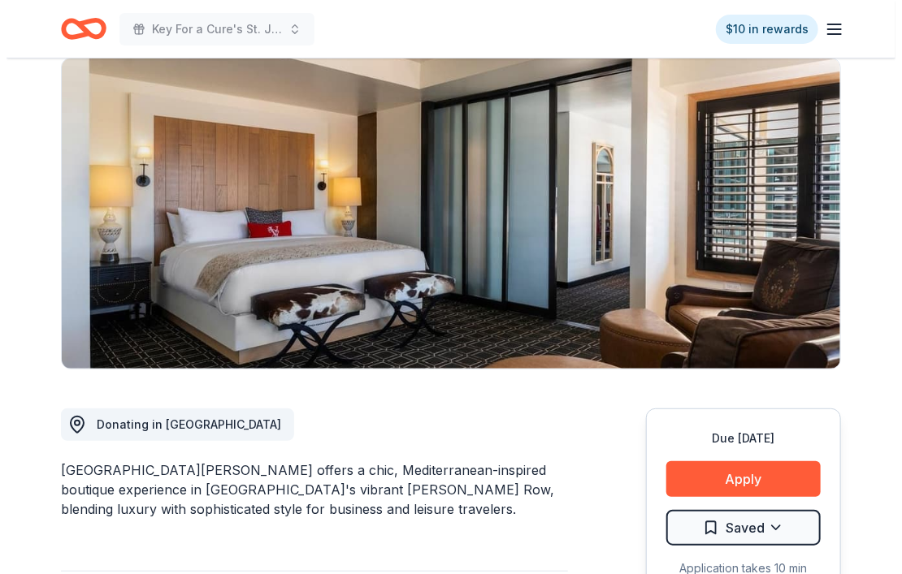
scroll to position [244, 0]
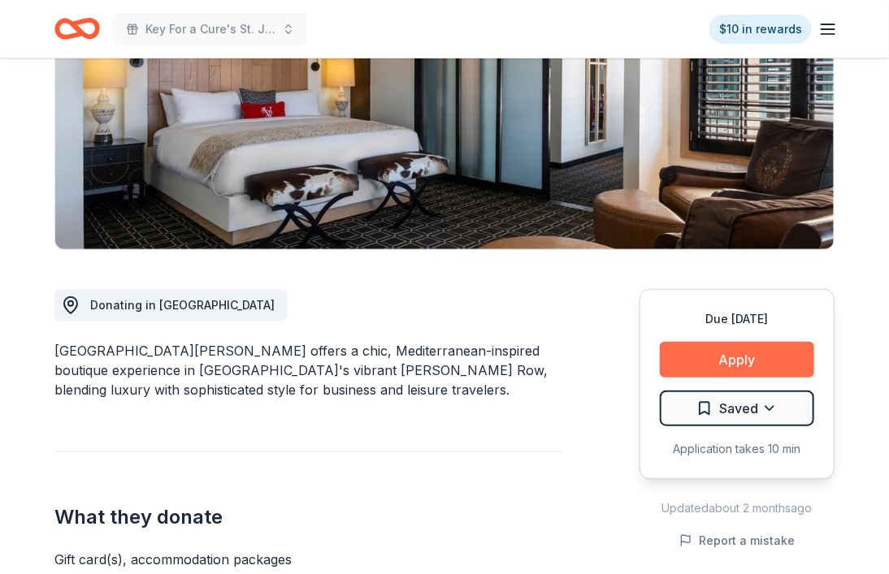
click at [764, 353] on button "Apply" at bounding box center [737, 360] width 154 height 36
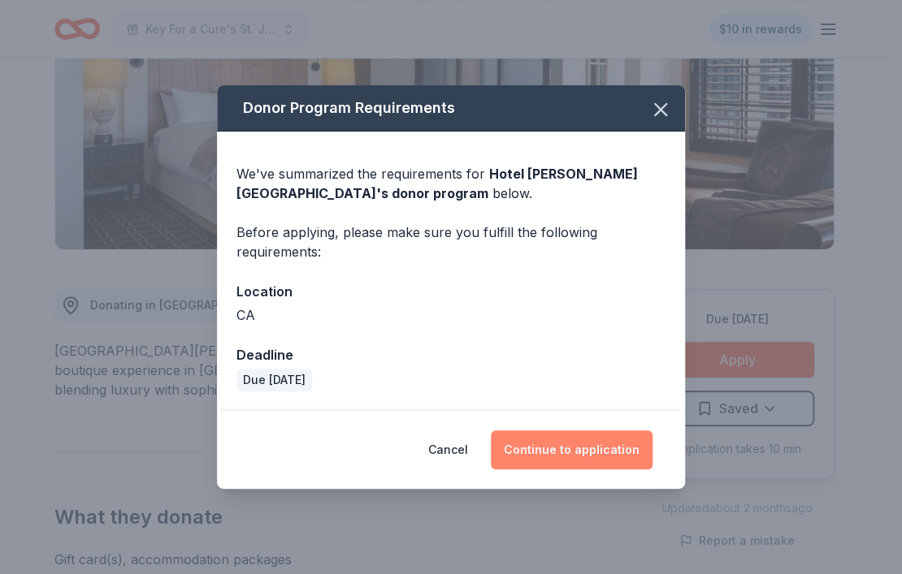
click at [539, 451] on button "Continue to application" at bounding box center [572, 450] width 162 height 39
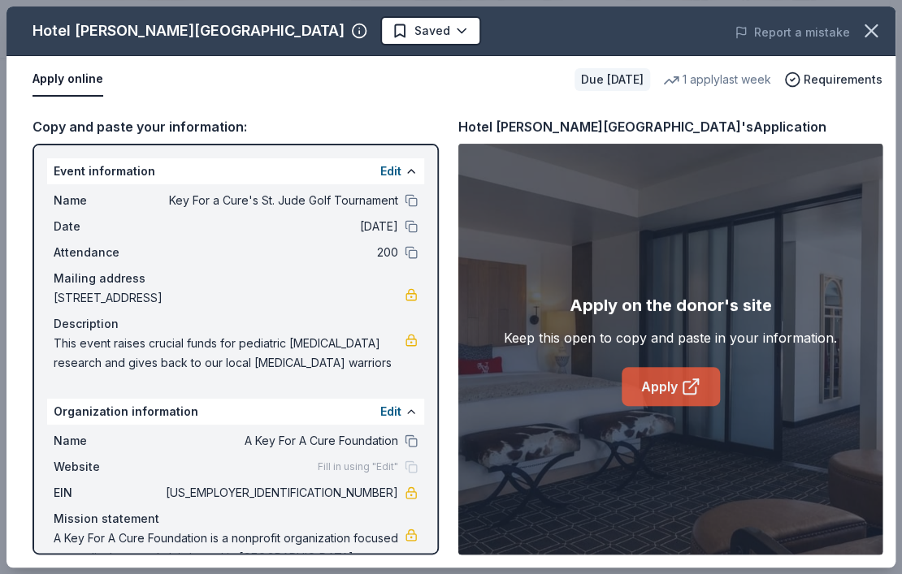
click at [642, 391] on link "Apply" at bounding box center [671, 386] width 98 height 39
